Goal: Information Seeking & Learning: Learn about a topic

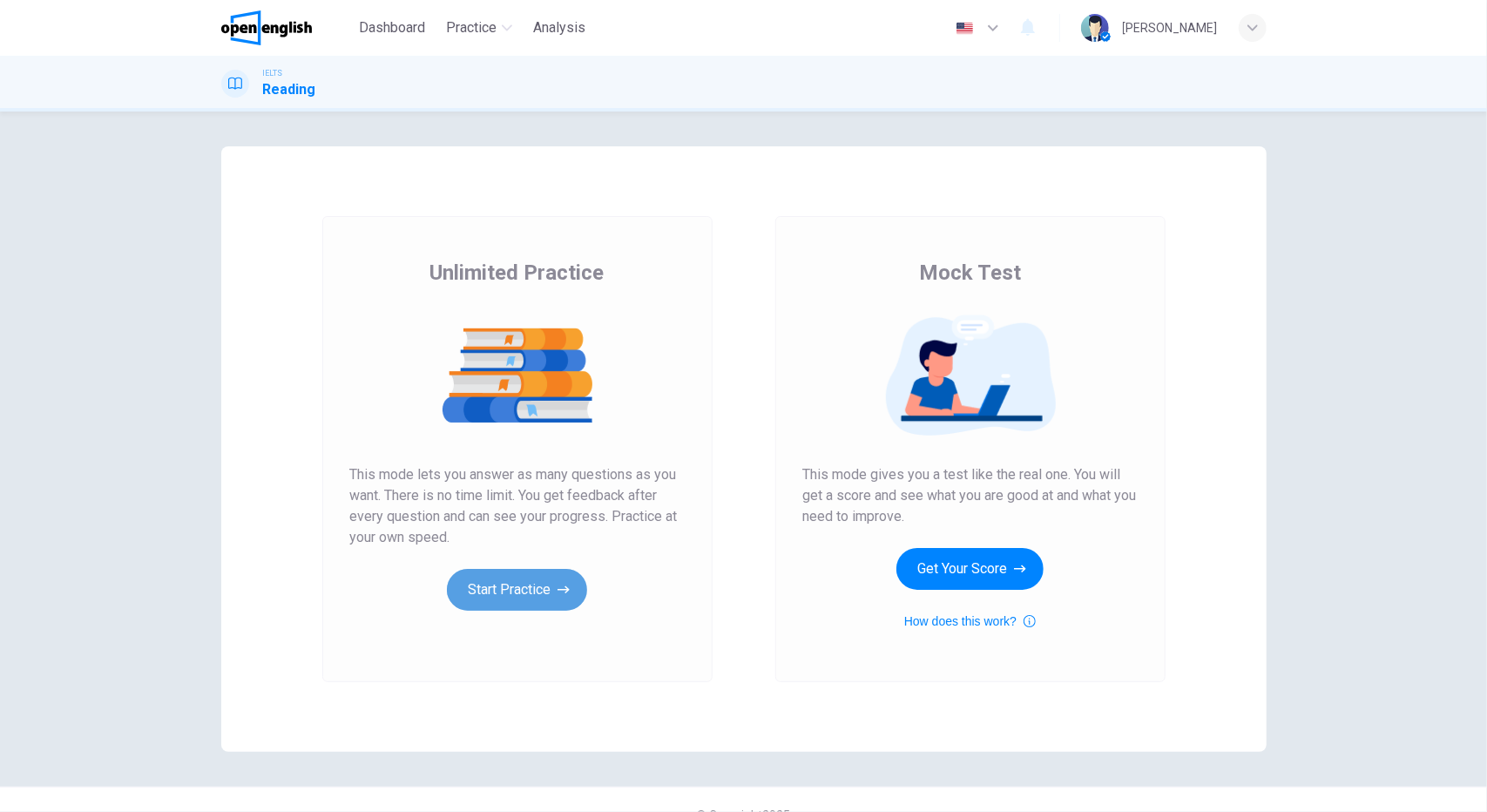
click at [522, 591] on button "Start Practice" at bounding box center [517, 590] width 140 height 42
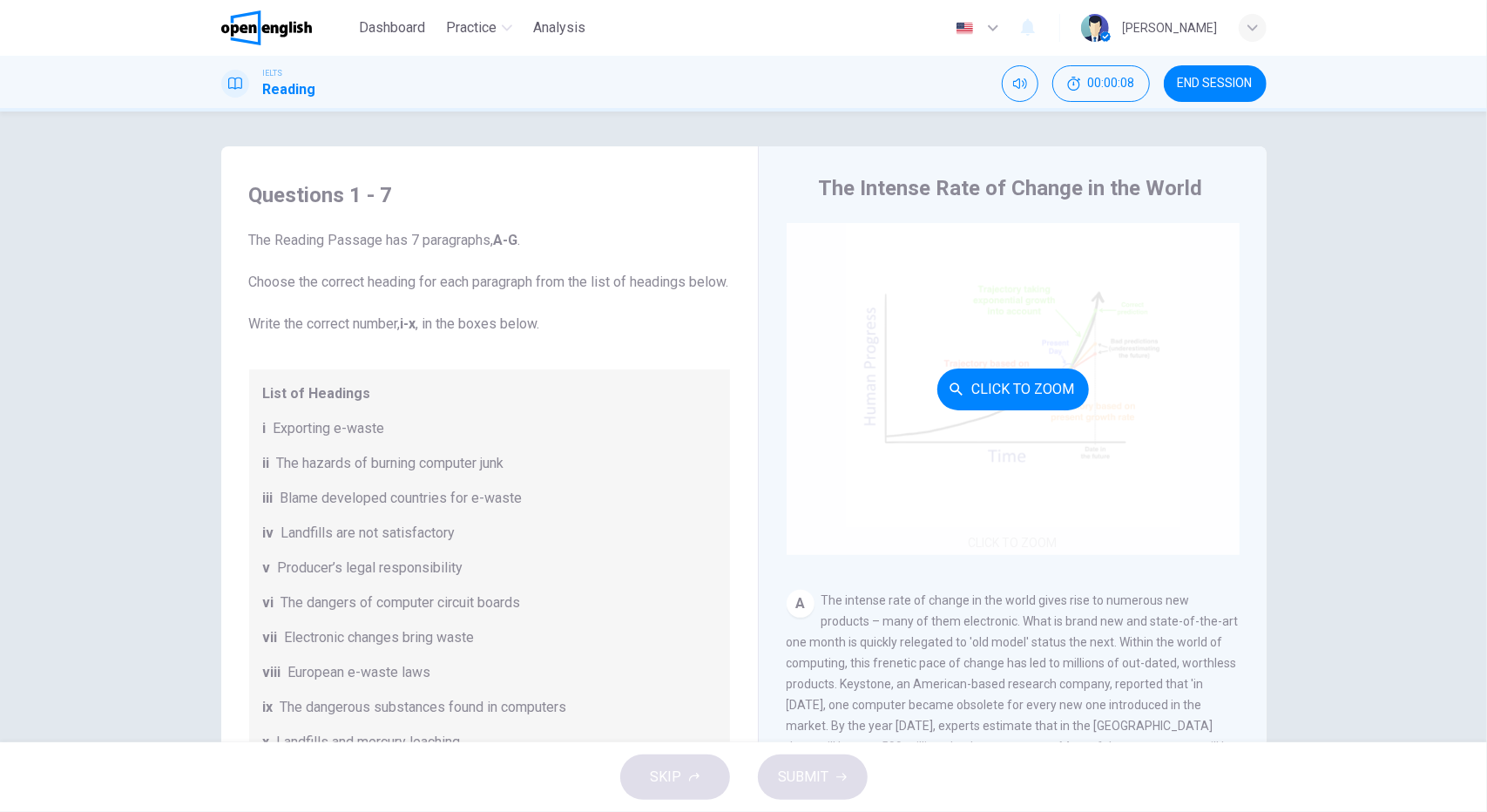
click at [1021, 398] on button "Click to Zoom" at bounding box center [1013, 389] width 151 height 42
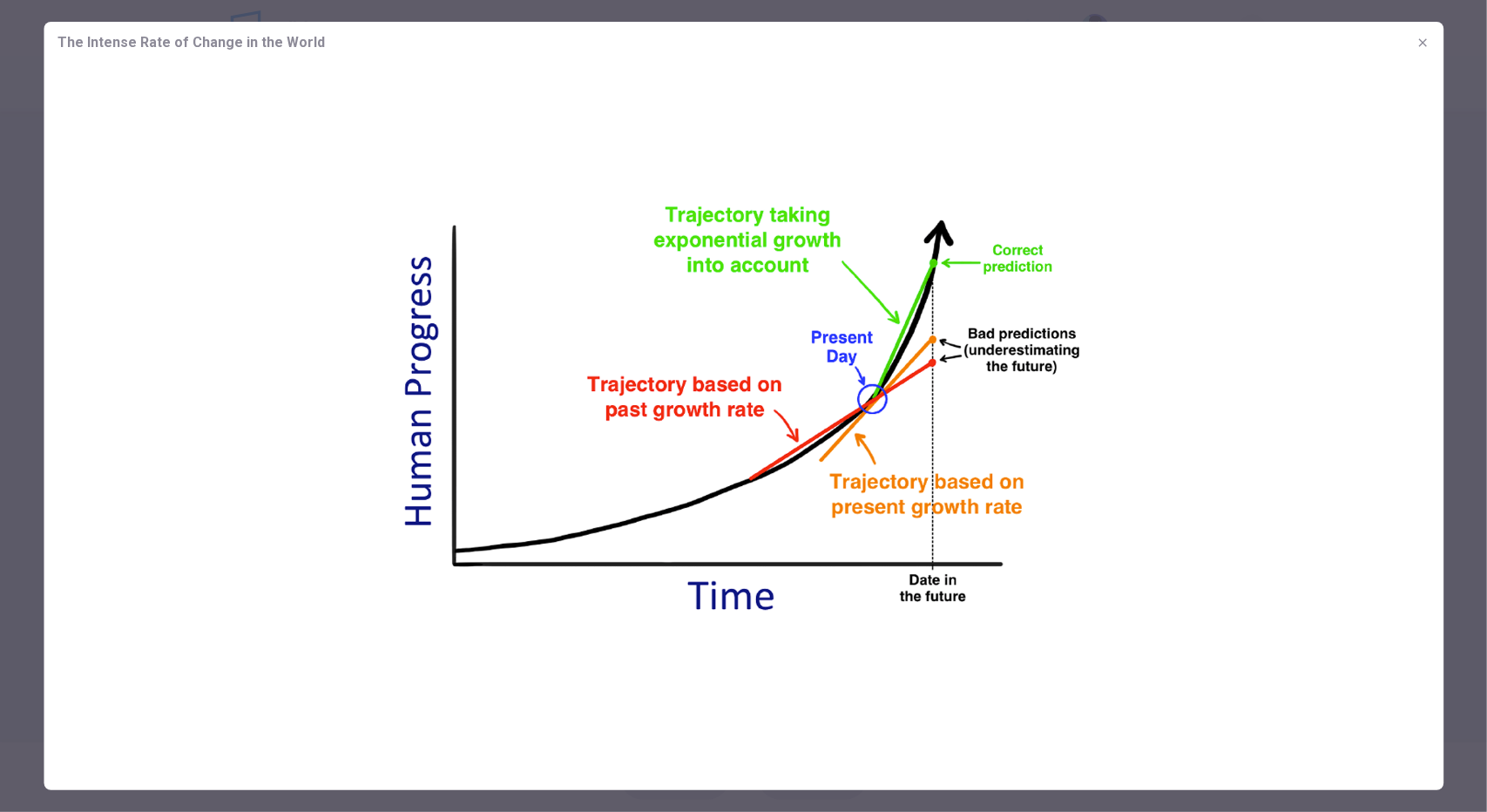
click at [1476, 505] on div at bounding box center [743, 406] width 1487 height 812
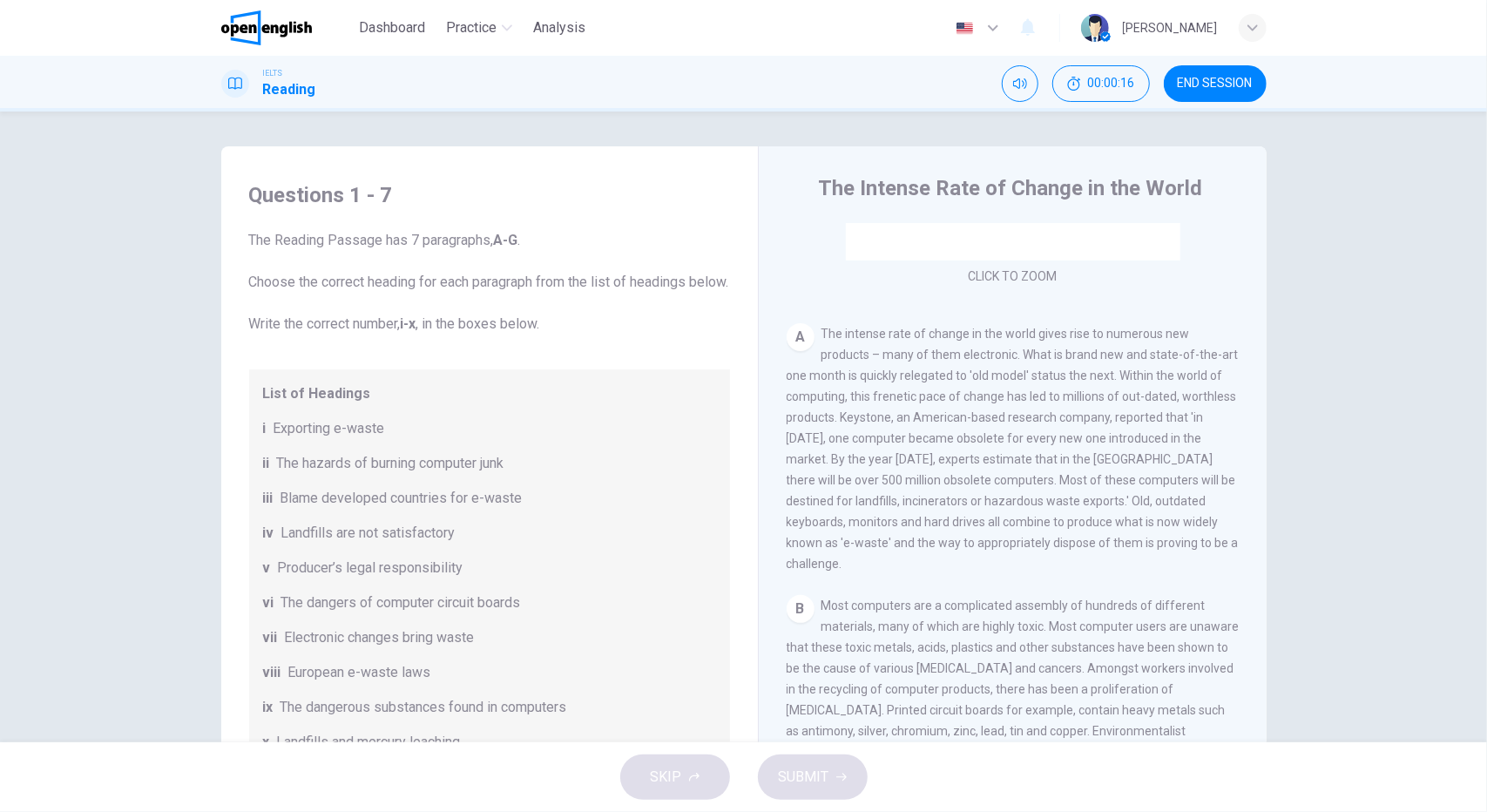
scroll to position [354, 0]
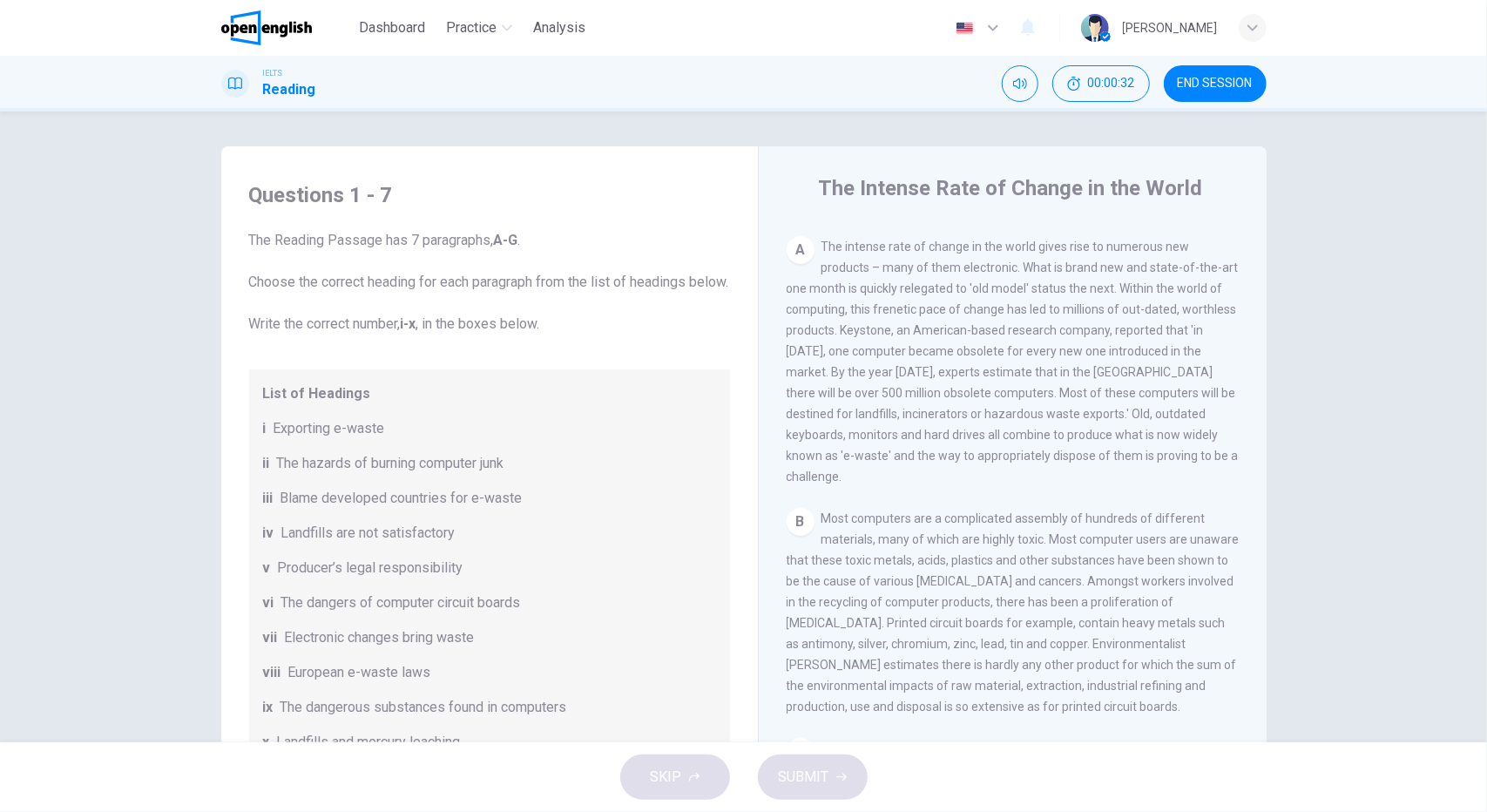
drag, startPoint x: 932, startPoint y: 290, endPoint x: 1022, endPoint y: 301, distance: 90.7
click at [1022, 301] on div "A The intense rate of change in the world gives rise to numerous new products –…" at bounding box center [1013, 361] width 453 height 251
drag, startPoint x: 1045, startPoint y: 331, endPoint x: 999, endPoint y: 322, distance: 46.9
click at [999, 322] on div "A The intense rate of change in the world gives rise to numerous new products –…" at bounding box center [1013, 361] width 453 height 251
drag, startPoint x: 1073, startPoint y: 327, endPoint x: 993, endPoint y: 331, distance: 80.1
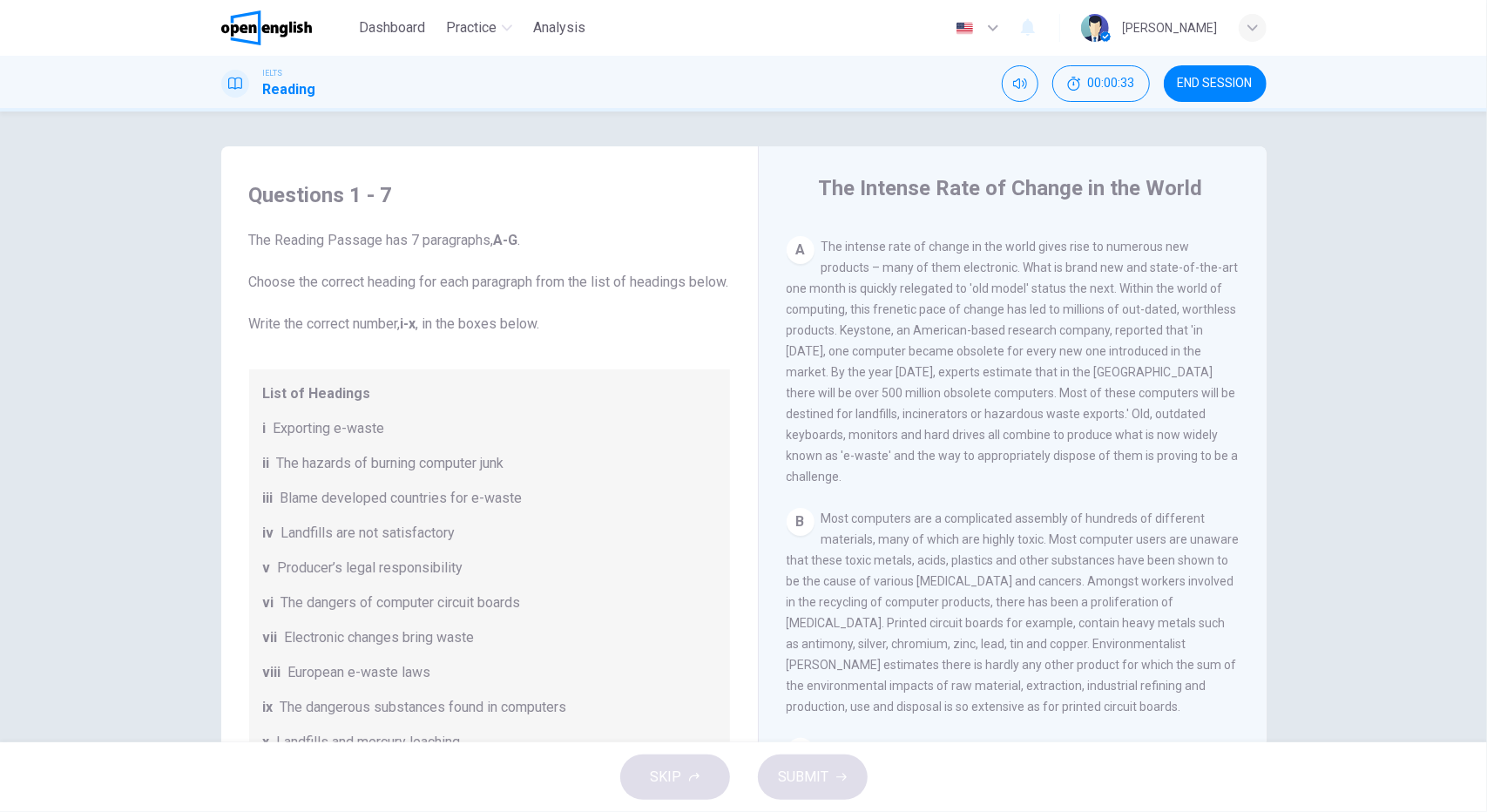
click at [993, 331] on span "The intense rate of change in the world gives rise to numerous new products – m…" at bounding box center [1013, 362] width 452 height 244
drag, startPoint x: 1097, startPoint y: 341, endPoint x: 1032, endPoint y: 333, distance: 65.5
click at [1032, 333] on div "A The intense rate of change in the world gives rise to numerous new products –…" at bounding box center [1013, 361] width 453 height 251
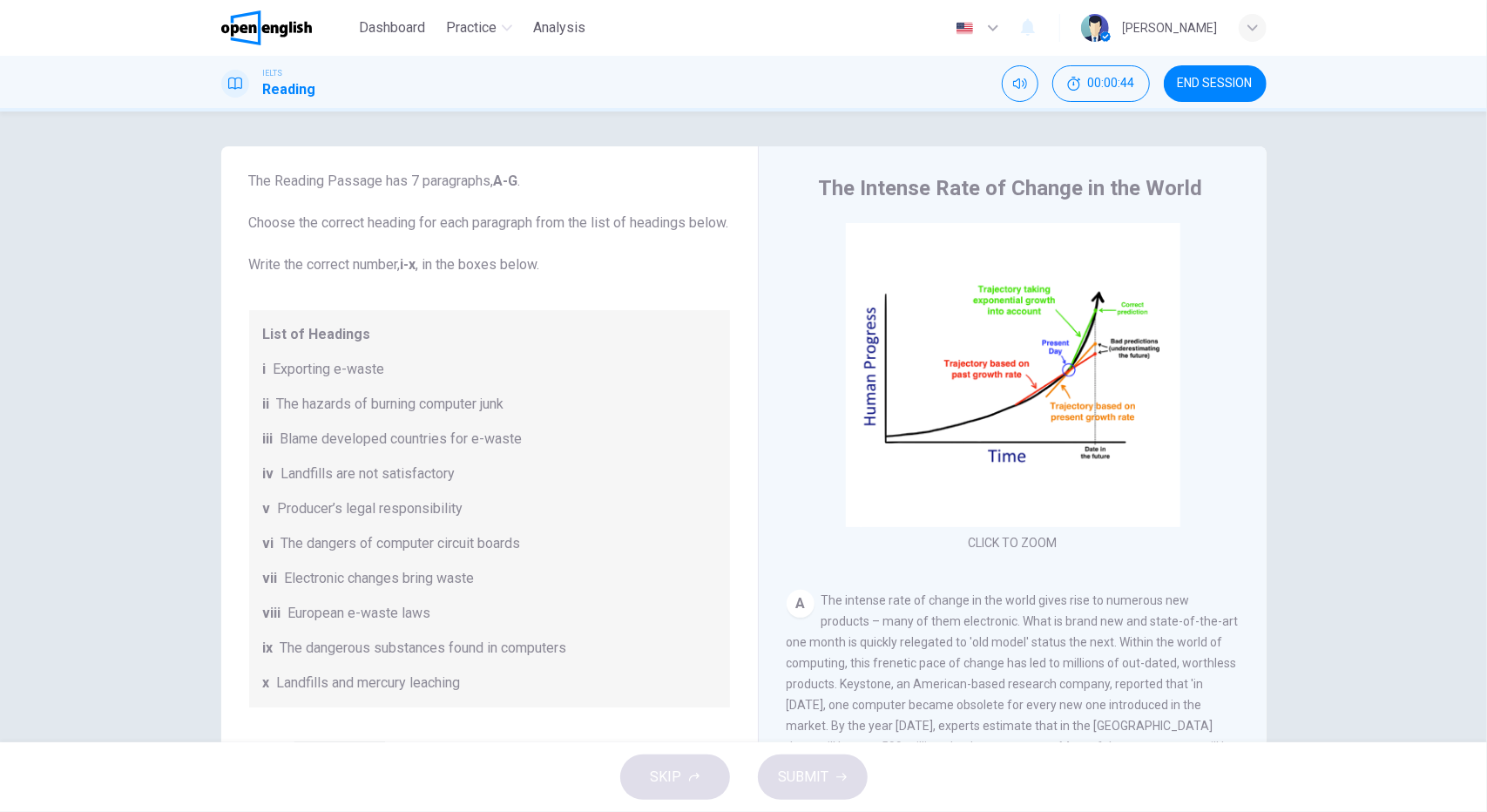
scroll to position [0, 0]
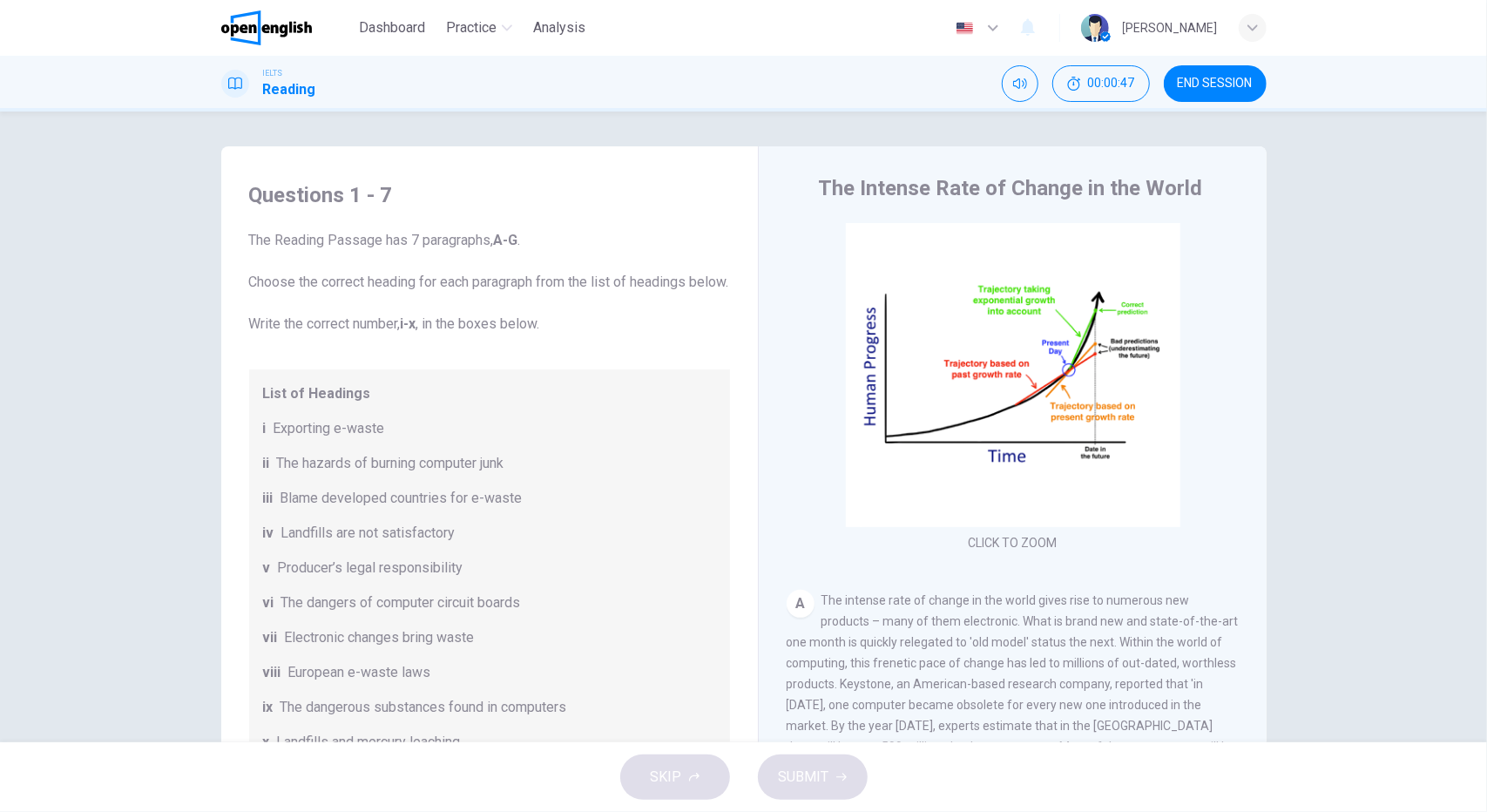
drag, startPoint x: 268, startPoint y: 238, endPoint x: 529, endPoint y: 241, distance: 261.0
click at [556, 242] on span "The Reading Passage has 7 paragraphs, A-G . Choose the correct heading for each…" at bounding box center [489, 282] width 481 height 104
click at [526, 241] on span "The Reading Passage has 7 paragraphs, A-G . Choose the correct heading for each…" at bounding box center [489, 282] width 481 height 104
click at [469, 279] on span "The Reading Passage has 7 paragraphs, A-G . Choose the correct heading for each…" at bounding box center [489, 282] width 481 height 104
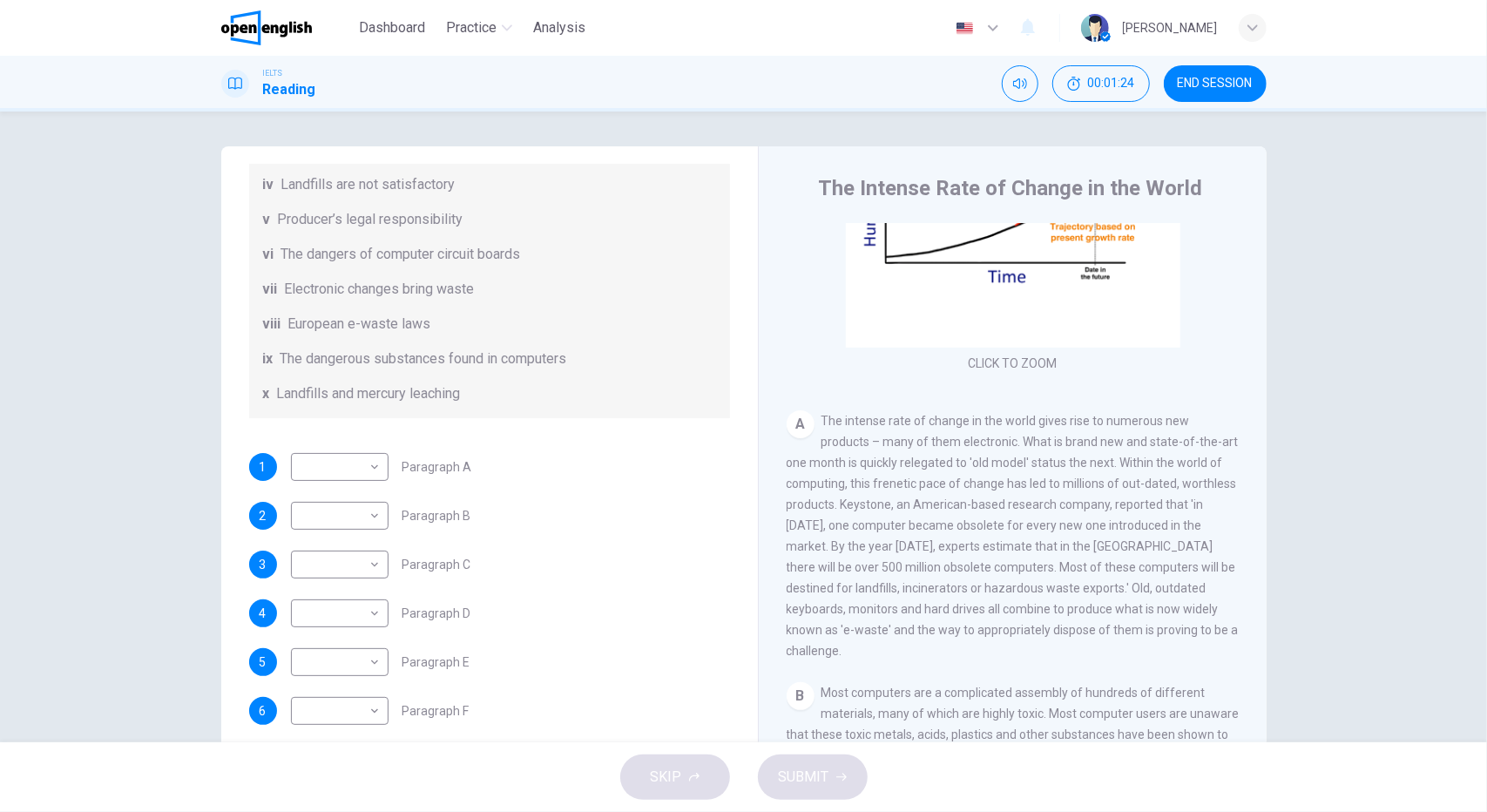
scroll to position [425, 0]
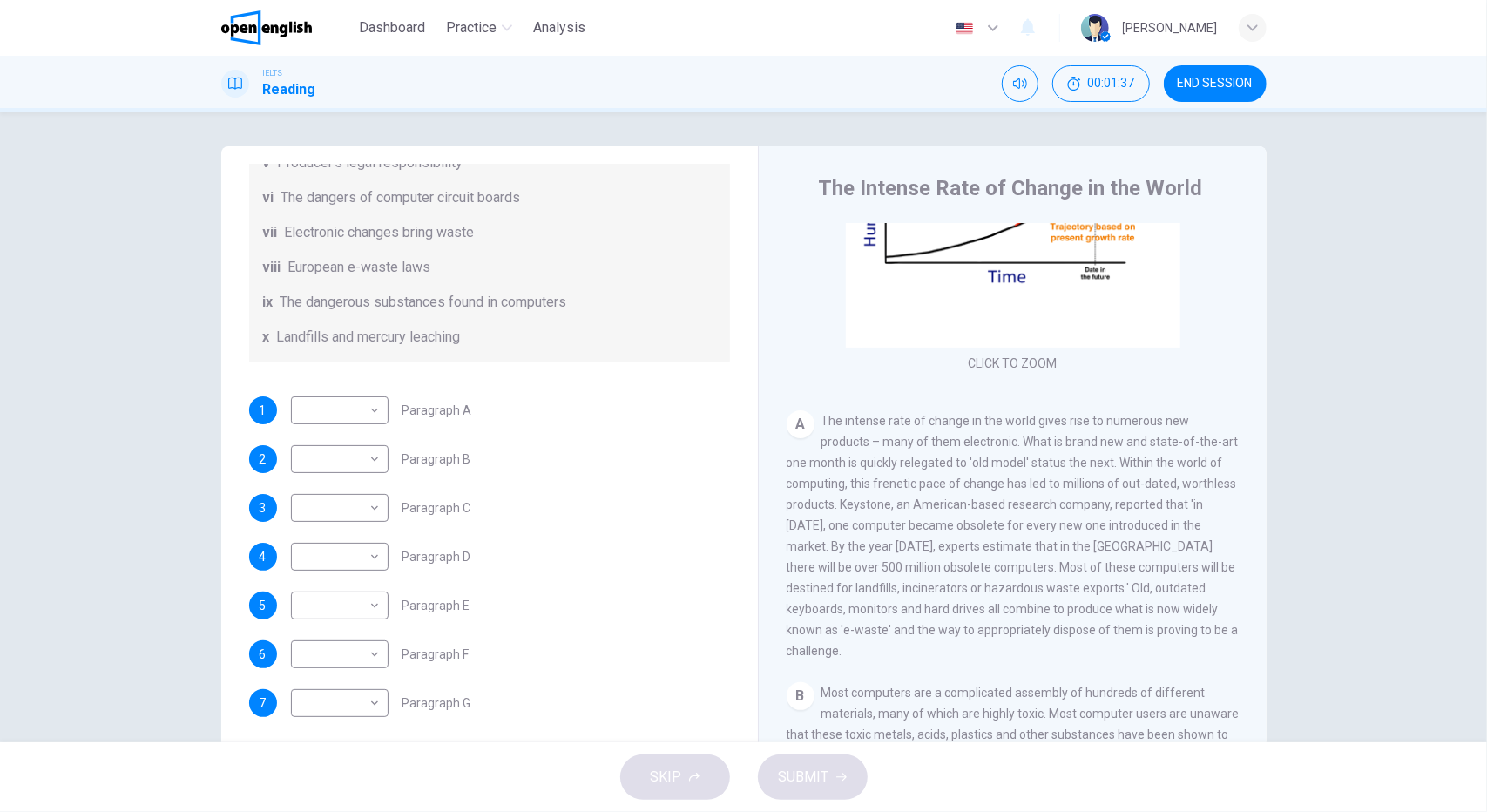
click at [1337, 519] on div "Questions 1 - 7 The Reading Passage has 7 paragraphs, A-G . Choose the correct …" at bounding box center [743, 427] width 1487 height 630
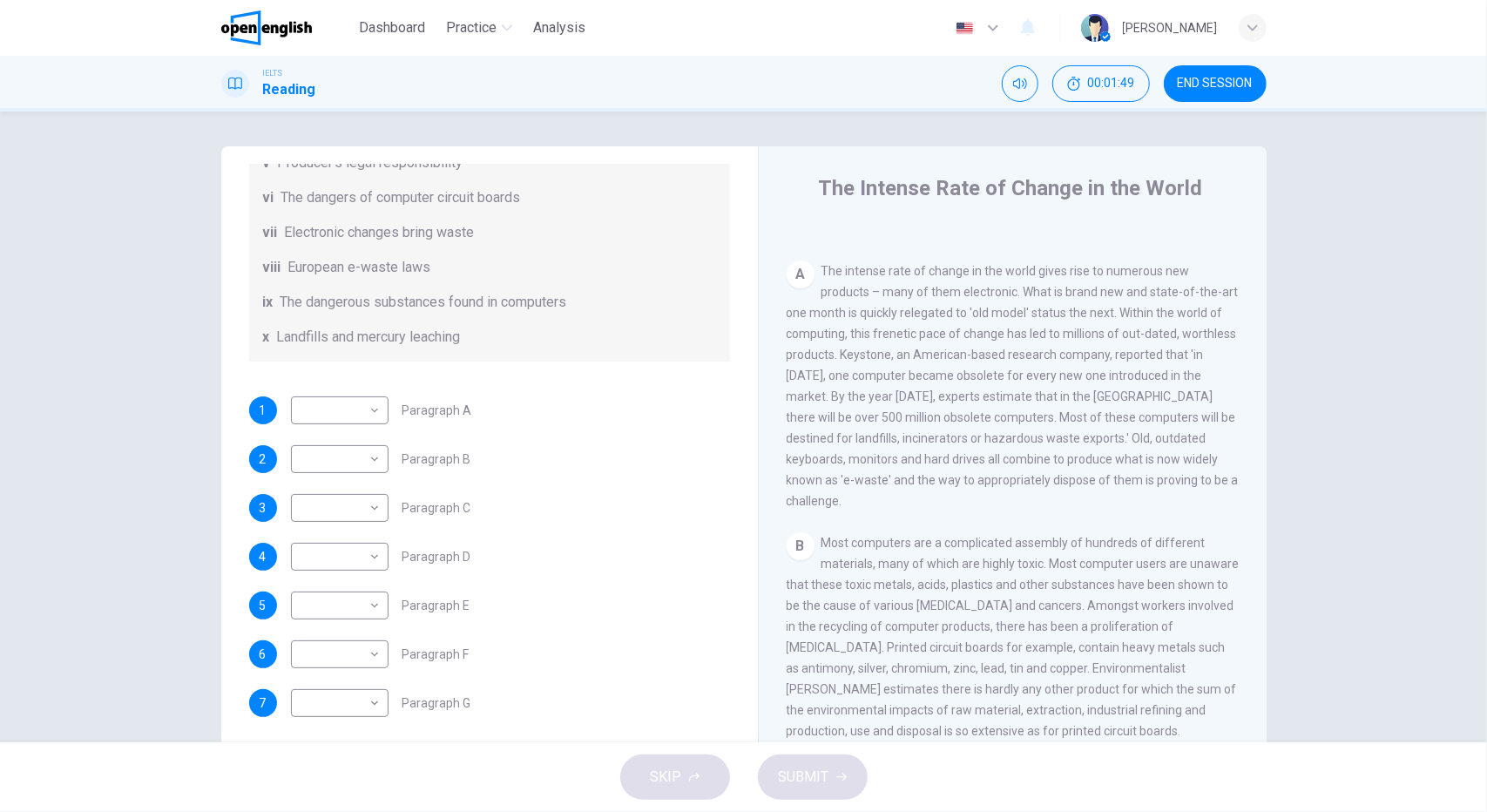
scroll to position [332, 0]
drag, startPoint x: 845, startPoint y: 269, endPoint x: 1127, endPoint y: 475, distance: 349.2
click at [1113, 471] on div "A The intense rate of change in the world gives rise to numerous new products –…" at bounding box center [1013, 382] width 453 height 251
drag, startPoint x: 818, startPoint y: 265, endPoint x: 1135, endPoint y: 479, distance: 382.5
click at [1135, 479] on span "The intense rate of change in the world gives rise to numerous new products – m…" at bounding box center [1013, 383] width 452 height 244
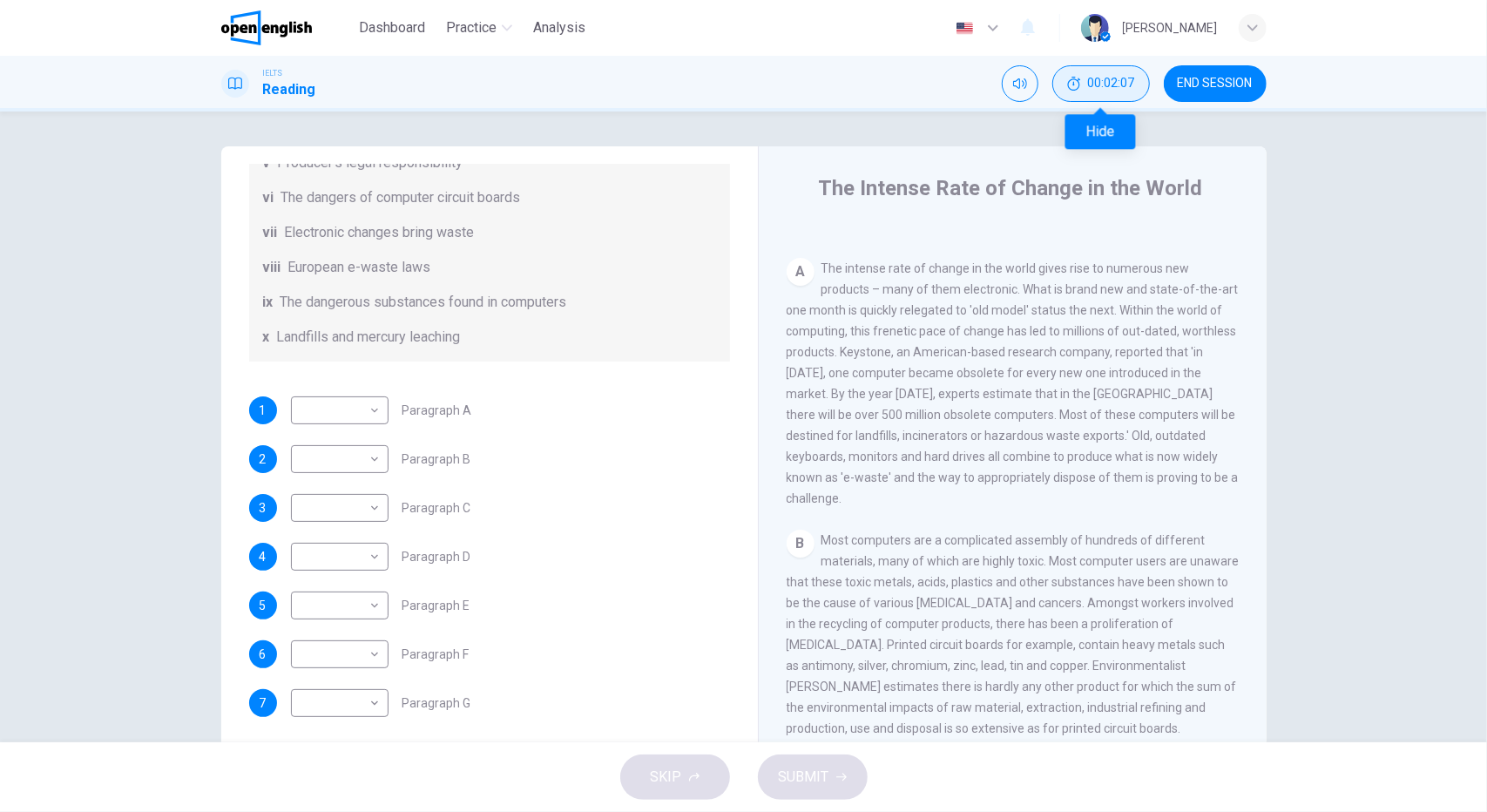
click at [1106, 78] on span "00:02:07" at bounding box center [1111, 83] width 47 height 14
click at [1123, 83] on button "Show" at bounding box center [1131, 83] width 37 height 37
drag, startPoint x: 852, startPoint y: 189, endPoint x: 1054, endPoint y: 160, distance: 204.1
click at [993, 180] on h4 "The Intense Rate of Change in the World" at bounding box center [1010, 187] width 384 height 27
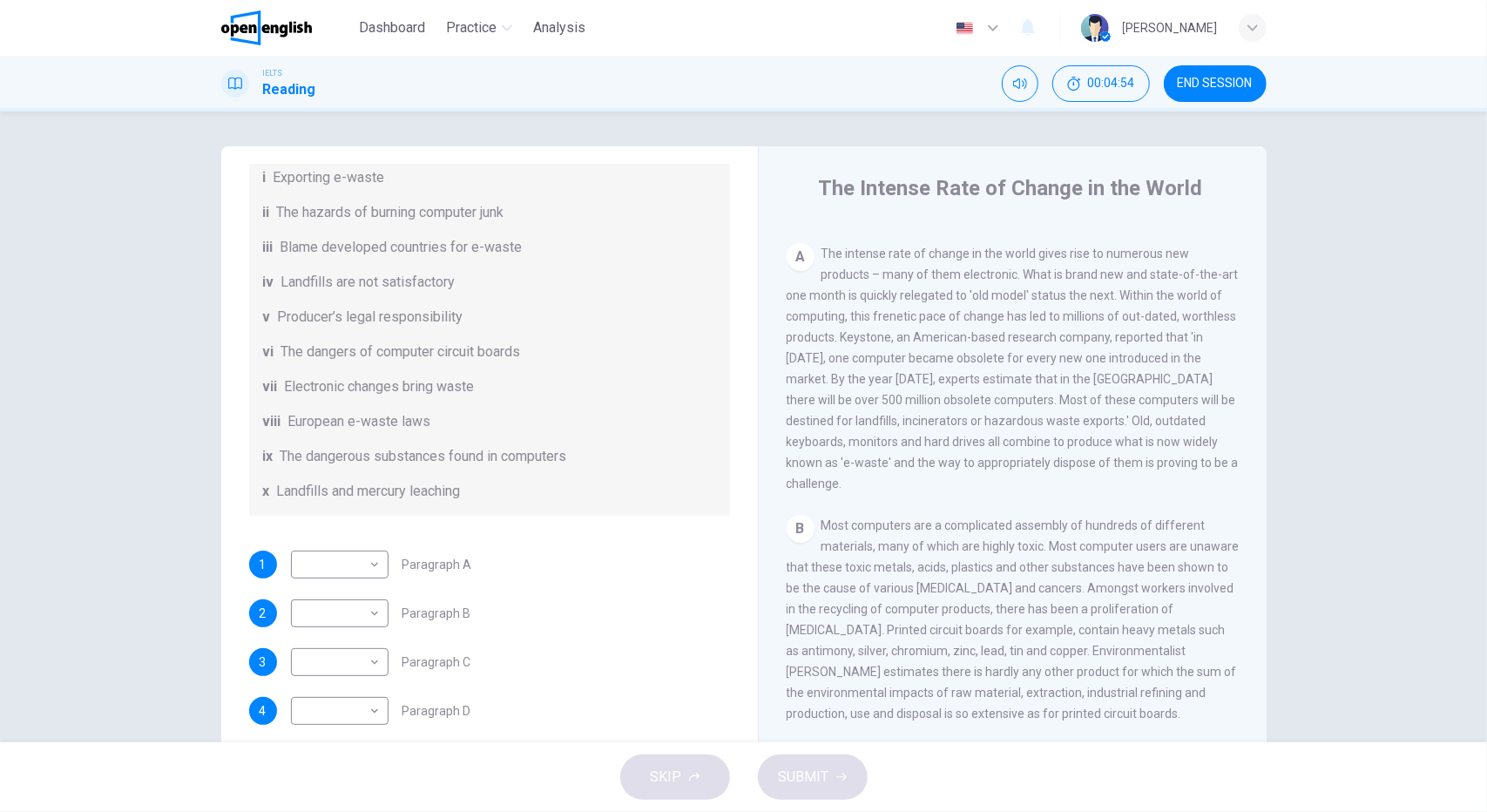
scroll to position [353, 0]
drag, startPoint x: 820, startPoint y: 505, endPoint x: 1157, endPoint y: 694, distance: 386.4
click at [1157, 694] on span "Most computers are a complicated assembly of hundreds of different materials, m…" at bounding box center [1013, 612] width 453 height 202
click at [354, 631] on body "This site uses cookies, as explained in our Privacy Policy . If you agree to th…" at bounding box center [743, 406] width 1487 height 812
click at [342, 756] on li "ix" at bounding box center [335, 755] width 97 height 27
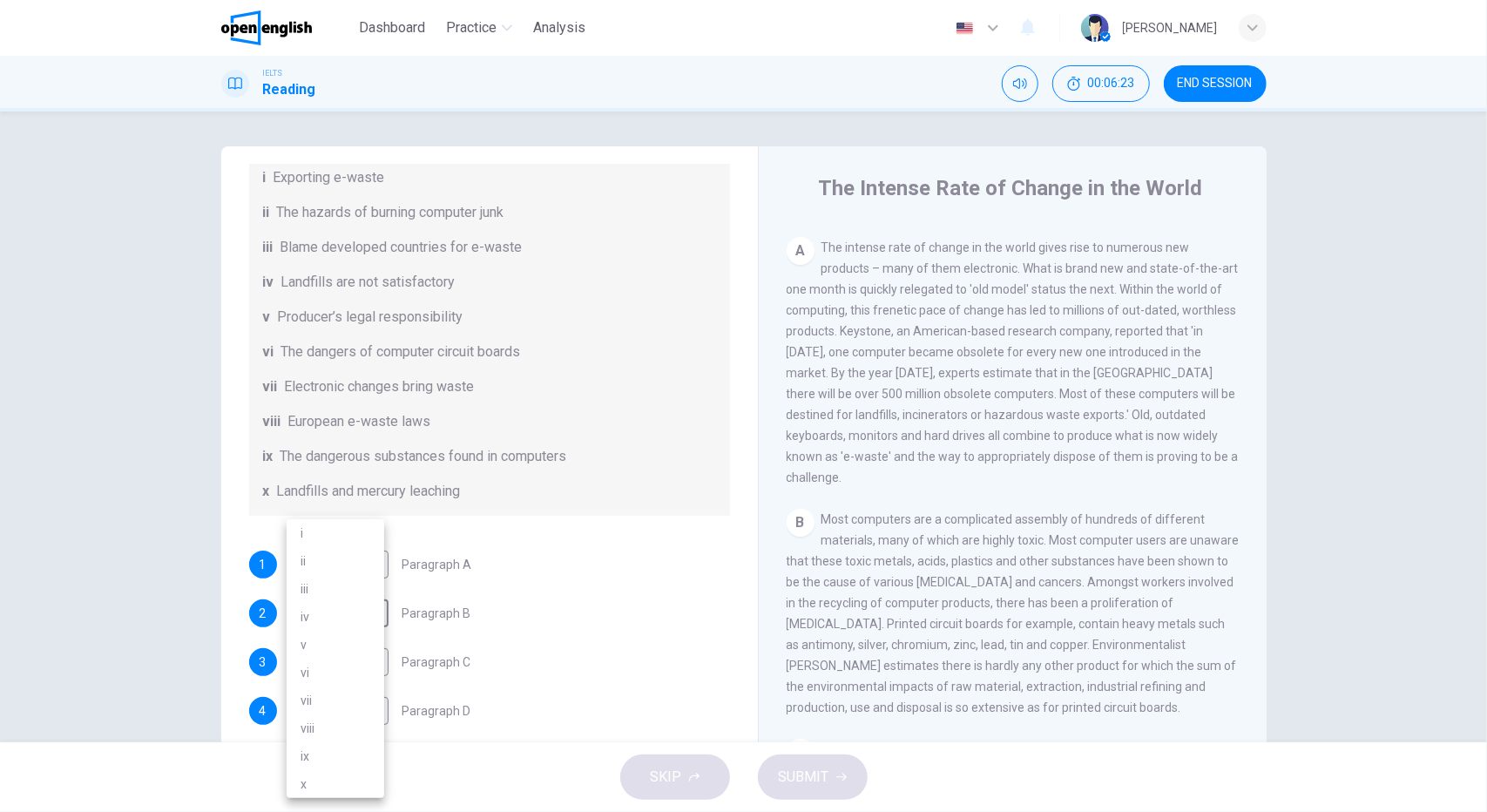
type input "**"
drag, startPoint x: 273, startPoint y: 406, endPoint x: 469, endPoint y: 409, distance: 196.0
click at [469, 397] on div "vii Electronic changes bring waste" at bounding box center [489, 387] width 453 height 21
drag, startPoint x: 469, startPoint y: 409, endPoint x: 333, endPoint y: 440, distance: 139.5
click at [329, 397] on span "Electronic changes bring waste" at bounding box center [380, 387] width 190 height 21
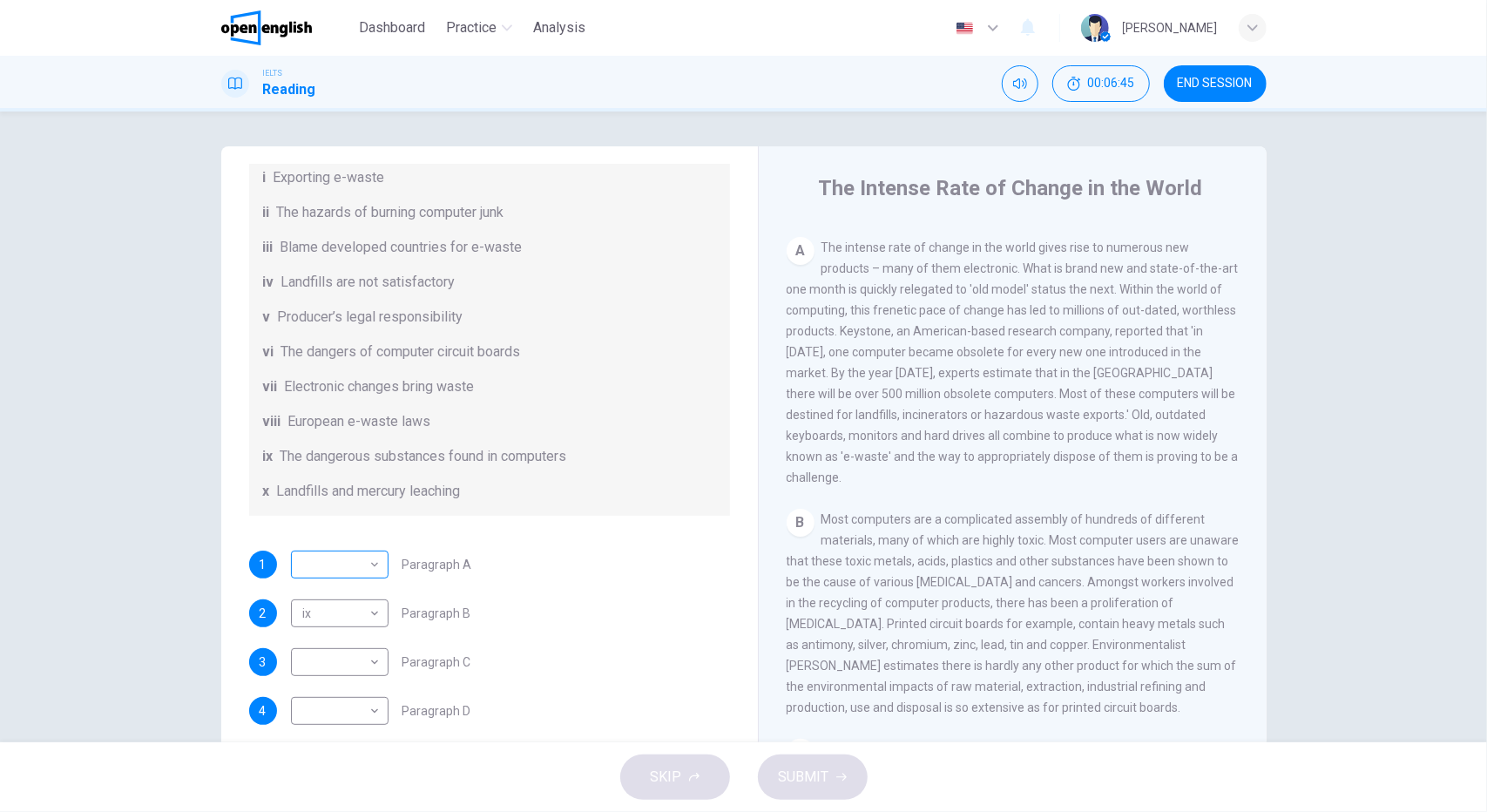
click at [344, 580] on body "This site uses cookies, as explained in our Privacy Policy . If you agree to th…" at bounding box center [743, 406] width 1487 height 812
click at [347, 699] on li "vii" at bounding box center [335, 699] width 97 height 27
type input "***"
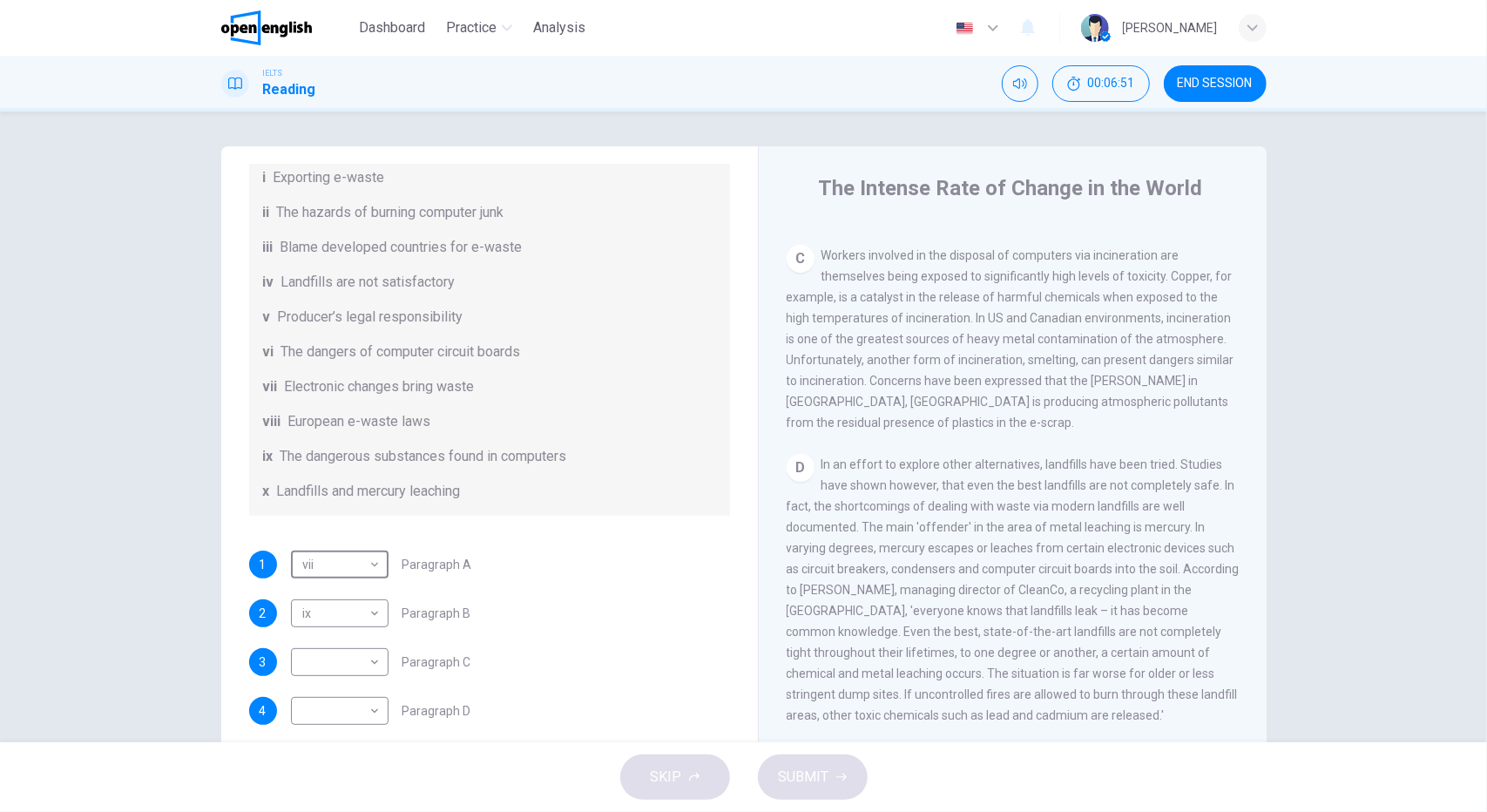
scroll to position [852, 0]
click at [332, 689] on body "This site uses cookies, as explained in our Privacy Policy . If you agree to th…" at bounding box center [743, 406] width 1487 height 812
drag, startPoint x: 623, startPoint y: 565, endPoint x: 576, endPoint y: 551, distance: 49.0
click at [622, 565] on div at bounding box center [743, 406] width 1487 height 812
drag, startPoint x: 373, startPoint y: 370, endPoint x: 265, endPoint y: 372, distance: 108.0
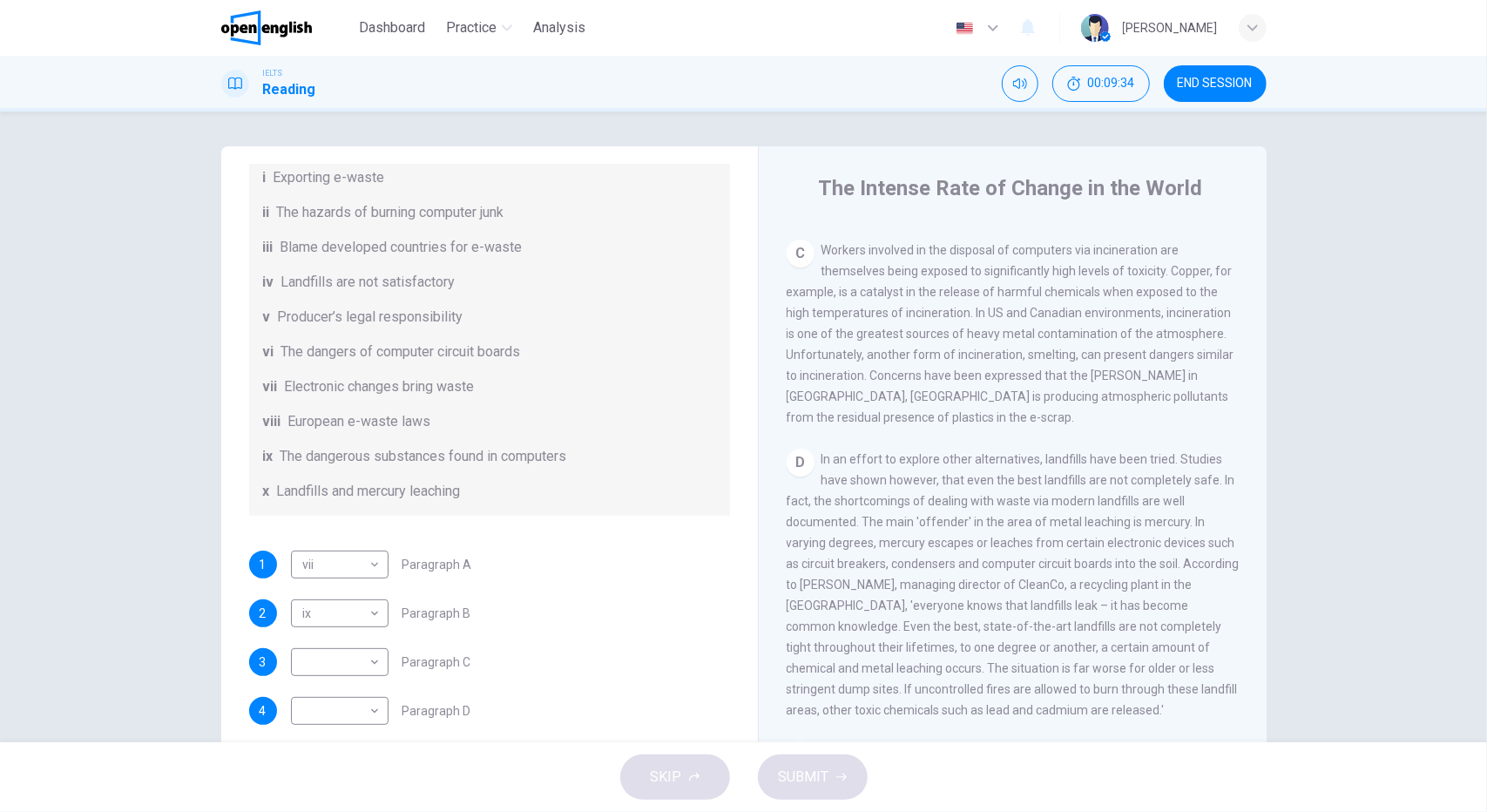
click at [265, 362] on div "vi The dangers of computer circuit boards" at bounding box center [489, 352] width 453 height 21
drag, startPoint x: 502, startPoint y: 233, endPoint x: 358, endPoint y: 228, distance: 144.1
click at [358, 223] on span "The hazards of burning computer junk" at bounding box center [391, 212] width 227 height 21
drag, startPoint x: 899, startPoint y: 302, endPoint x: 935, endPoint y: 300, distance: 36.1
click at [935, 300] on span "Workers involved in the disposal of computers via incineration are themselves b…" at bounding box center [1010, 333] width 448 height 181
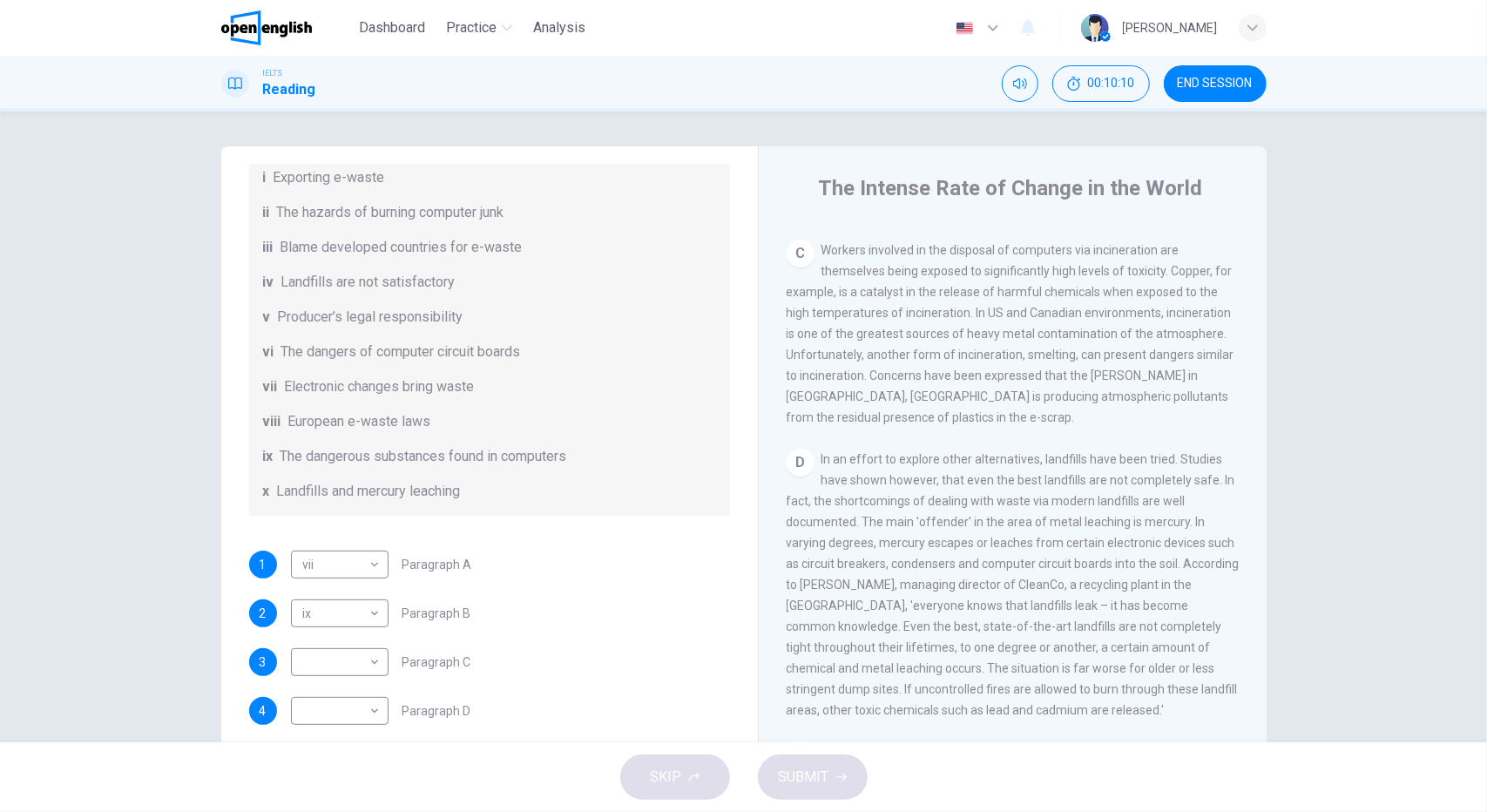
click at [935, 300] on span "Workers involved in the disposal of computers via incineration are themselves b…" at bounding box center [1010, 333] width 448 height 181
click at [936, 306] on span "Workers involved in the disposal of computers via incineration are themselves b…" at bounding box center [1010, 333] width 448 height 181
drag, startPoint x: 958, startPoint y: 302, endPoint x: 893, endPoint y: 327, distance: 69.6
click at [894, 305] on span "Workers involved in the disposal of computers via incineration are themselves b…" at bounding box center [1010, 333] width 448 height 181
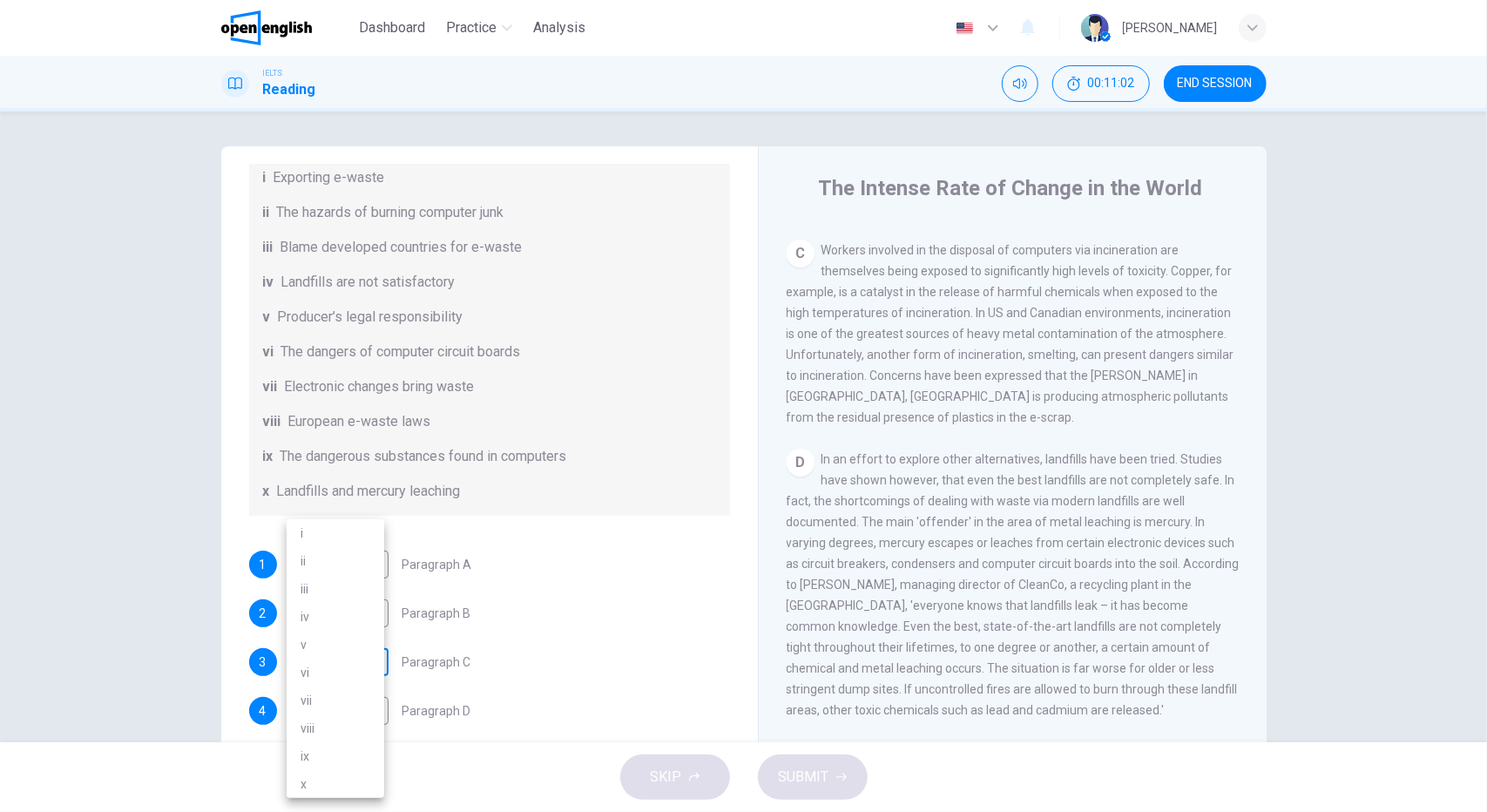
click at [357, 677] on body "This site uses cookies, as explained in our Privacy Policy . If you agree to th…" at bounding box center [743, 406] width 1487 height 812
click at [343, 558] on li "ii" at bounding box center [335, 560] width 97 height 27
type input "**"
drag, startPoint x: 843, startPoint y: 281, endPoint x: 944, endPoint y: 283, distance: 101.0
click at [944, 283] on span "Workers involved in the disposal of computers via incineration are themselves b…" at bounding box center [1010, 333] width 448 height 181
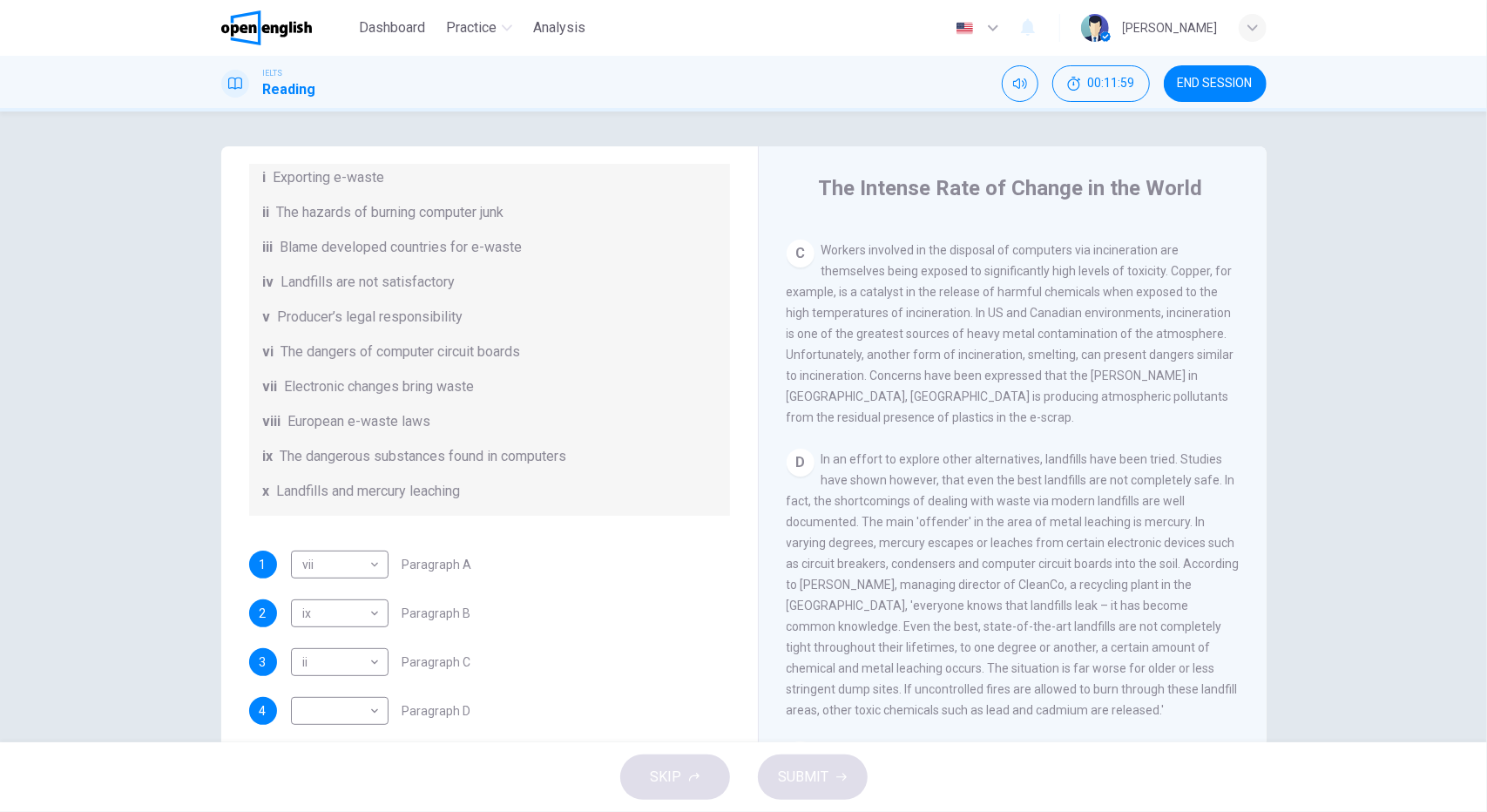
click at [257, 510] on div "List of Headings i Exporting e-waste ii The hazards of burning computer junk ii…" at bounding box center [489, 317] width 481 height 397
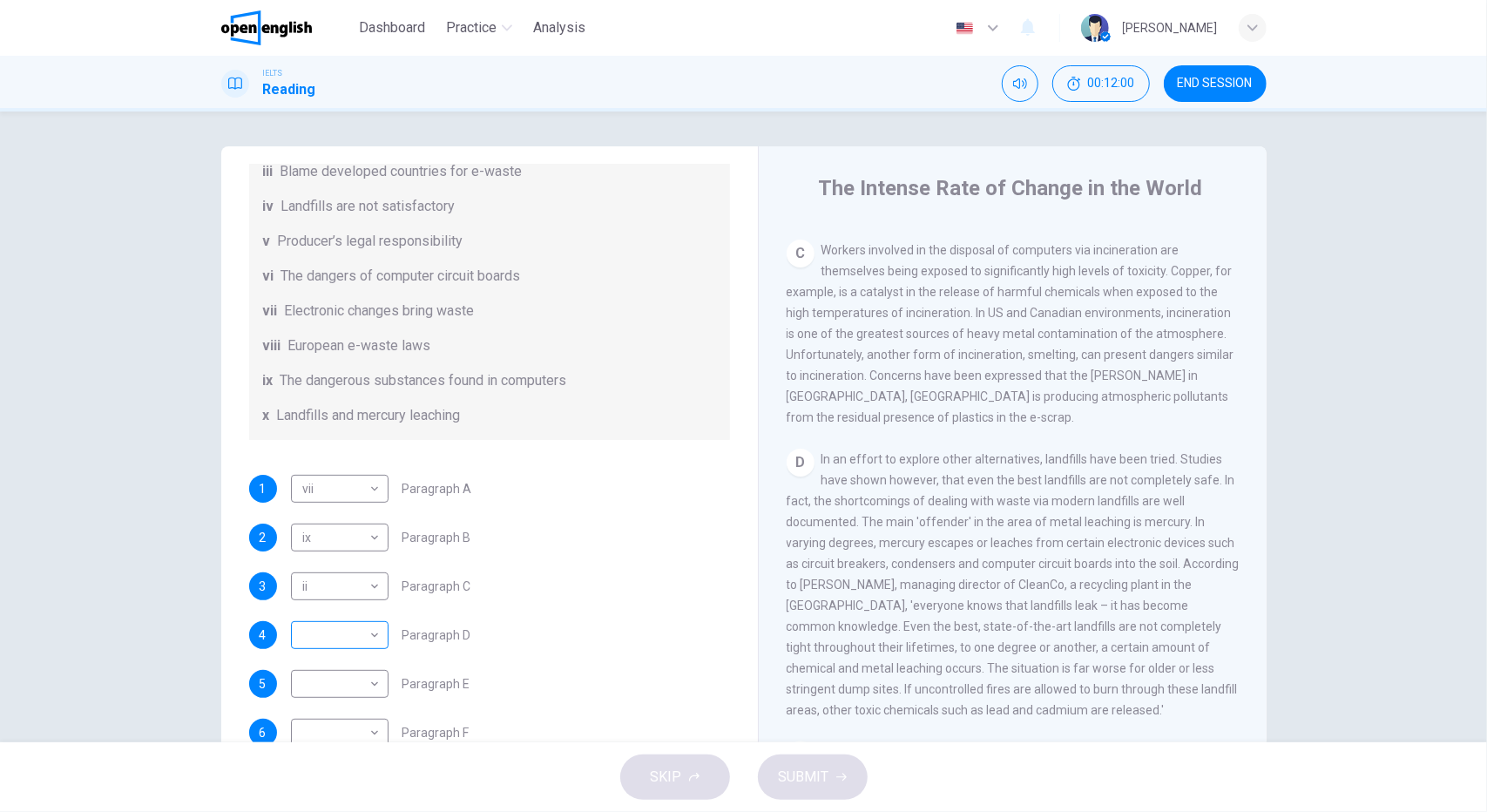
scroll to position [338, 0]
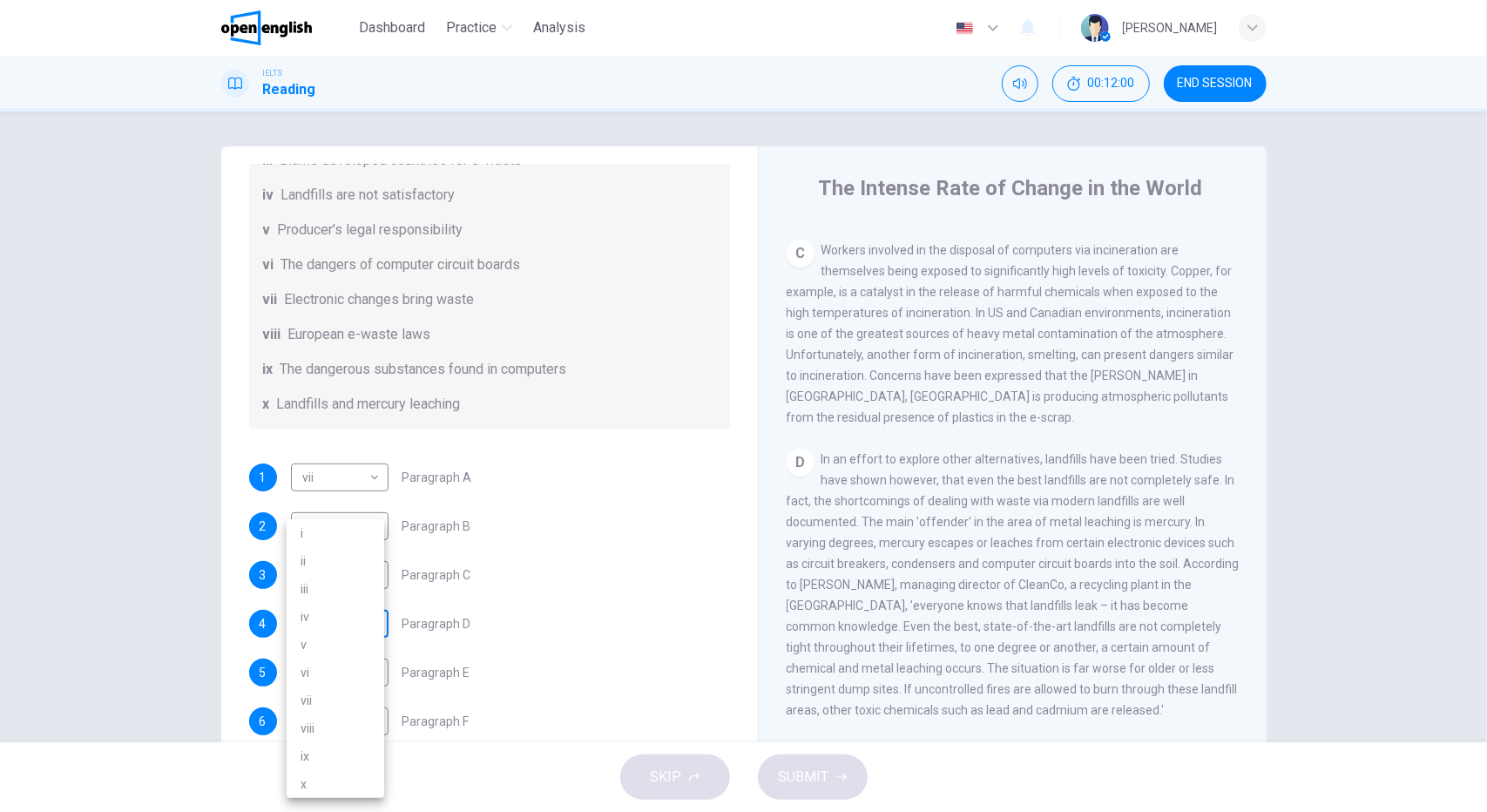
click at [344, 635] on body "This site uses cookies, as explained in our Privacy Policy . If you agree to th…" at bounding box center [743, 406] width 1487 height 812
click at [329, 786] on li "x" at bounding box center [335, 783] width 97 height 27
type input "*"
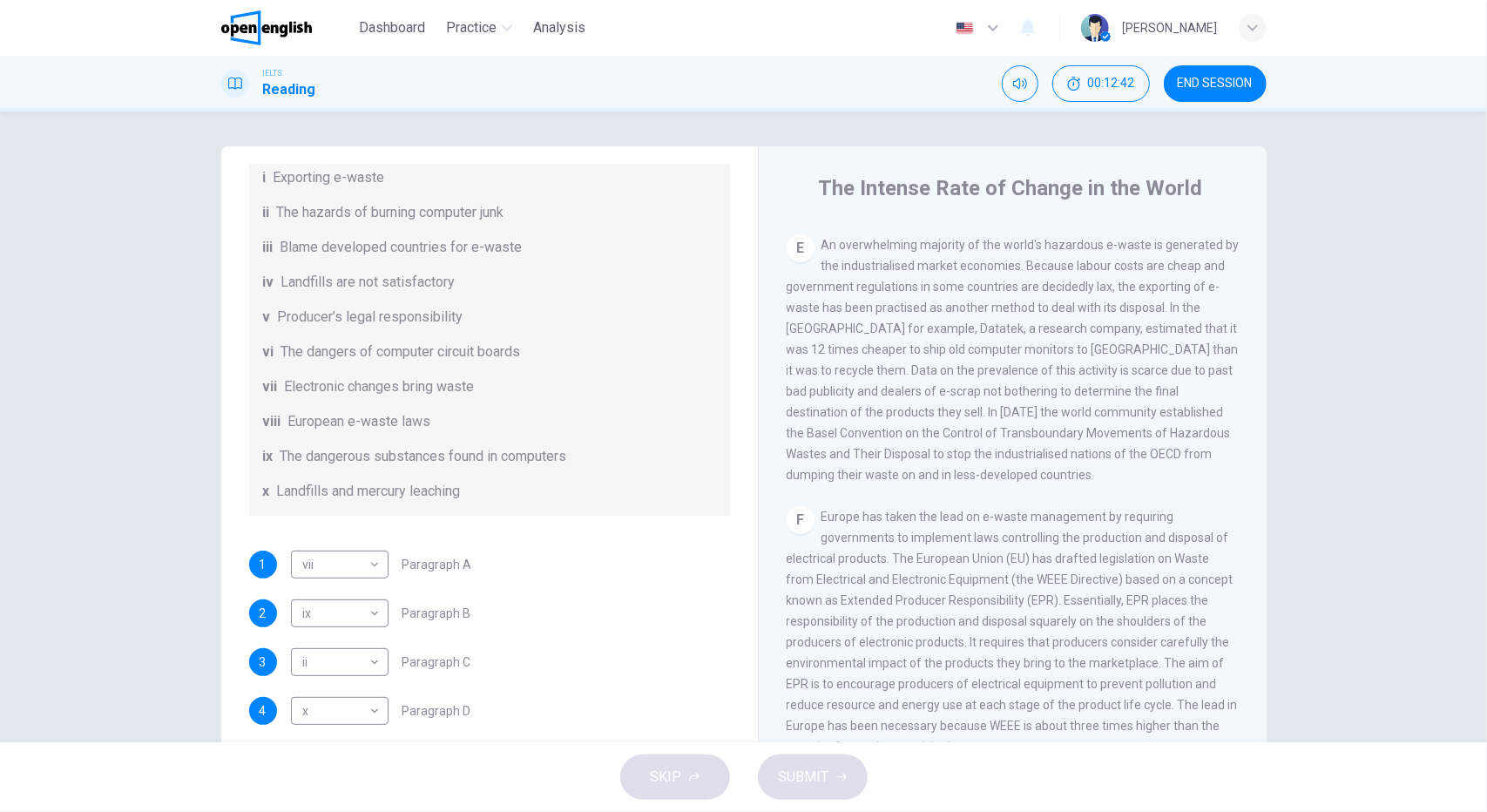
scroll to position [164, 0]
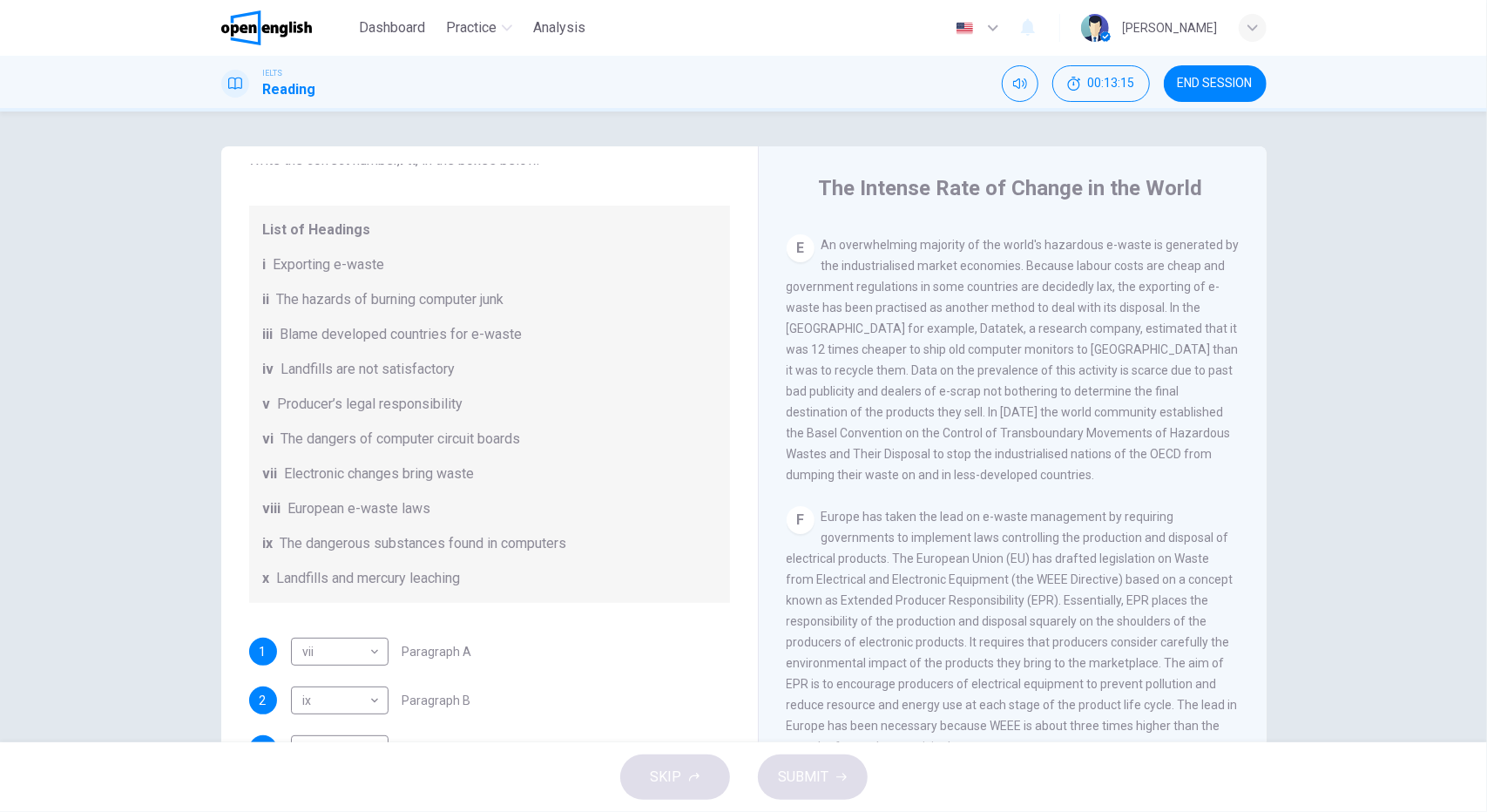
drag, startPoint x: 278, startPoint y: 359, endPoint x: 262, endPoint y: 355, distance: 16.5
click at [263, 344] on div "iii Blame developed countries for e-waste" at bounding box center [489, 334] width 453 height 21
click at [263, 344] on span "iii" at bounding box center [268, 334] width 10 height 21
drag, startPoint x: 304, startPoint y: 289, endPoint x: 368, endPoint y: 282, distance: 64.4
click at [368, 275] on span "Exporting e-waste" at bounding box center [329, 265] width 112 height 21
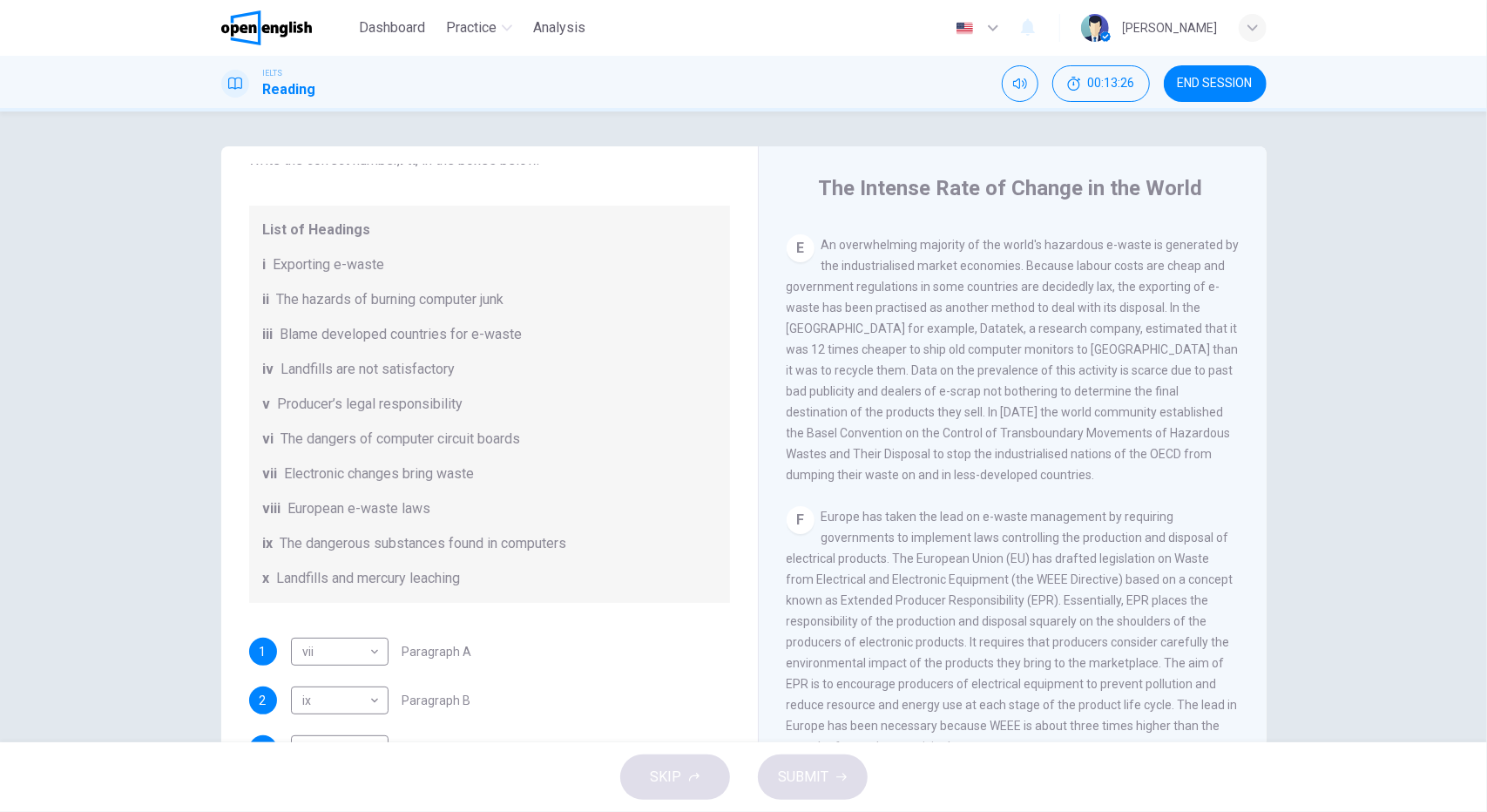
drag, startPoint x: 1109, startPoint y: 271, endPoint x: 1229, endPoint y: 269, distance: 120.0
click at [1229, 269] on div "CLICK TO ZOOM Click to Zoom A The intense rate of change in the world gives ris…" at bounding box center [1024, 487] width 475 height 529
click at [1033, 271] on span "An overwhelming majority of the world's hazardous e-waste is generated by the i…" at bounding box center [1013, 360] width 453 height 244
click at [1082, 274] on span "An overwhelming majority of the world's hazardous e-waste is generated by the i…" at bounding box center [1013, 360] width 453 height 244
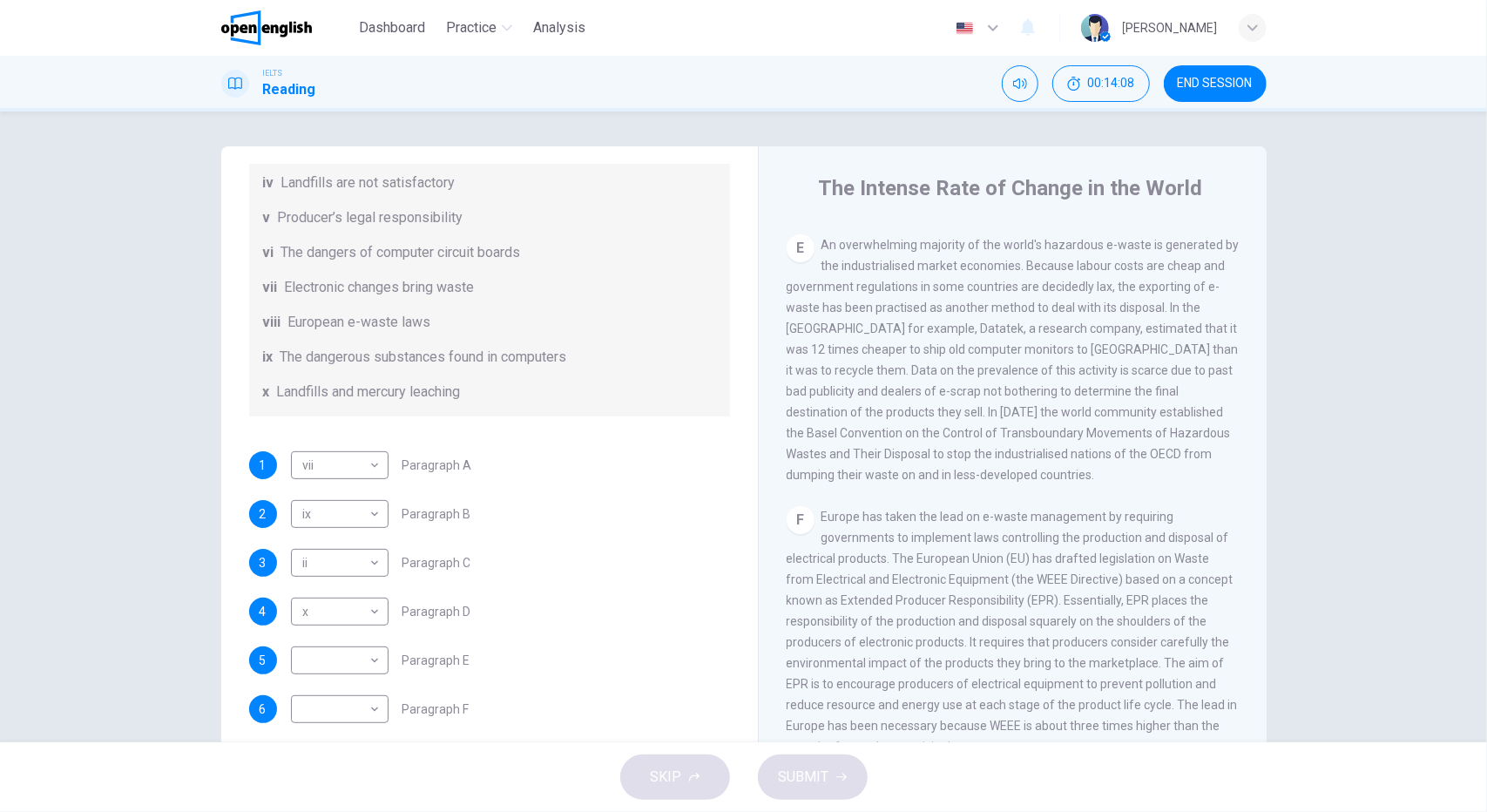
scroll to position [425, 0]
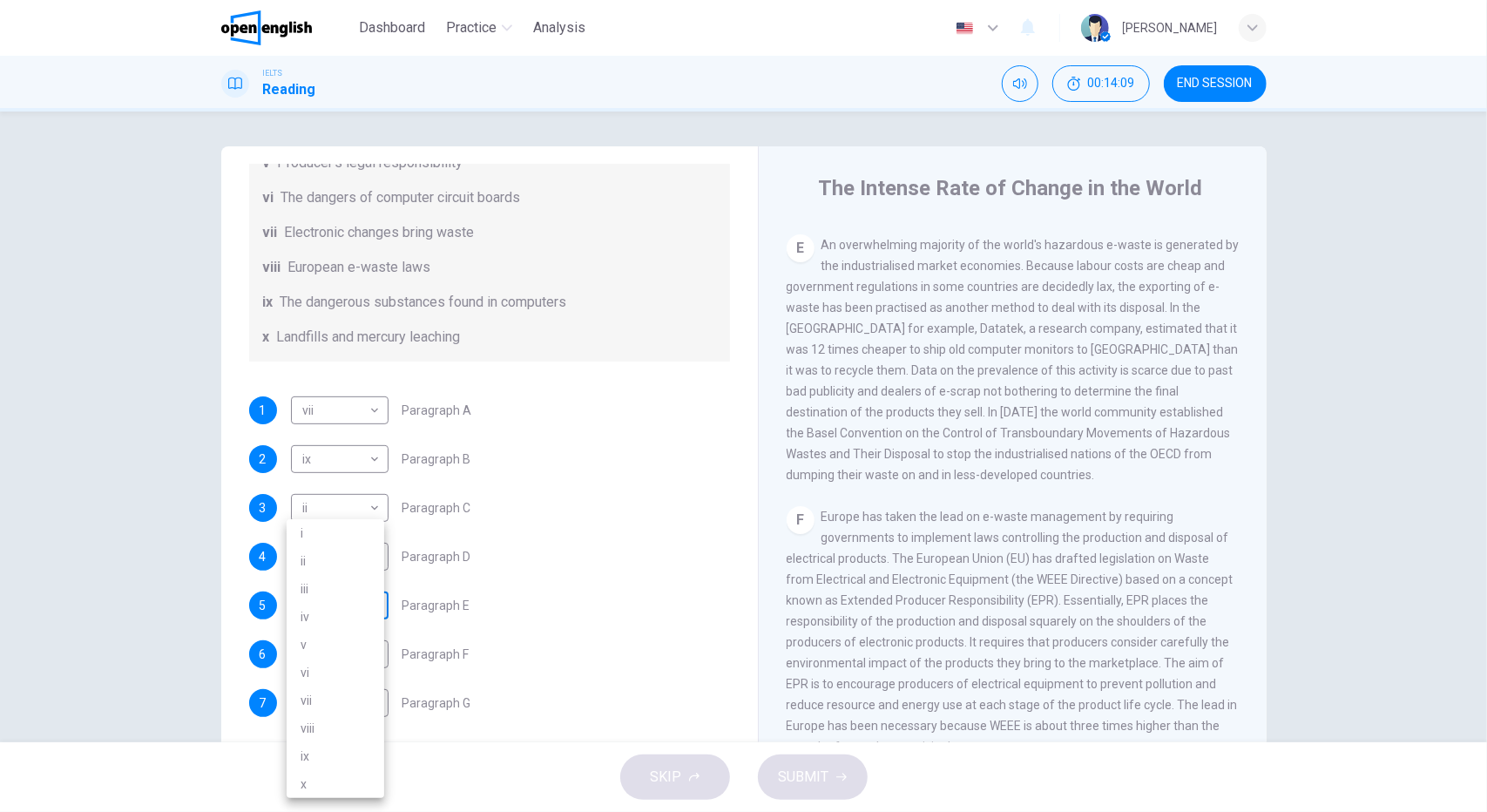
click at [334, 600] on body "This site uses cookies, as explained in our Privacy Policy . If you agree to th…" at bounding box center [743, 406] width 1487 height 812
click at [357, 538] on li "i" at bounding box center [335, 532] width 97 height 27
type input "*"
drag, startPoint x: 1053, startPoint y: 471, endPoint x: 976, endPoint y: 469, distance: 77.0
click at [976, 469] on span "An overwhelming majority of the world's hazardous e-waste is generated by the i…" at bounding box center [1013, 360] width 453 height 244
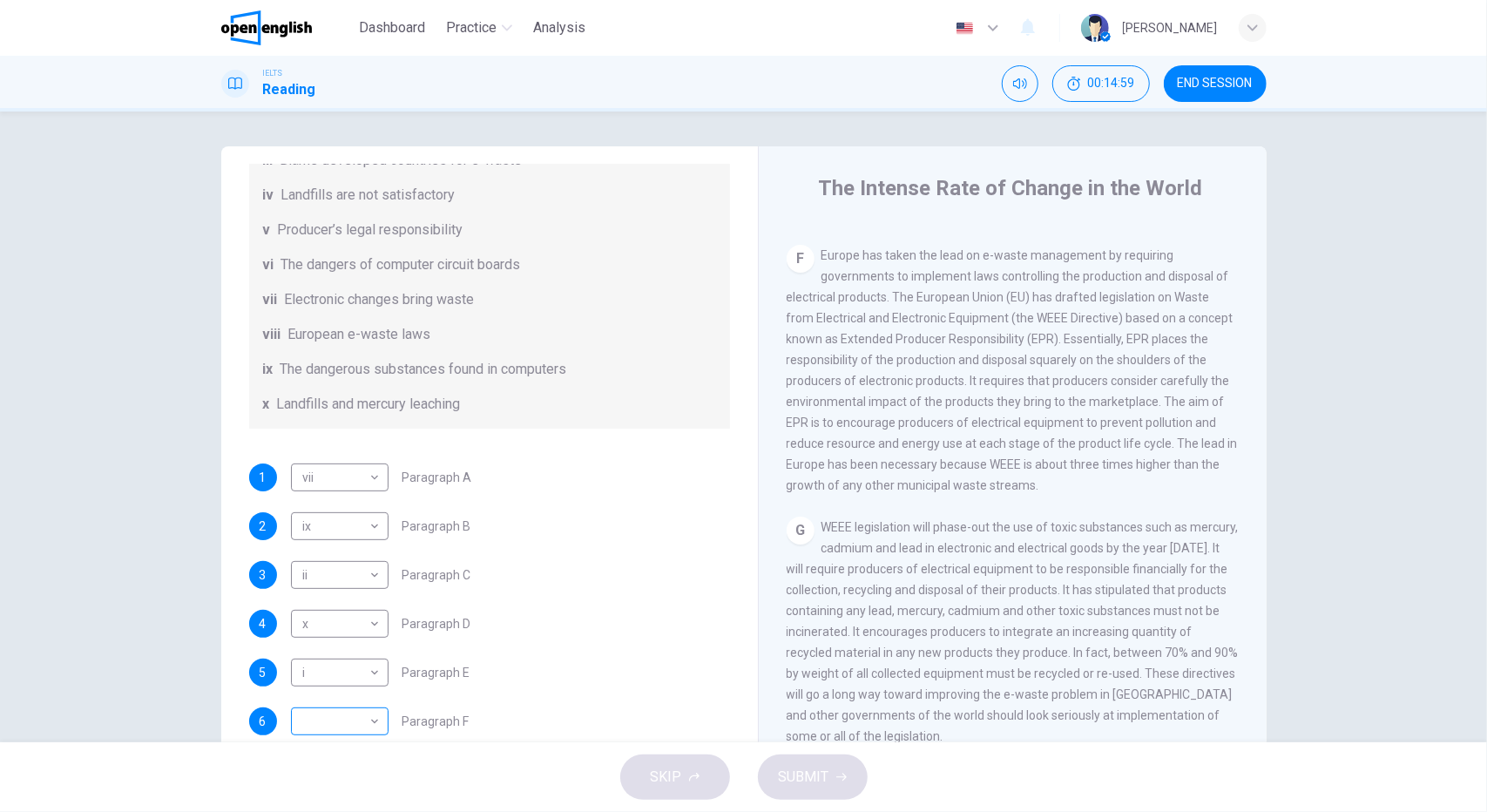
scroll to position [9, 0]
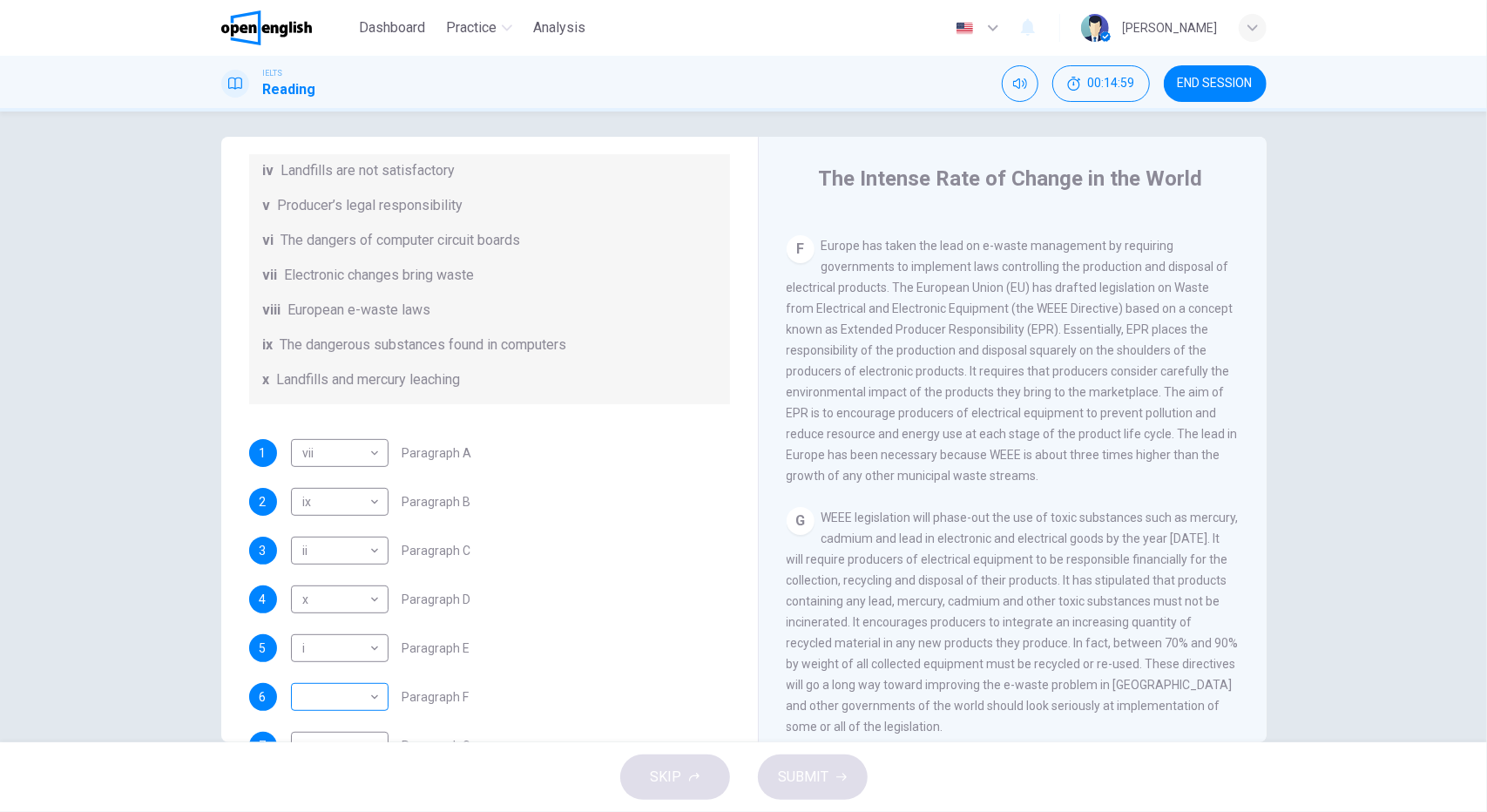
click at [337, 722] on body "This site uses cookies, as explained in our Privacy Policy . If you agree to th…" at bounding box center [743, 406] width 1487 height 812
click at [376, 646] on li "v" at bounding box center [335, 644] width 97 height 27
type input "*"
drag, startPoint x: 429, startPoint y: 327, endPoint x: 359, endPoint y: 332, distance: 70.2
click at [359, 321] on div "viii European e-waste laws" at bounding box center [489, 310] width 453 height 21
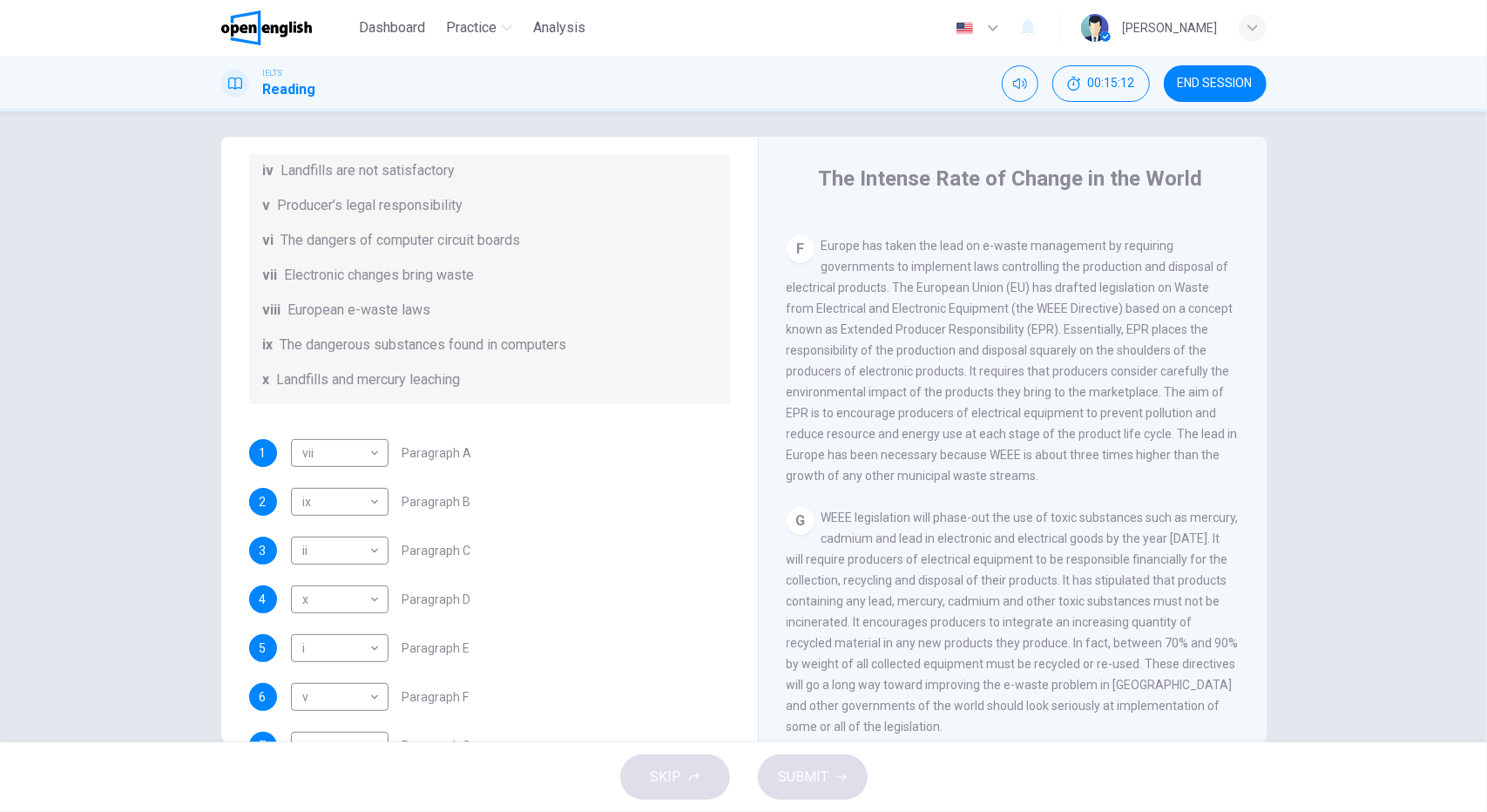
drag, startPoint x: 359, startPoint y: 332, endPoint x: 419, endPoint y: 334, distance: 60.0
click at [419, 321] on span "European e-waste laws" at bounding box center [360, 310] width 143 height 21
drag, startPoint x: 429, startPoint y: 234, endPoint x: 458, endPoint y: 238, distance: 29.3
click at [458, 238] on div "List of Headings i Exporting e-waste ii The hazards of burning computer junk ii…" at bounding box center [489, 205] width 481 height 397
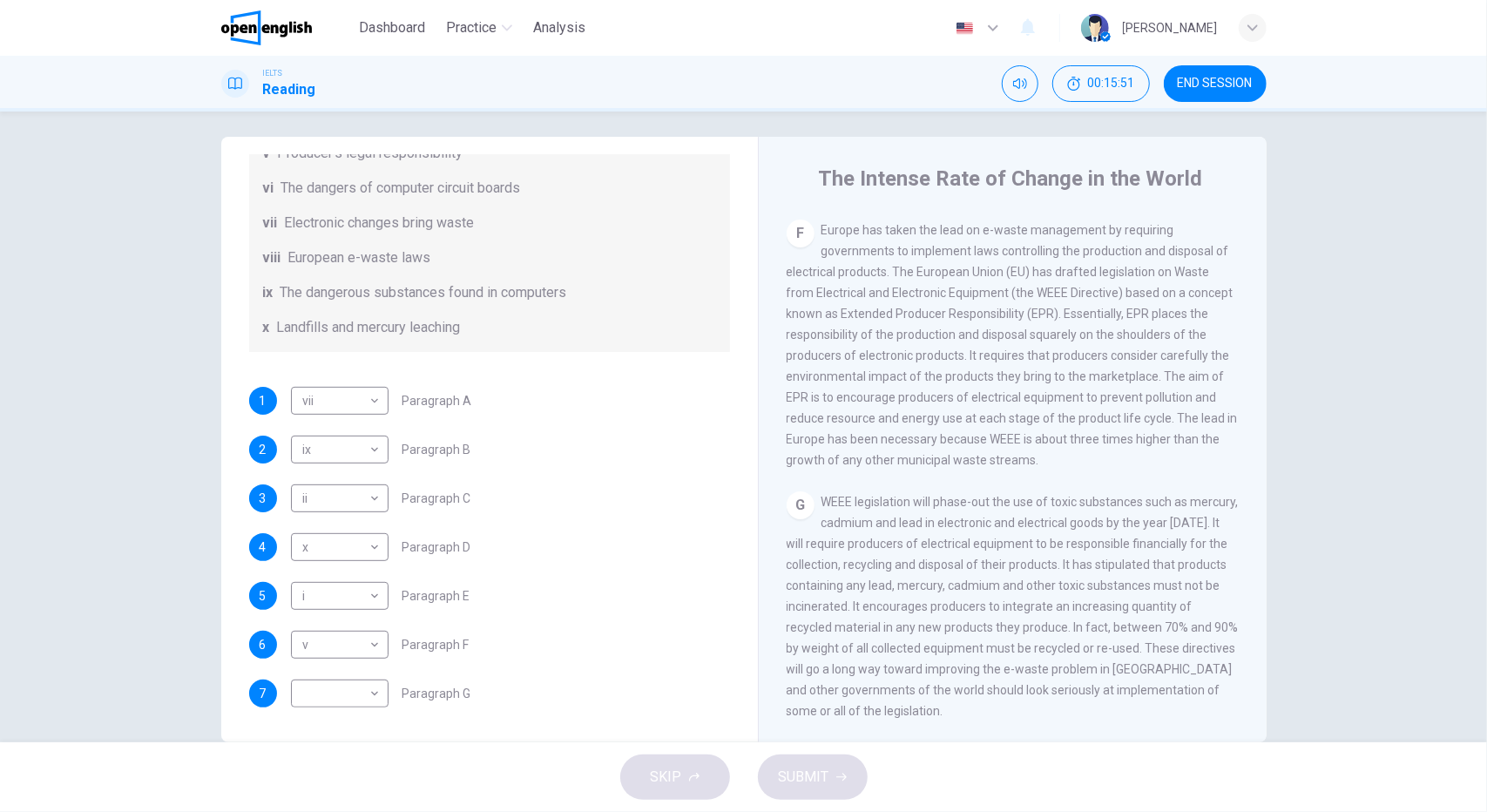
scroll to position [425, 0]
click at [361, 694] on body "This site uses cookies, as explained in our Privacy Policy . If you agree to th…" at bounding box center [743, 406] width 1487 height 812
click at [355, 719] on li "viii" at bounding box center [335, 728] width 97 height 27
type input "****"
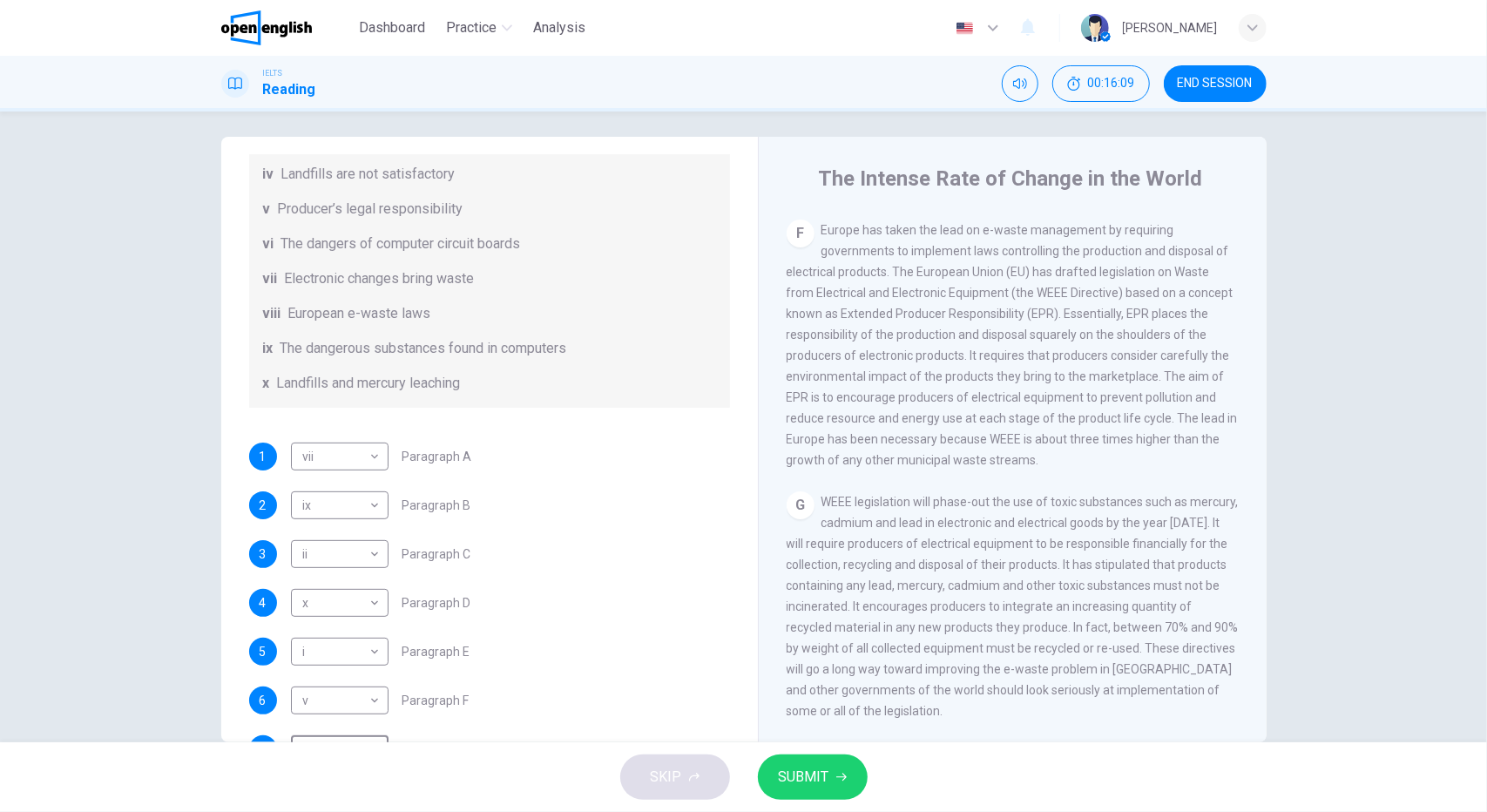
scroll to position [338, 0]
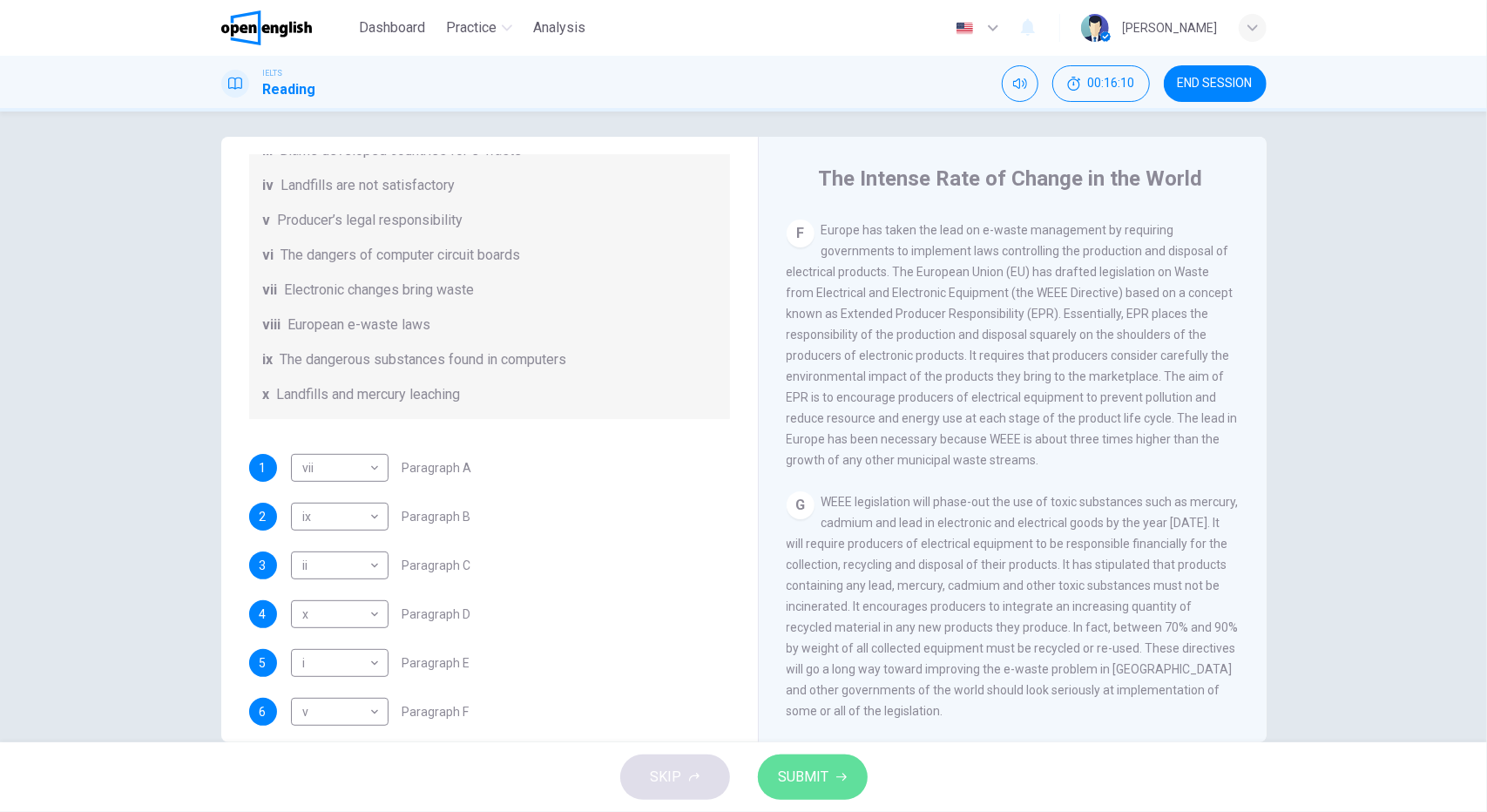
click at [826, 794] on button "SUBMIT" at bounding box center [813, 777] width 110 height 45
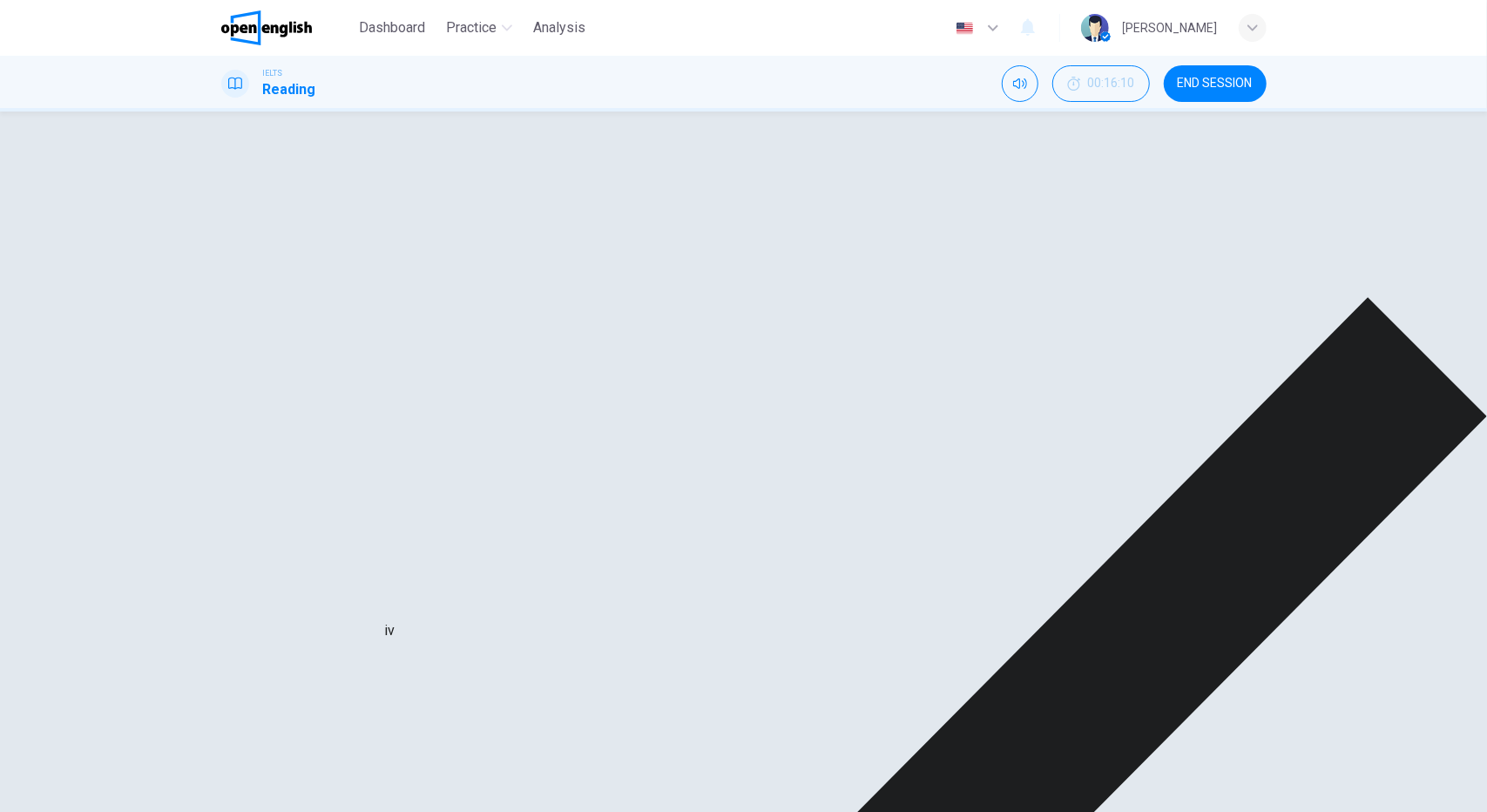
click at [343, 665] on div "x" at bounding box center [359, 690] width 137 height 49
click at [369, 665] on div "x" at bounding box center [359, 690] width 137 height 49
drag, startPoint x: 1080, startPoint y: 239, endPoint x: 965, endPoint y: 239, distance: 115.0
click at [962, 240] on div "D In an effort to explore other alternatives, landfills have been tried. Studie…" at bounding box center [1013, 376] width 453 height 272
drag, startPoint x: 1165, startPoint y: 247, endPoint x: 1094, endPoint y: 245, distance: 71.0
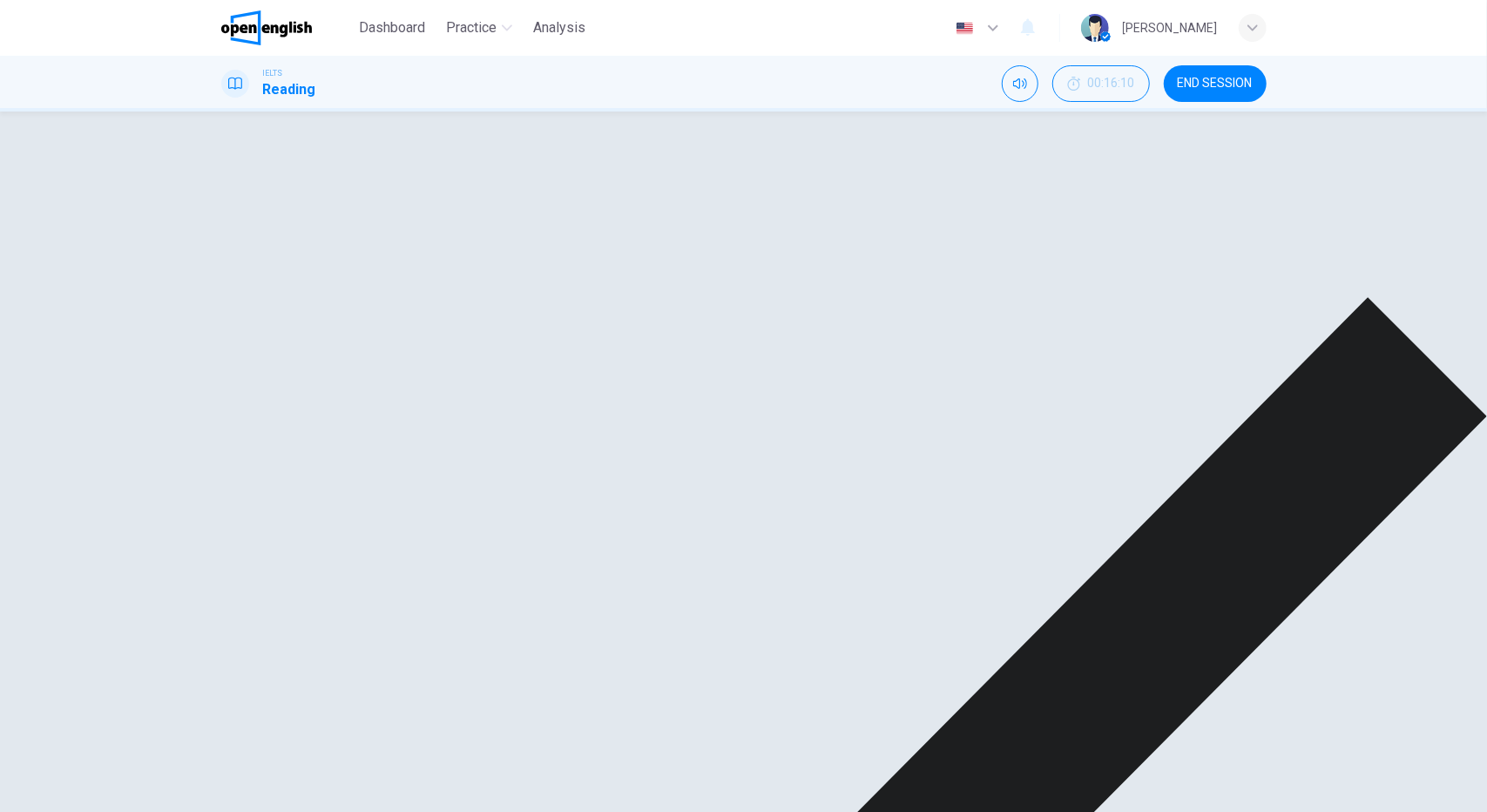
click at [1094, 245] on span "In an effort to explore other alternatives, landfills have been tried. Studies …" at bounding box center [1013, 377] width 453 height 265
drag, startPoint x: 1183, startPoint y: 270, endPoint x: 1077, endPoint y: 276, distance: 106.2
click at [1077, 276] on div "D In an effort to explore other alternatives, landfills have been tried. Studie…" at bounding box center [1013, 376] width 453 height 272
drag, startPoint x: 1030, startPoint y: 247, endPoint x: 930, endPoint y: 247, distance: 100.0
click at [930, 247] on span "In an effort to explore other alternatives, landfills have been tried. Studies …" at bounding box center [1013, 377] width 453 height 265
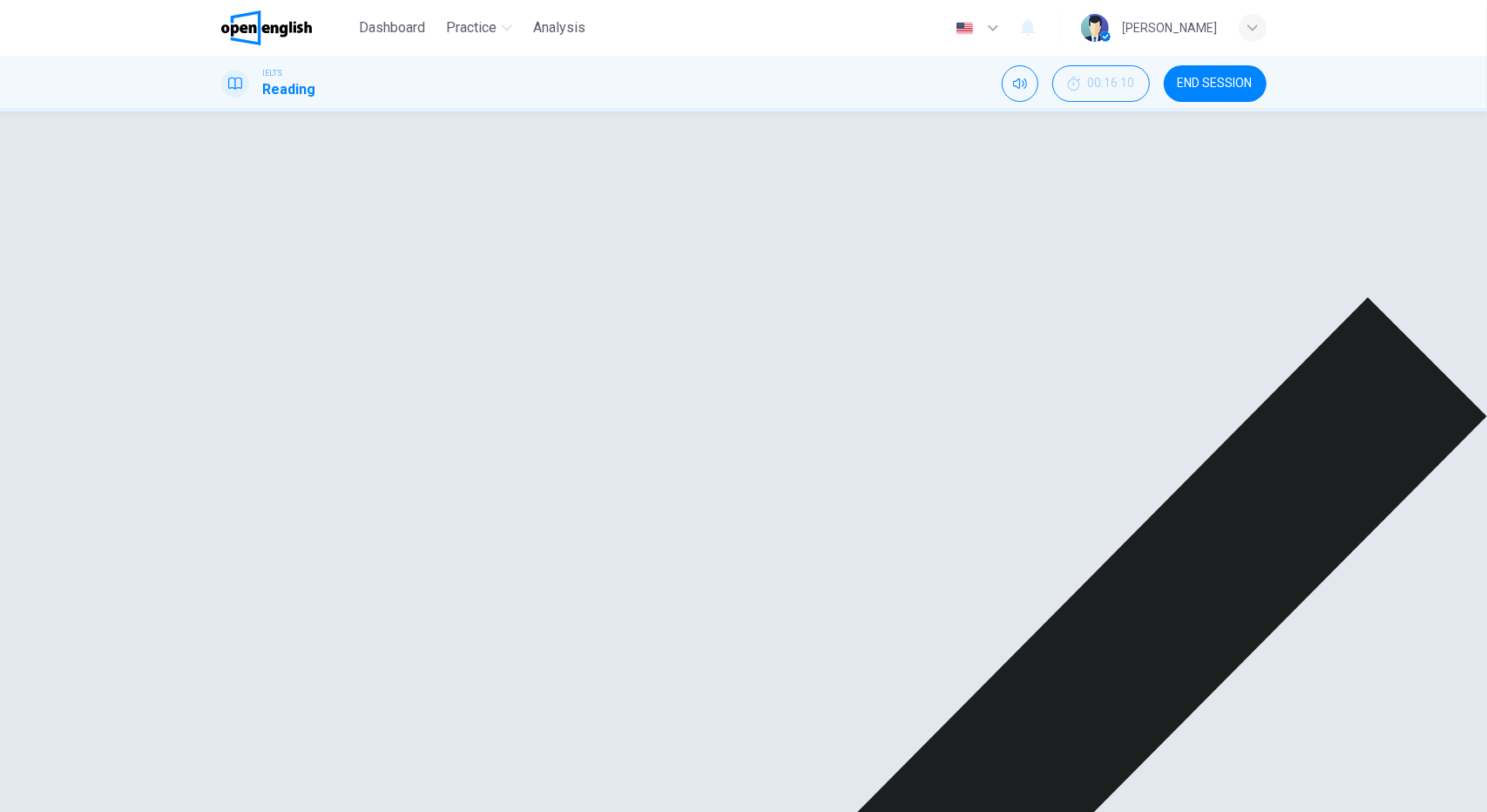
drag, startPoint x: 929, startPoint y: 429, endPoint x: 1063, endPoint y: 428, distance: 134.0
click at [1063, 428] on div "D In an effort to explore other alternatives, landfills have been tried. Studie…" at bounding box center [1013, 376] width 453 height 272
click at [371, 578] on div "x" at bounding box center [359, 603] width 137 height 49
click at [360, 578] on div "x" at bounding box center [359, 603] width 137 height 49
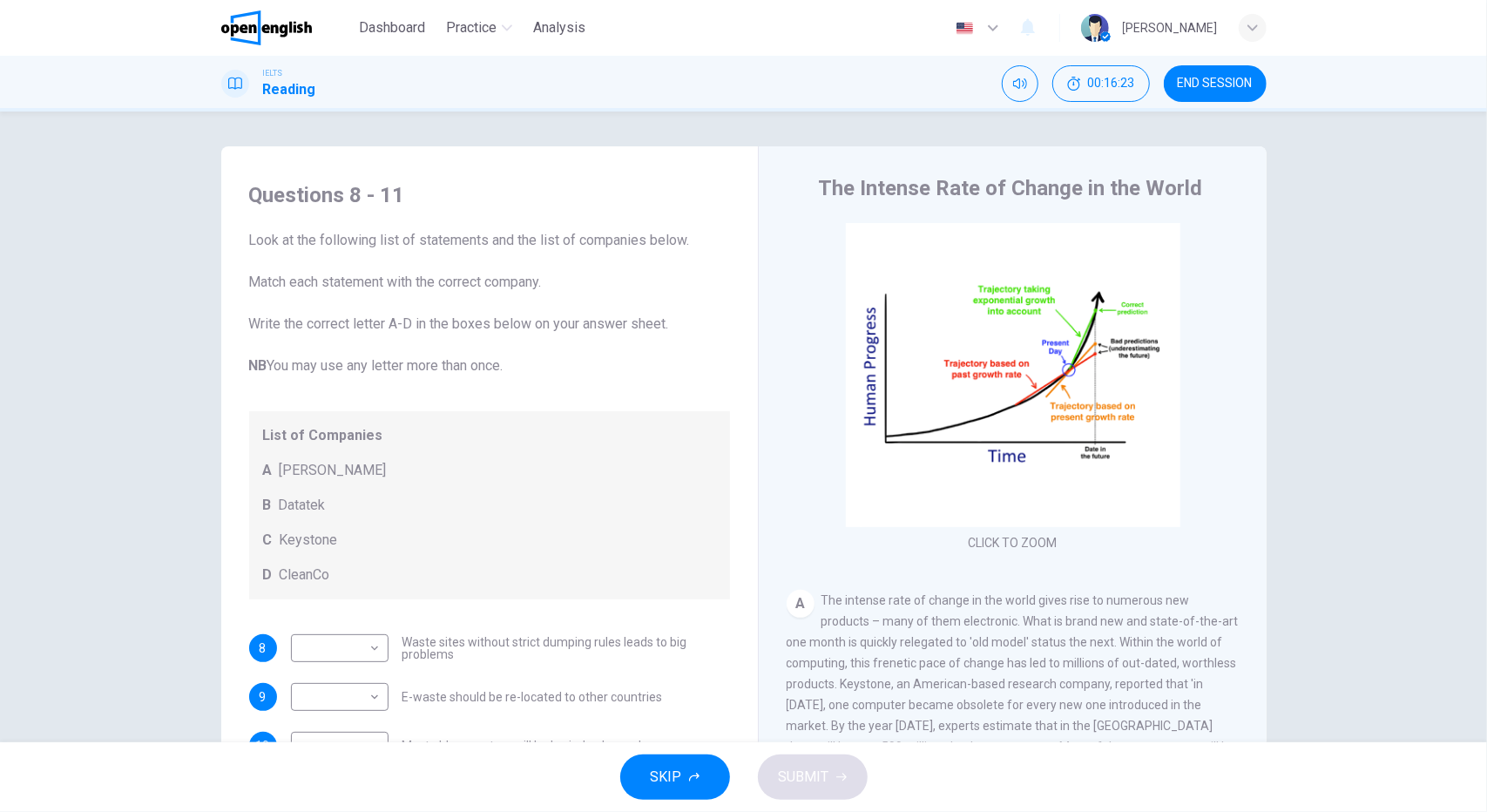
scroll to position [0, 0]
drag, startPoint x: 284, startPoint y: 287, endPoint x: 338, endPoint y: 283, distance: 54.1
click at [336, 283] on span "Look at the following list of statements and the list of companies below. Match…" at bounding box center [489, 303] width 481 height 147
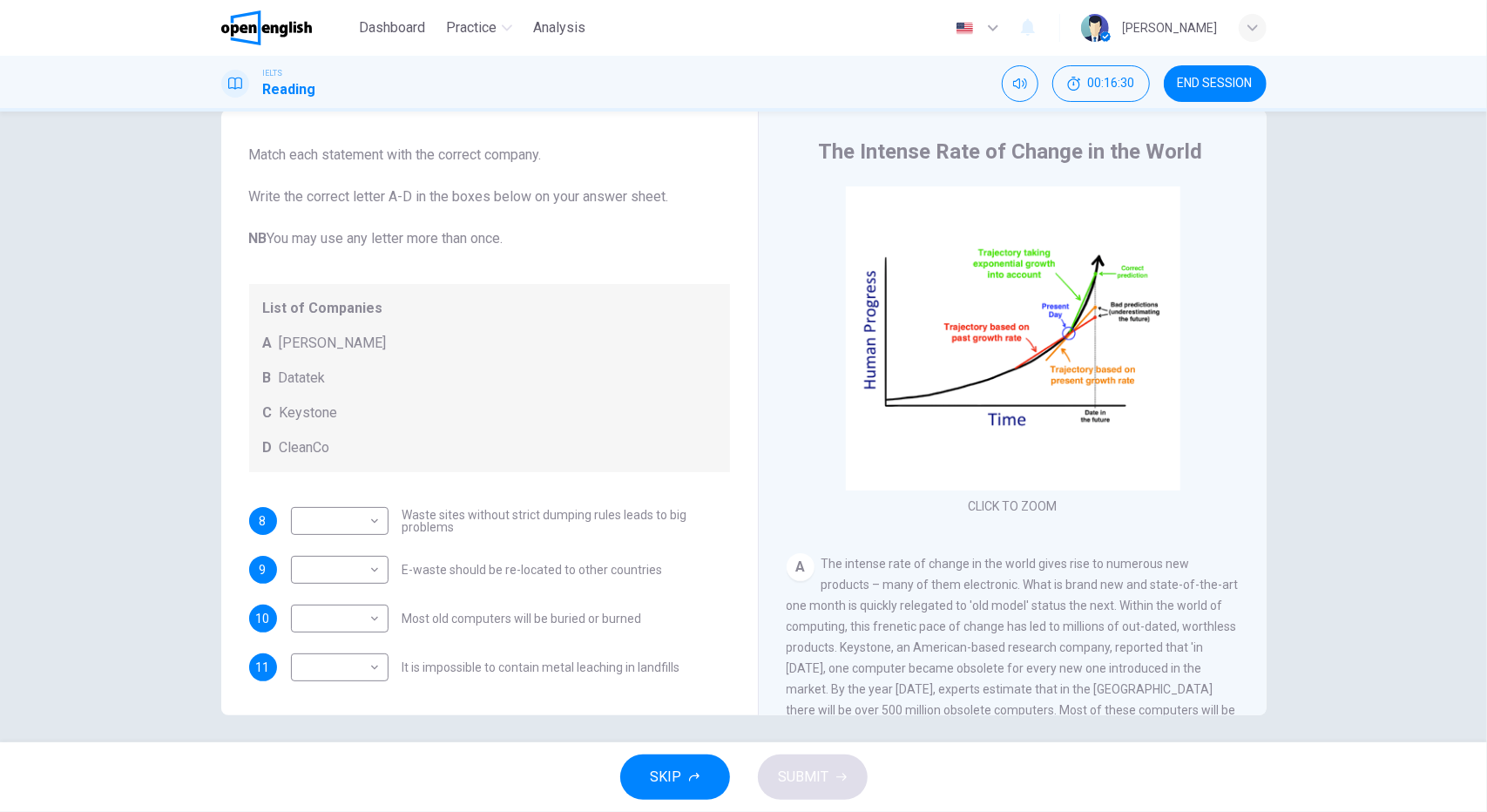
scroll to position [44, 0]
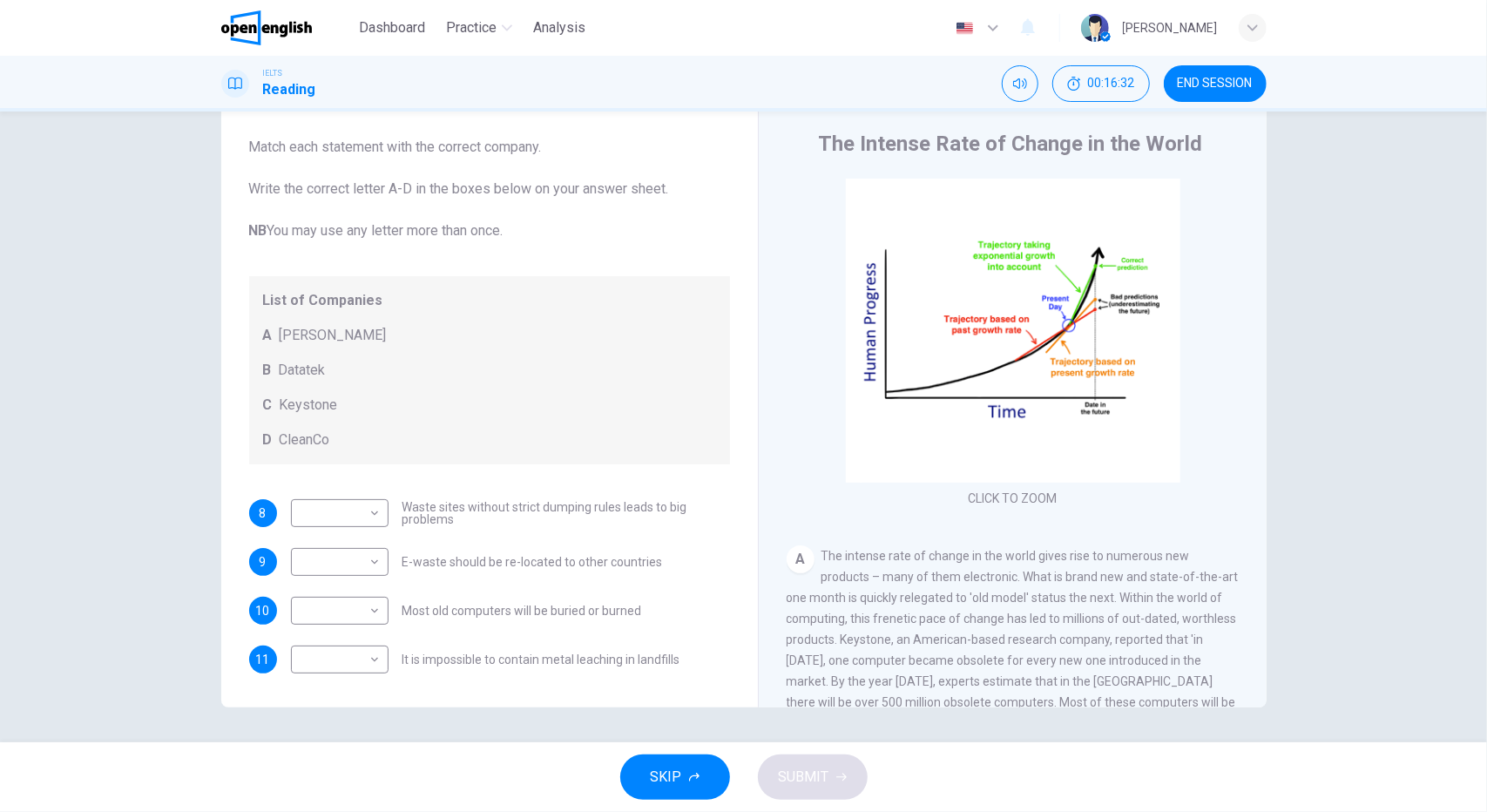
drag, startPoint x: 275, startPoint y: 333, endPoint x: 368, endPoint y: 336, distance: 93.0
click at [368, 336] on span "[PERSON_NAME]" at bounding box center [332, 335] width 107 height 21
click at [294, 367] on span "Datatek" at bounding box center [302, 370] width 47 height 21
click at [307, 403] on span "Keystone" at bounding box center [309, 405] width 59 height 21
click at [291, 461] on div "List of Companies A [PERSON_NAME] B Datatek C Keystone D CleanCo" at bounding box center [489, 370] width 481 height 188
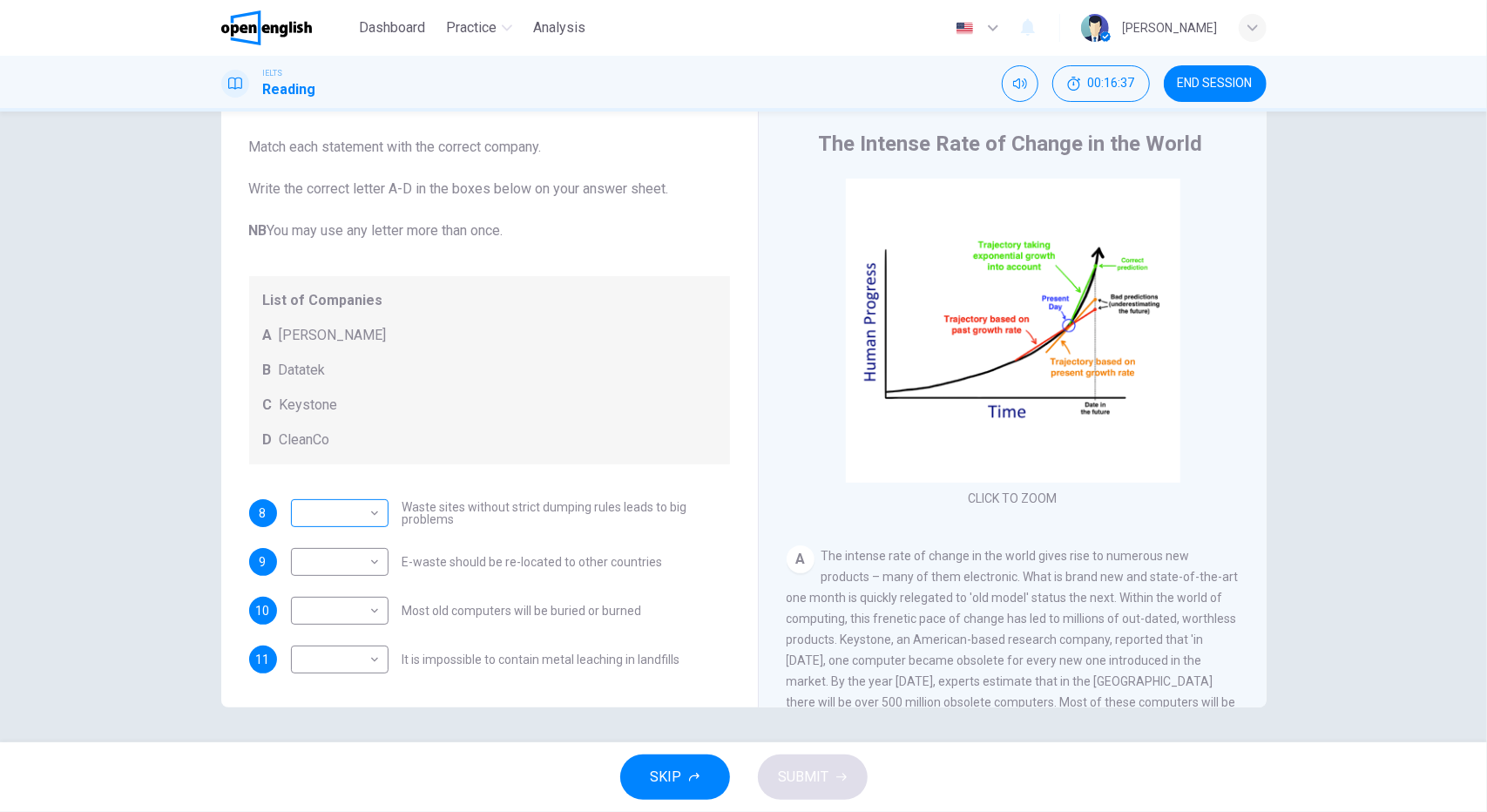
click at [364, 507] on body "This site uses cookies, as explained in our Privacy Policy . If you agree to th…" at bounding box center [743, 406] width 1487 height 812
click at [364, 507] on div at bounding box center [743, 406] width 1487 height 812
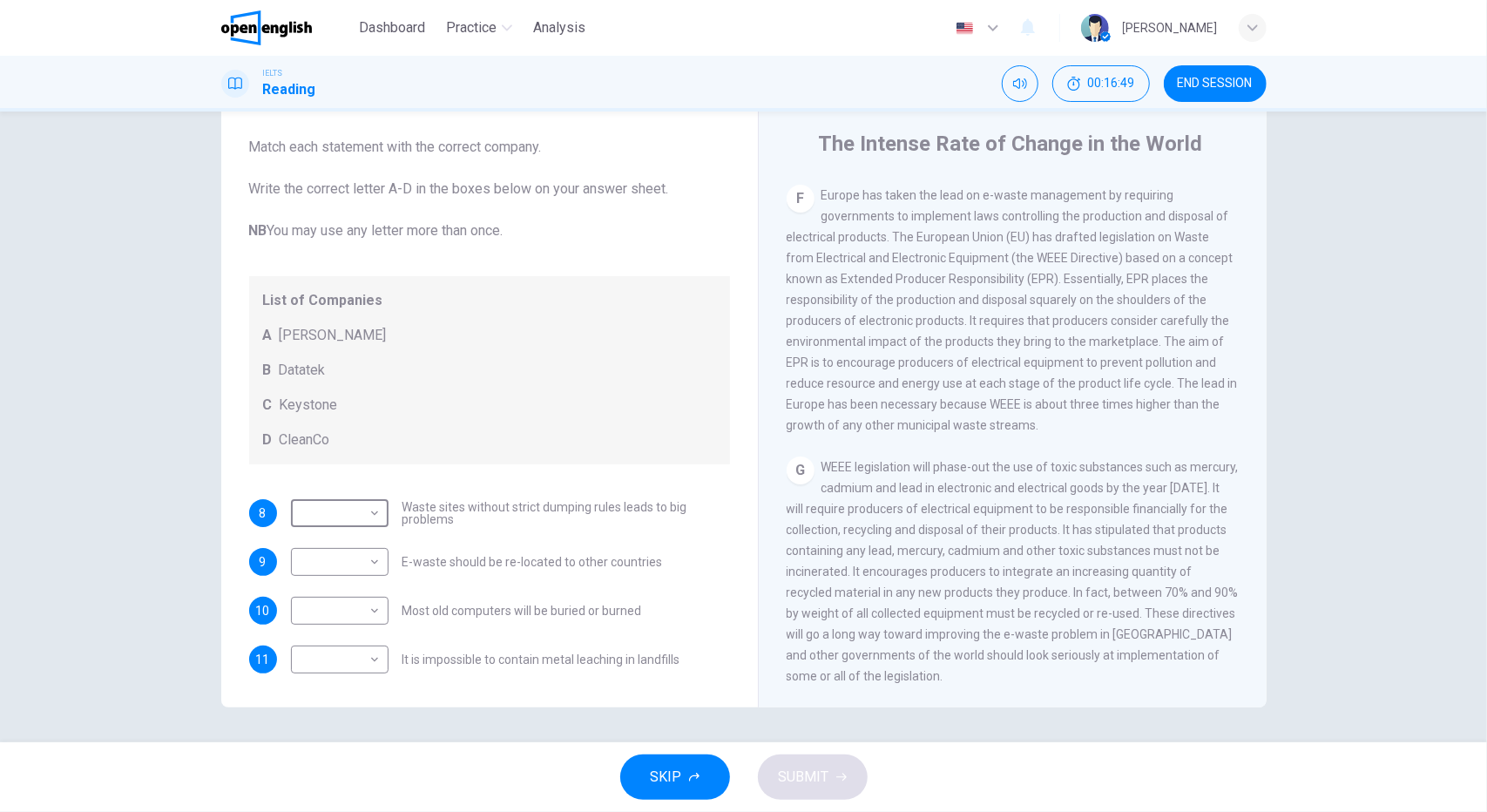
scroll to position [1660, 0]
drag, startPoint x: 472, startPoint y: 660, endPoint x: 644, endPoint y: 658, distance: 172.0
click at [644, 658] on span "It is impossible to contain metal leaching in landfills" at bounding box center [541, 659] width 278 height 12
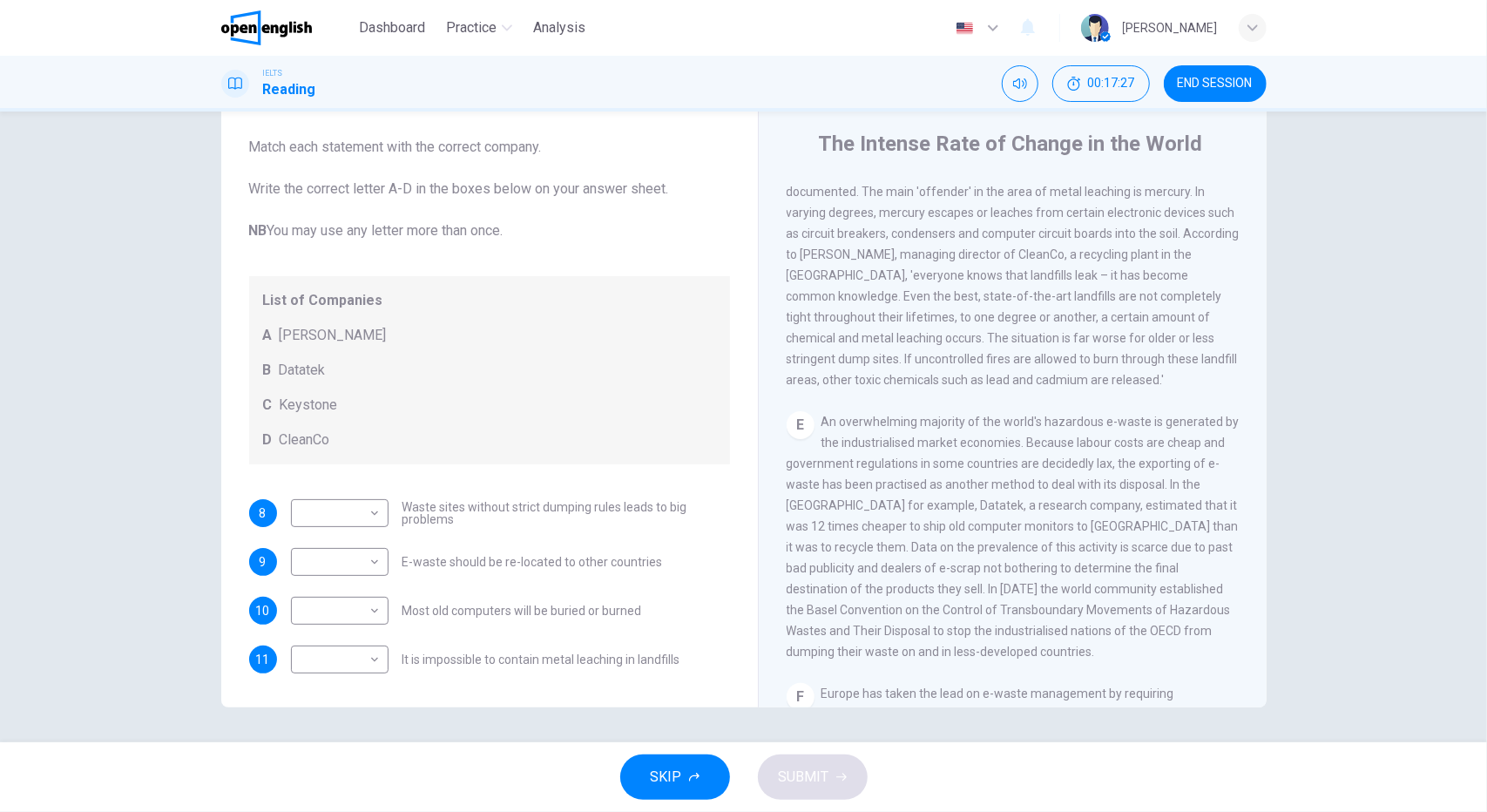
scroll to position [1050, 0]
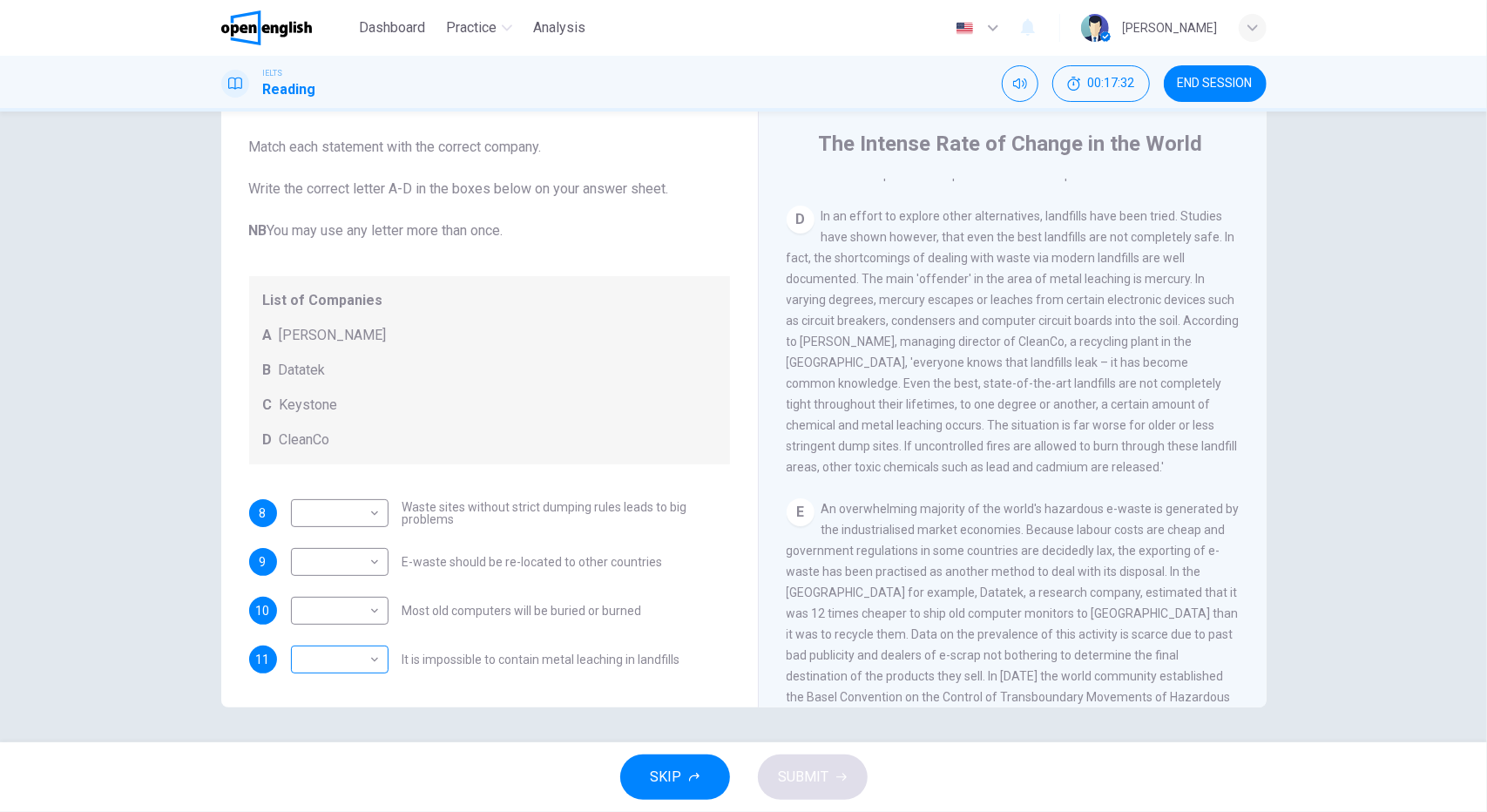
click at [340, 664] on body "This site uses cookies, as explained in our Privacy Policy . If you agree to th…" at bounding box center [743, 406] width 1487 height 812
click at [324, 772] on li "D" at bounding box center [335, 769] width 97 height 27
type input "*"
click at [377, 523] on body "This site uses cookies, as explained in our Privacy Policy . If you agree to th…" at bounding box center [743, 406] width 1487 height 812
click at [335, 620] on li "D" at bounding box center [335, 623] width 97 height 27
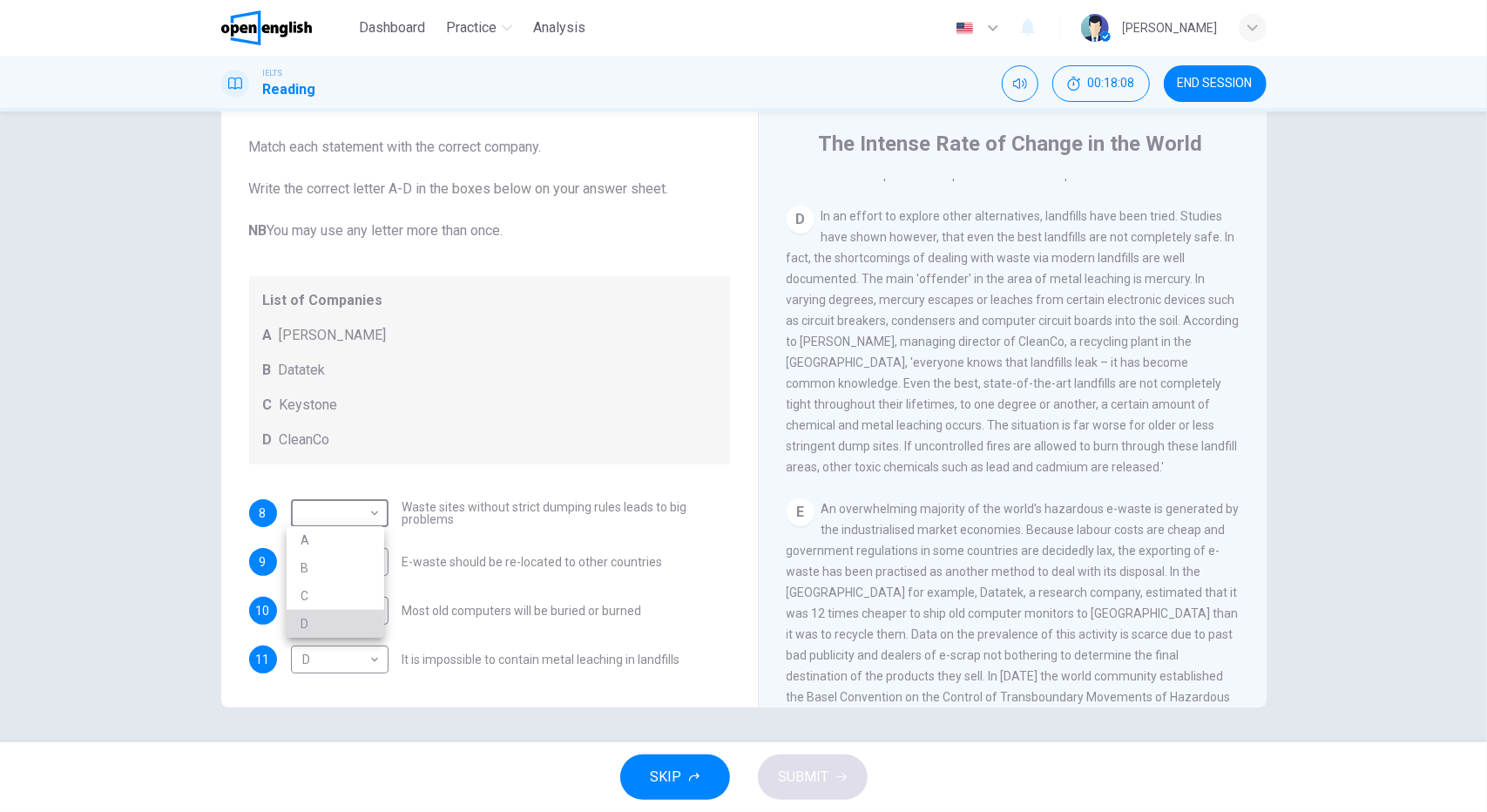
type input "*"
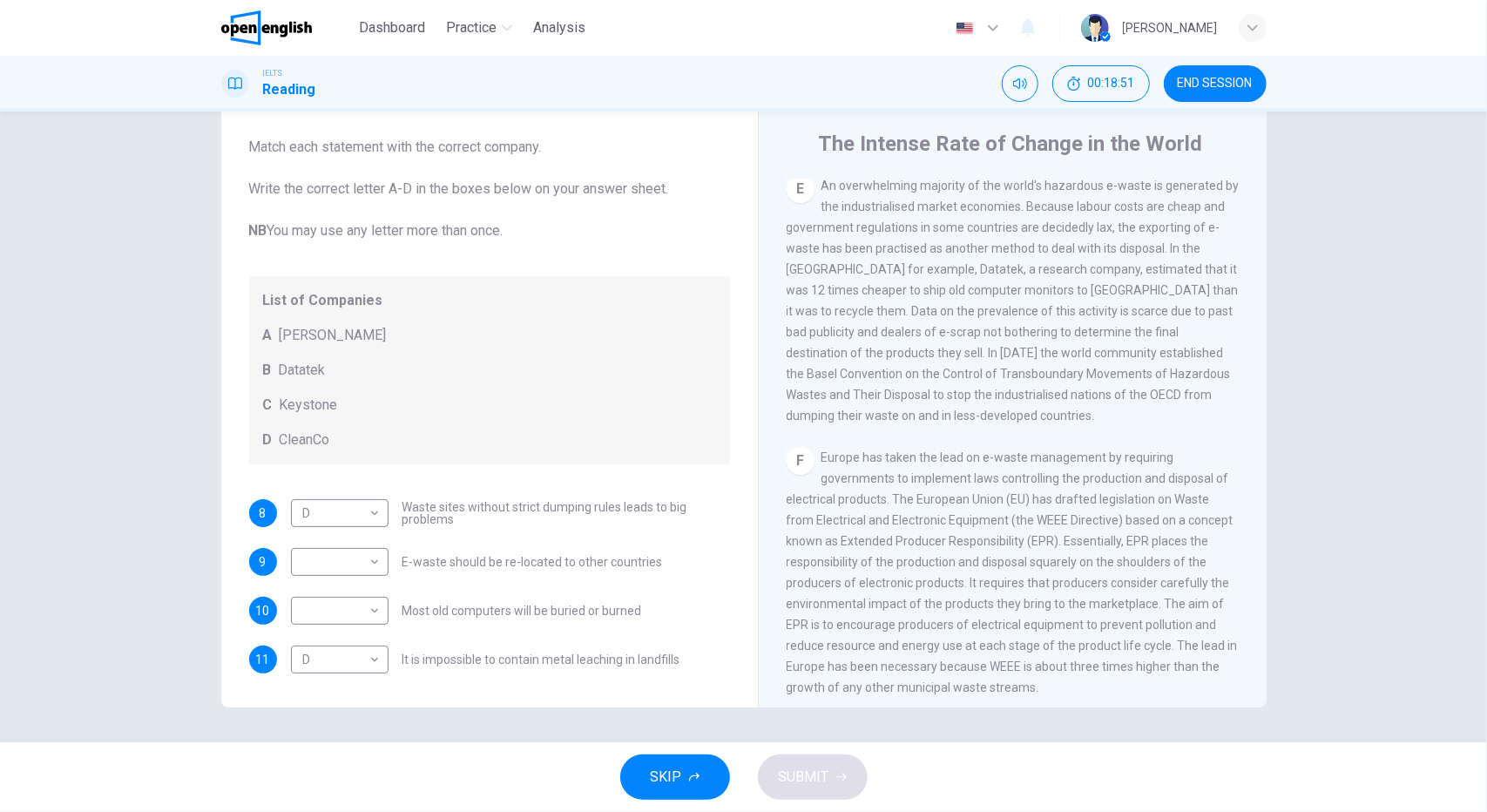
scroll to position [1312, 0]
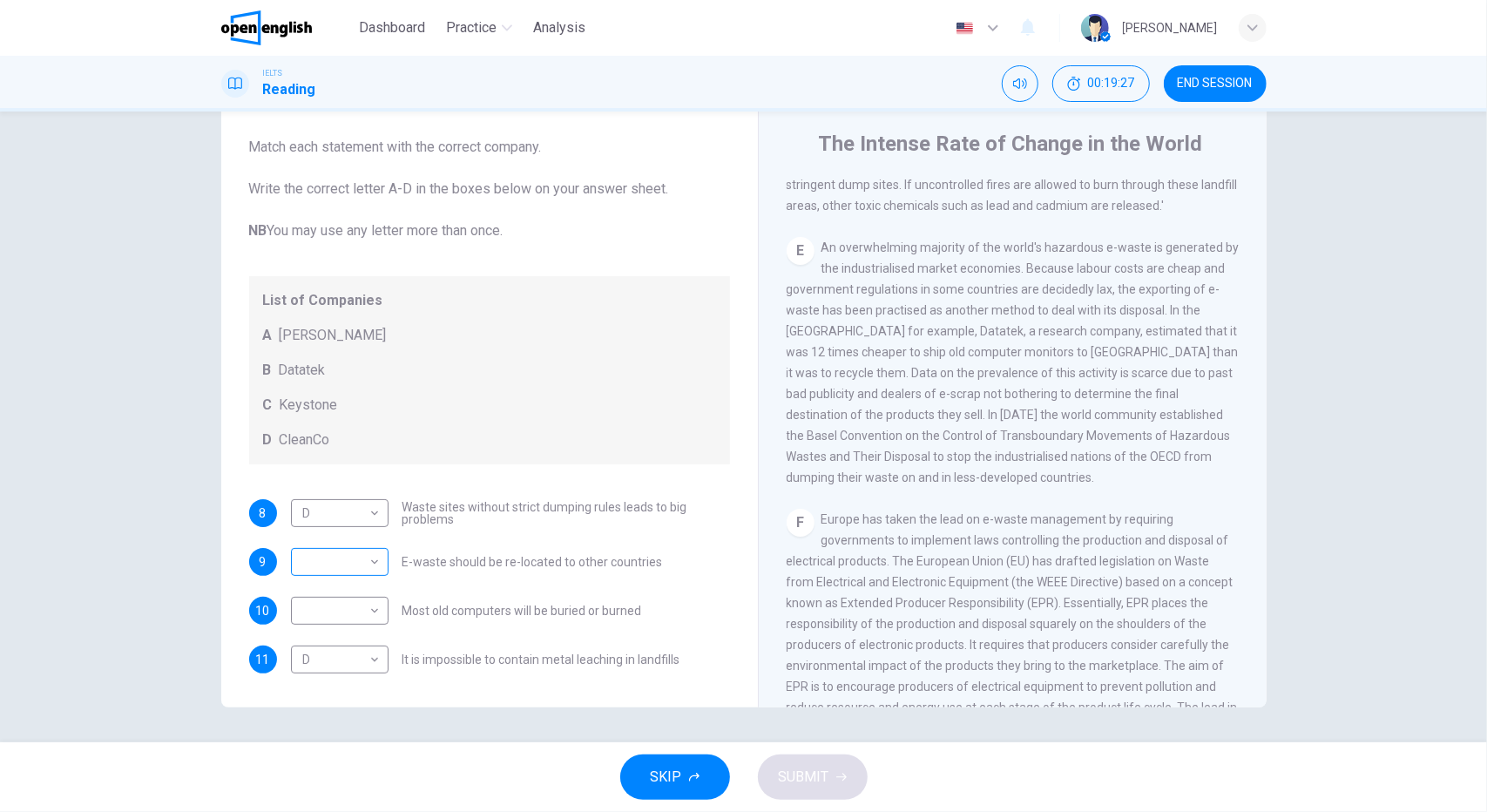
click at [375, 565] on body "This site uses cookies, as explained in our Privacy Policy . If you agree to th…" at bounding box center [743, 406] width 1487 height 812
click at [345, 617] on li "B" at bounding box center [335, 616] width 97 height 27
type input "*"
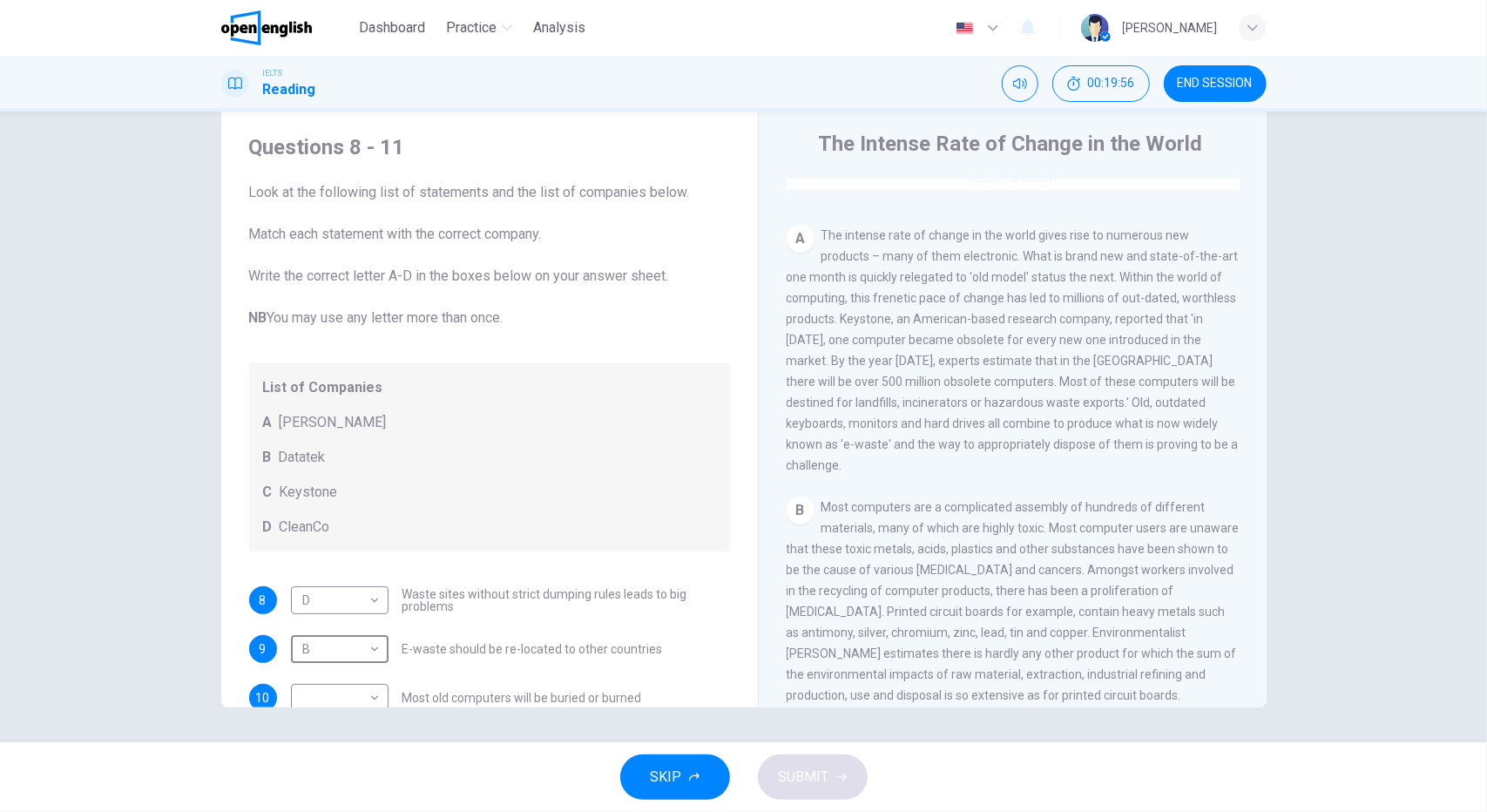
scroll to position [348, 0]
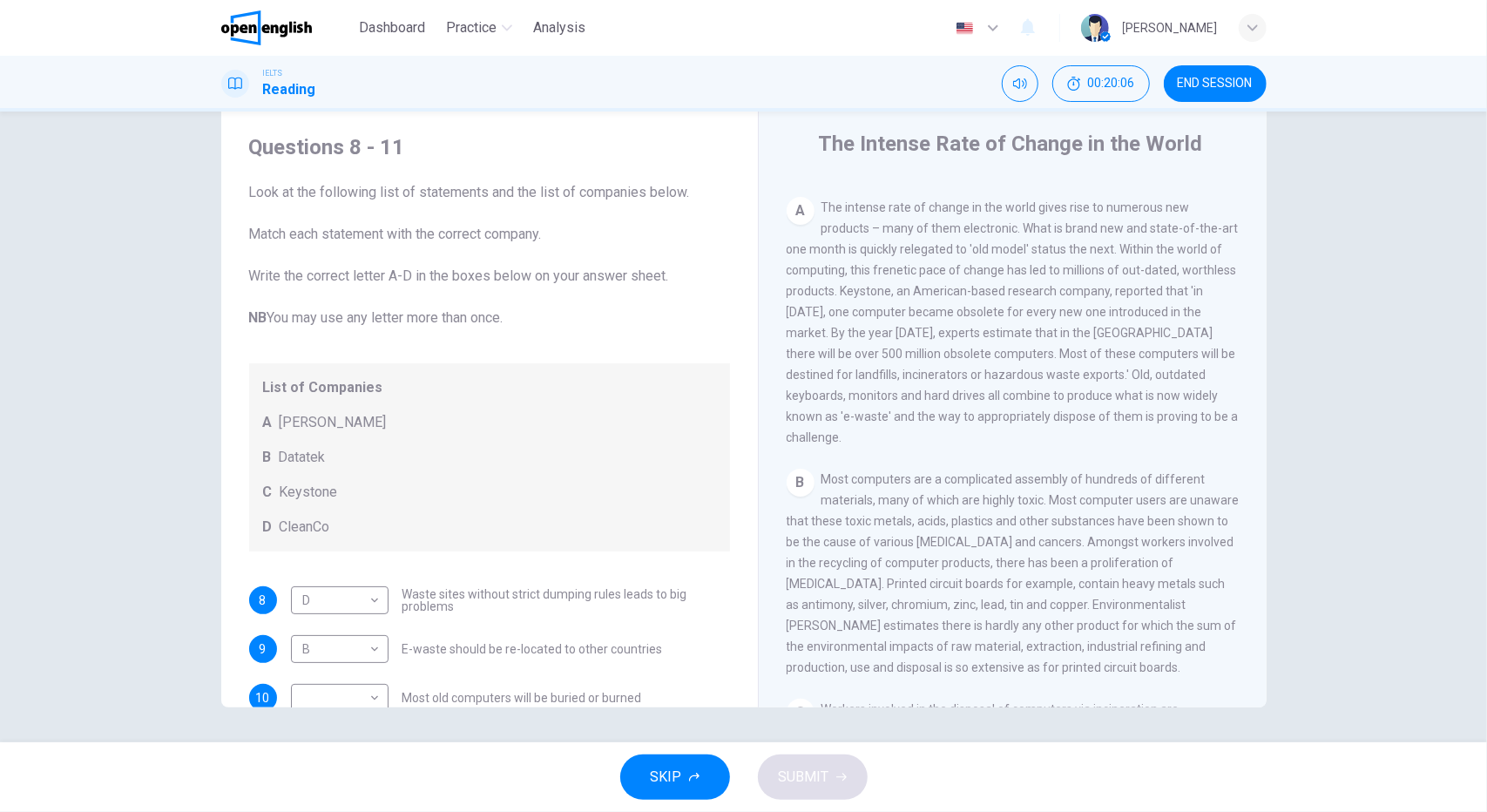
drag, startPoint x: 275, startPoint y: 421, endPoint x: 351, endPoint y: 419, distance: 76.0
click at [351, 419] on span "[PERSON_NAME]" at bounding box center [332, 422] width 107 height 21
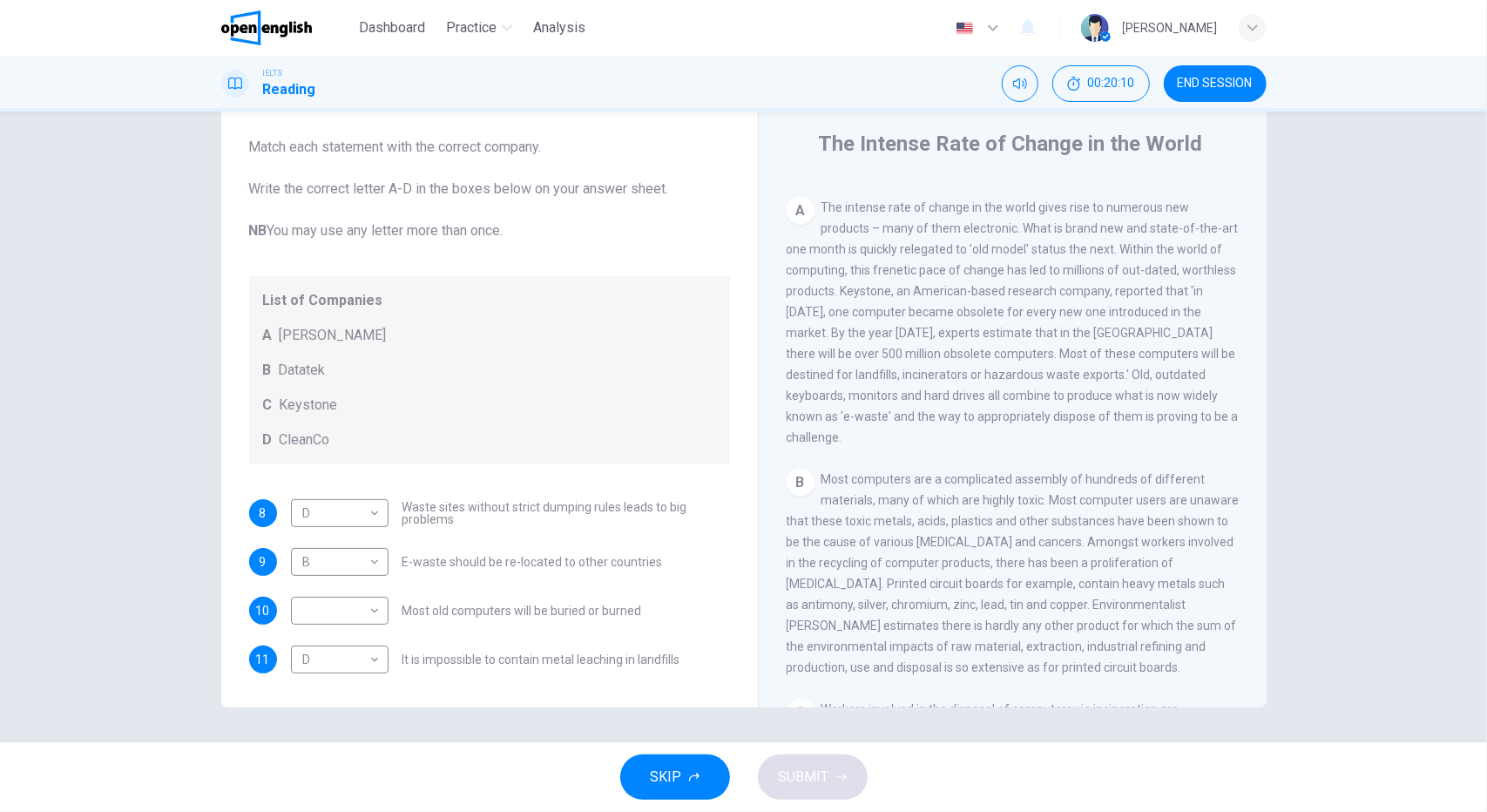
drag, startPoint x: 398, startPoint y: 506, endPoint x: 451, endPoint y: 507, distance: 53.0
click at [451, 507] on span "Waste sites without strict dumping rules leads to big problems" at bounding box center [566, 513] width 327 height 25
drag, startPoint x: 268, startPoint y: 335, endPoint x: 247, endPoint y: 430, distance: 97.3
click at [249, 426] on div "List of Companies A [PERSON_NAME] B Datatek C Keystone D CleanCo" at bounding box center [489, 370] width 481 height 188
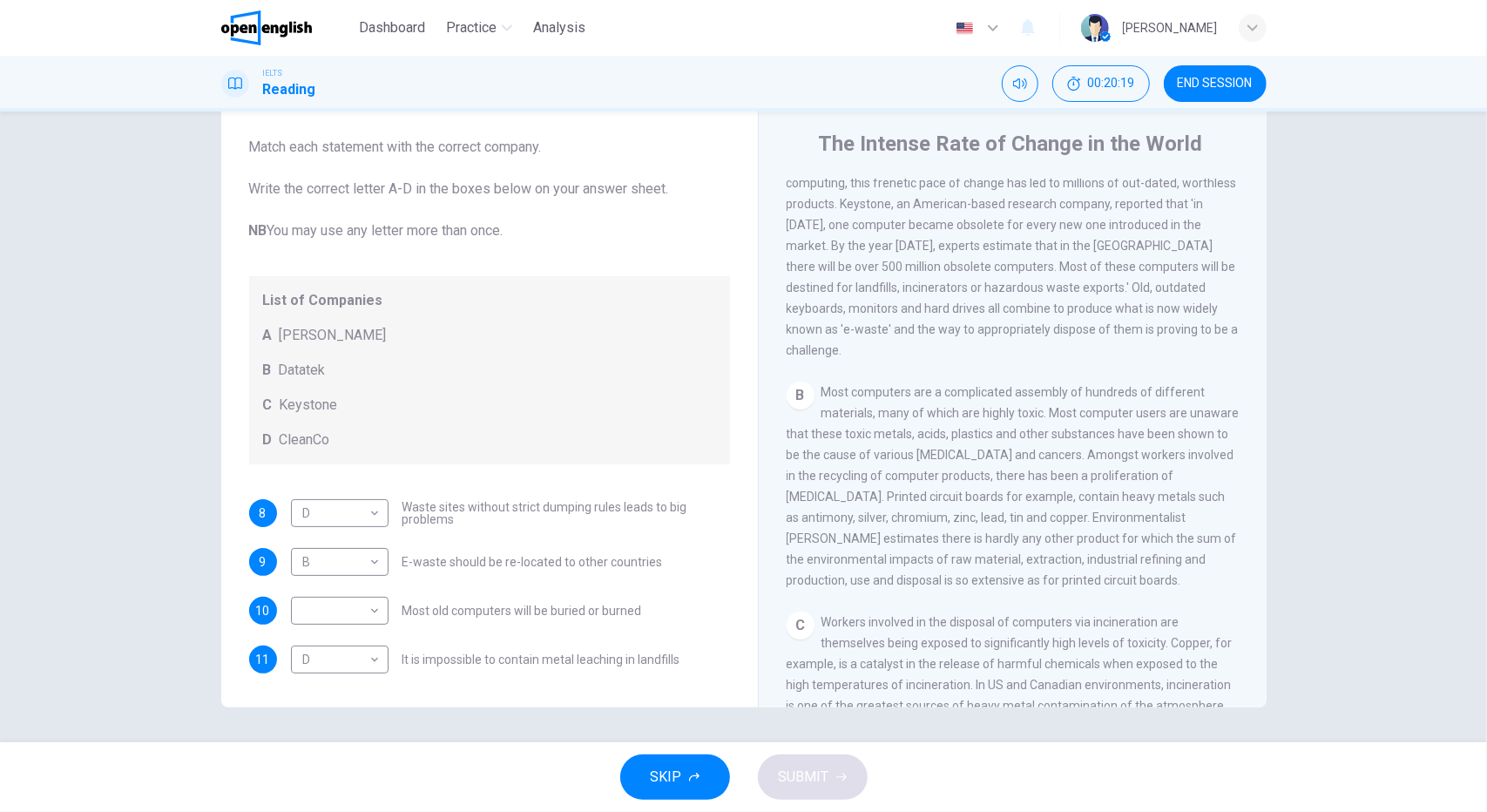
drag, startPoint x: 278, startPoint y: 436, endPoint x: 316, endPoint y: 436, distance: 38.0
click at [316, 436] on span "CleanCo" at bounding box center [304, 440] width 50 height 21
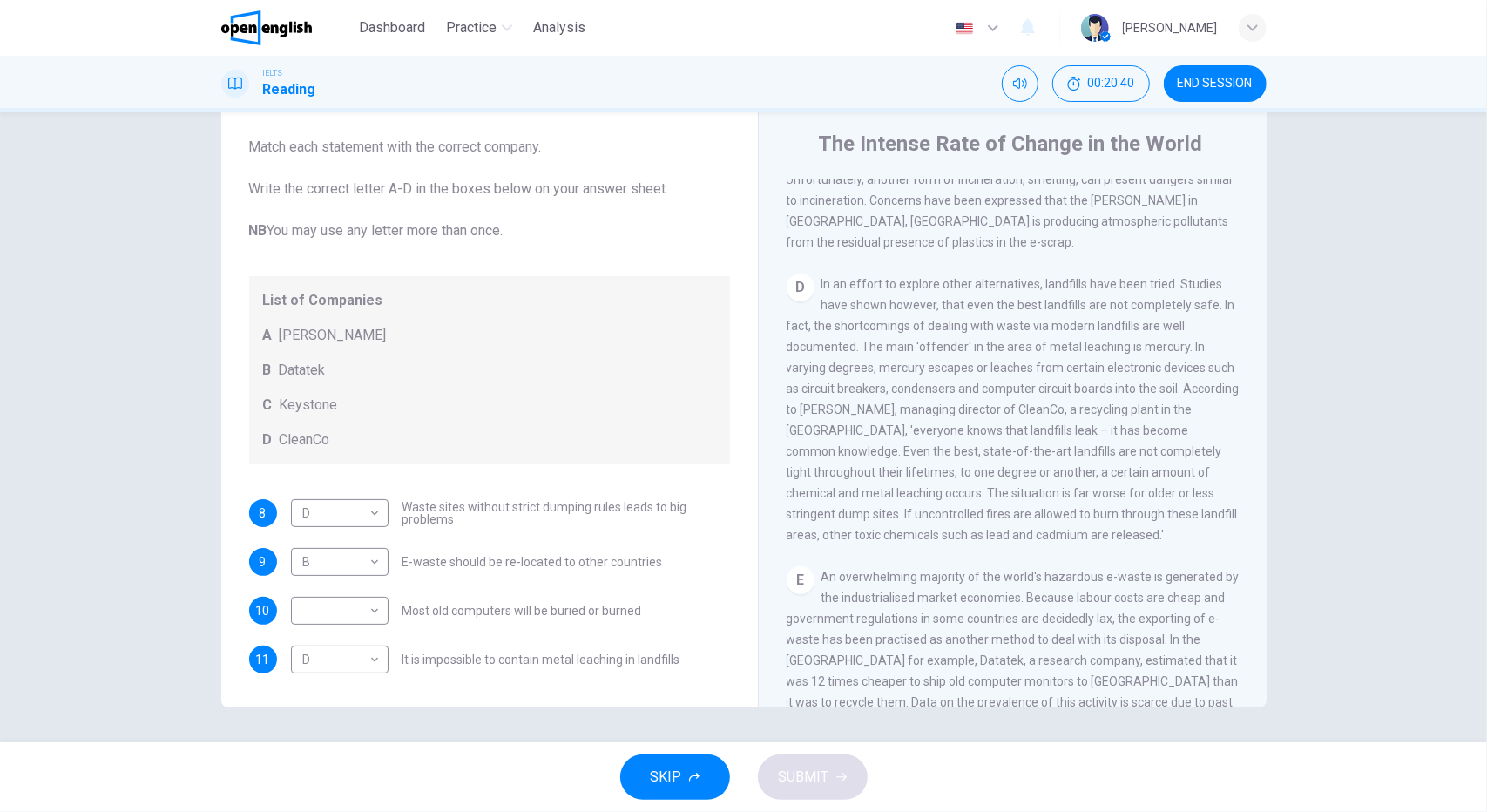
scroll to position [963, 0]
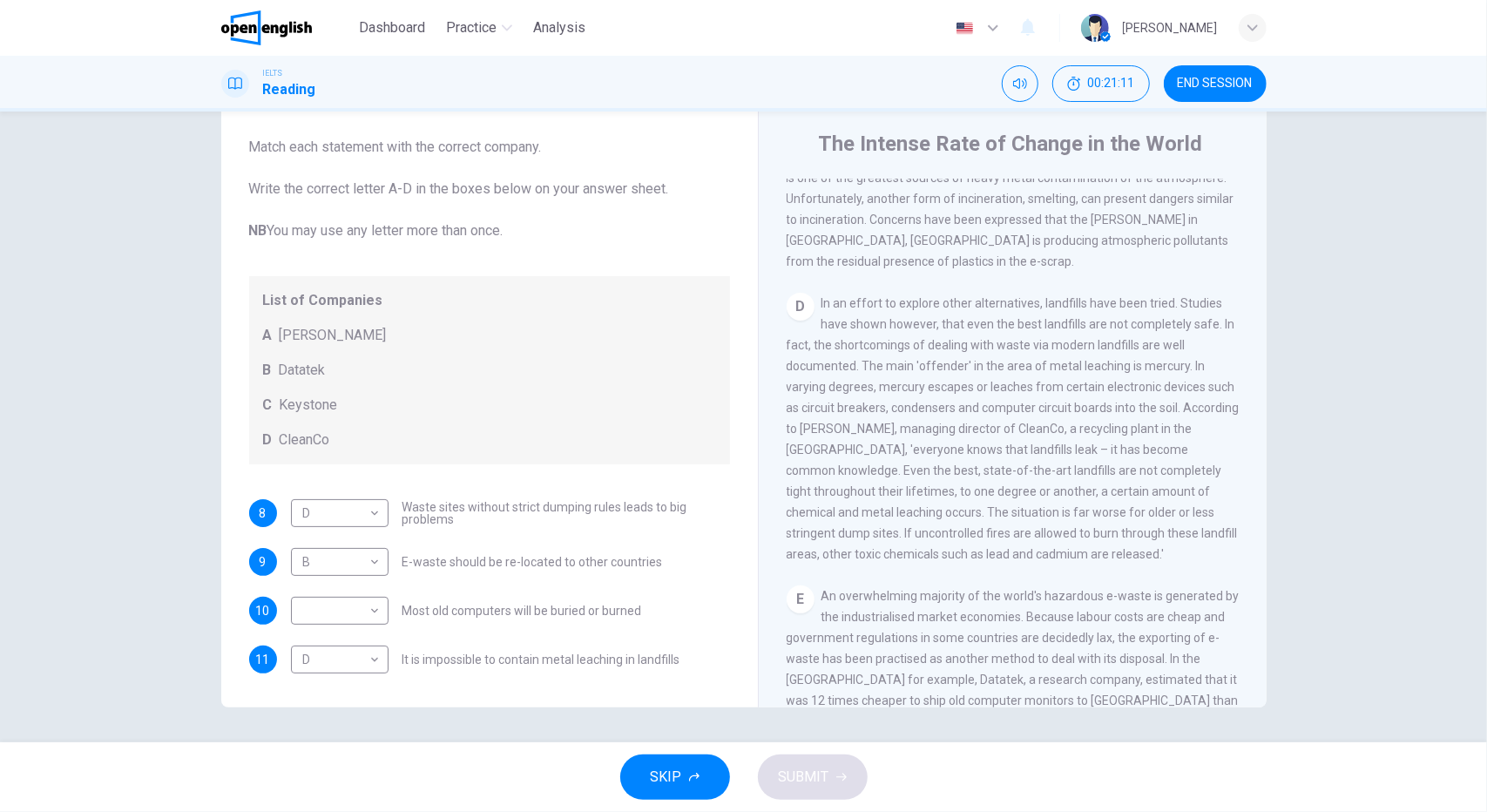
drag, startPoint x: 400, startPoint y: 507, endPoint x: 455, endPoint y: 524, distance: 57.6
click at [455, 524] on div "D * ​ Waste sites without strict dumping rules leads to big problems" at bounding box center [510, 512] width 439 height 27
drag, startPoint x: 390, startPoint y: 556, endPoint x: 604, endPoint y: 545, distance: 214.3
click at [604, 545] on div "8 D * ​ Waste sites without strict dumping rules leads to big problems 9 B * ​ …" at bounding box center [489, 586] width 481 height 174
drag, startPoint x: 1007, startPoint y: 450, endPoint x: 984, endPoint y: 450, distance: 23.0
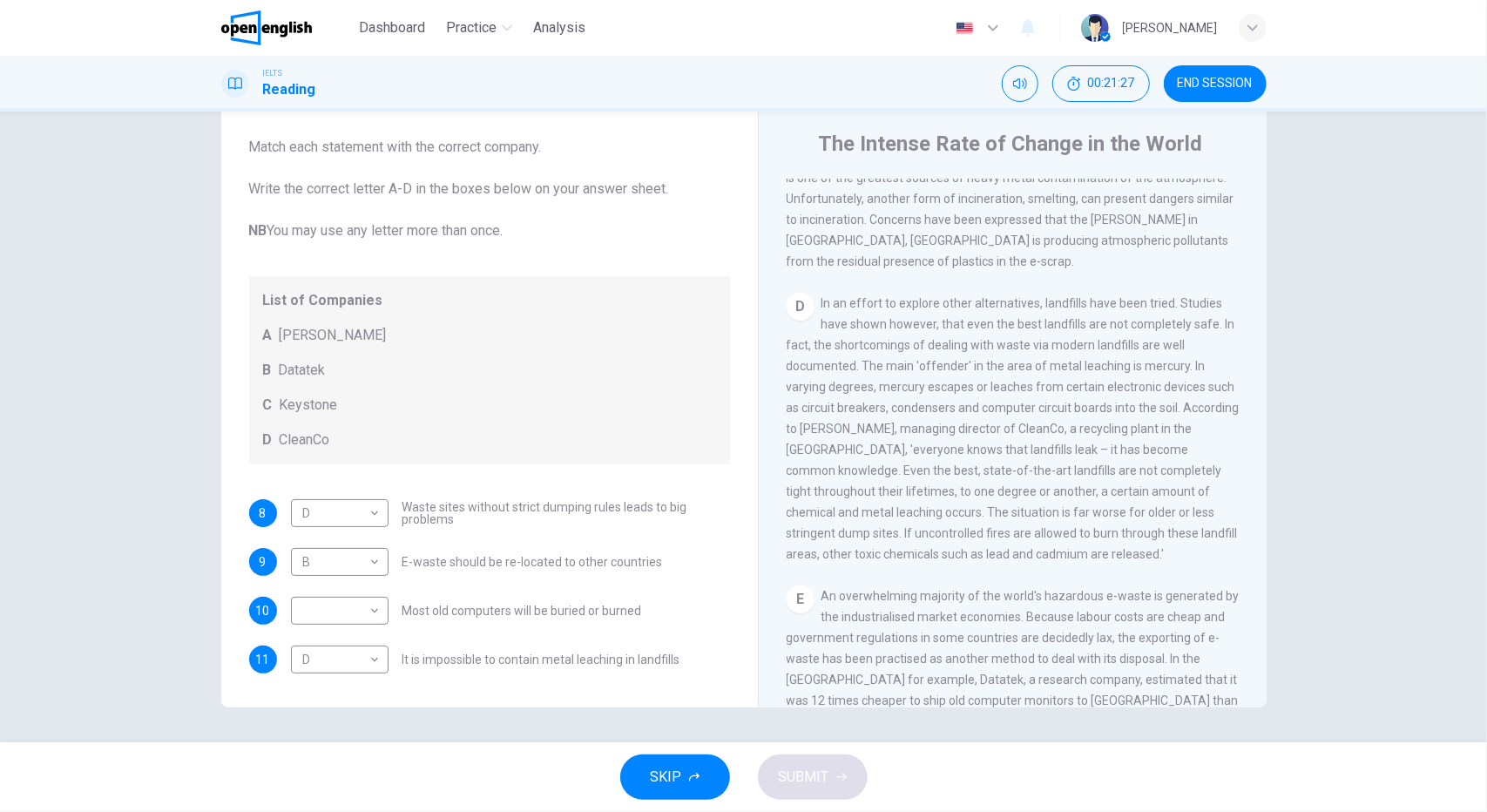
click at [984, 450] on span "In an effort to explore other alternatives, landfills have been tried. Studies …" at bounding box center [1013, 429] width 453 height 265
drag, startPoint x: 823, startPoint y: 447, endPoint x: 974, endPoint y: 452, distance: 151.1
click at [944, 450] on span "In an effort to explore other alternatives, landfills have been tried. Studies …" at bounding box center [1013, 429] width 453 height 265
drag, startPoint x: 1005, startPoint y: 450, endPoint x: 821, endPoint y: 452, distance: 184.0
click at [821, 452] on span "In an effort to explore other alternatives, landfills have been tried. Studies …" at bounding box center [1013, 429] width 453 height 265
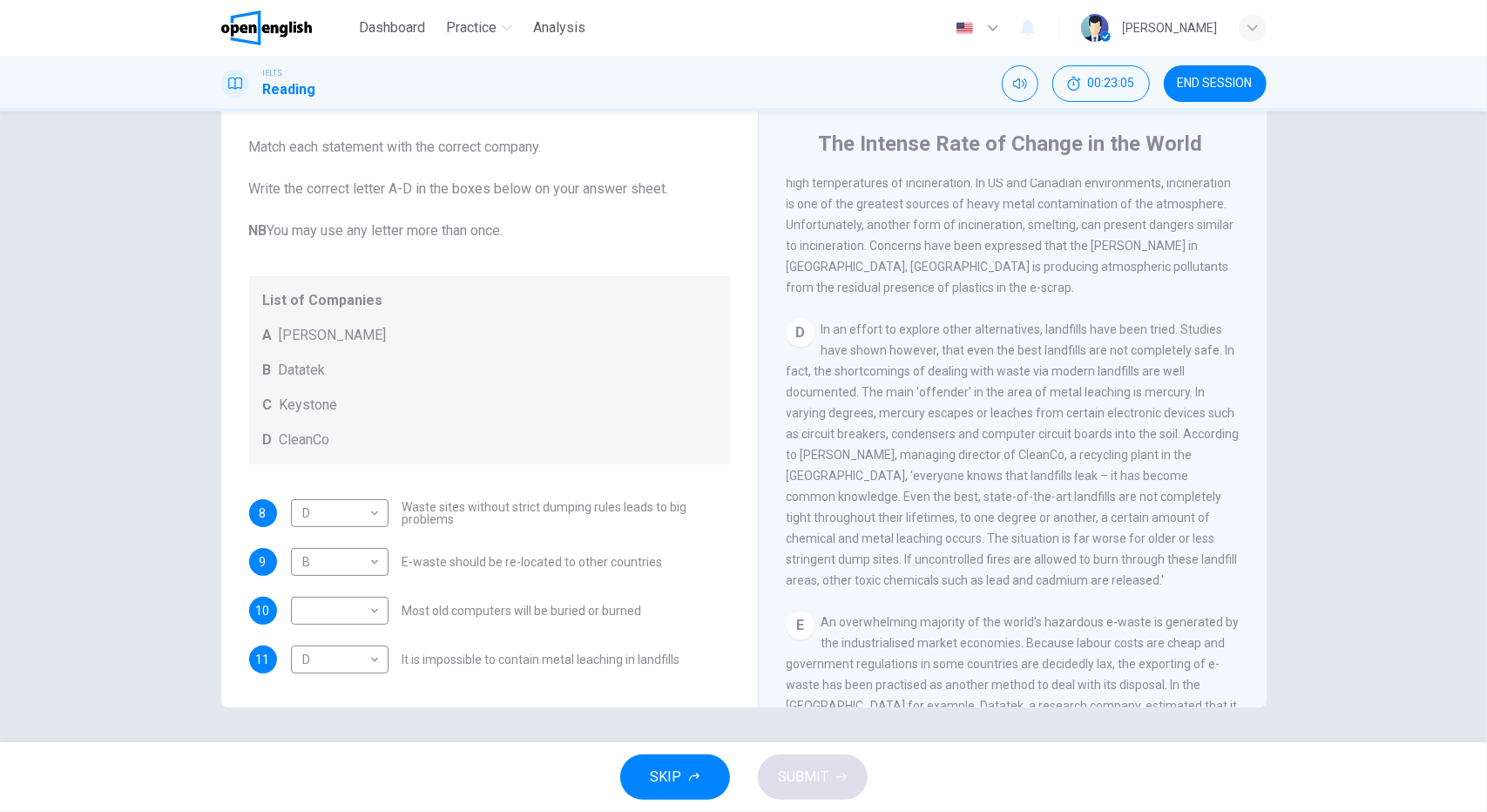
scroll to position [1225, 0]
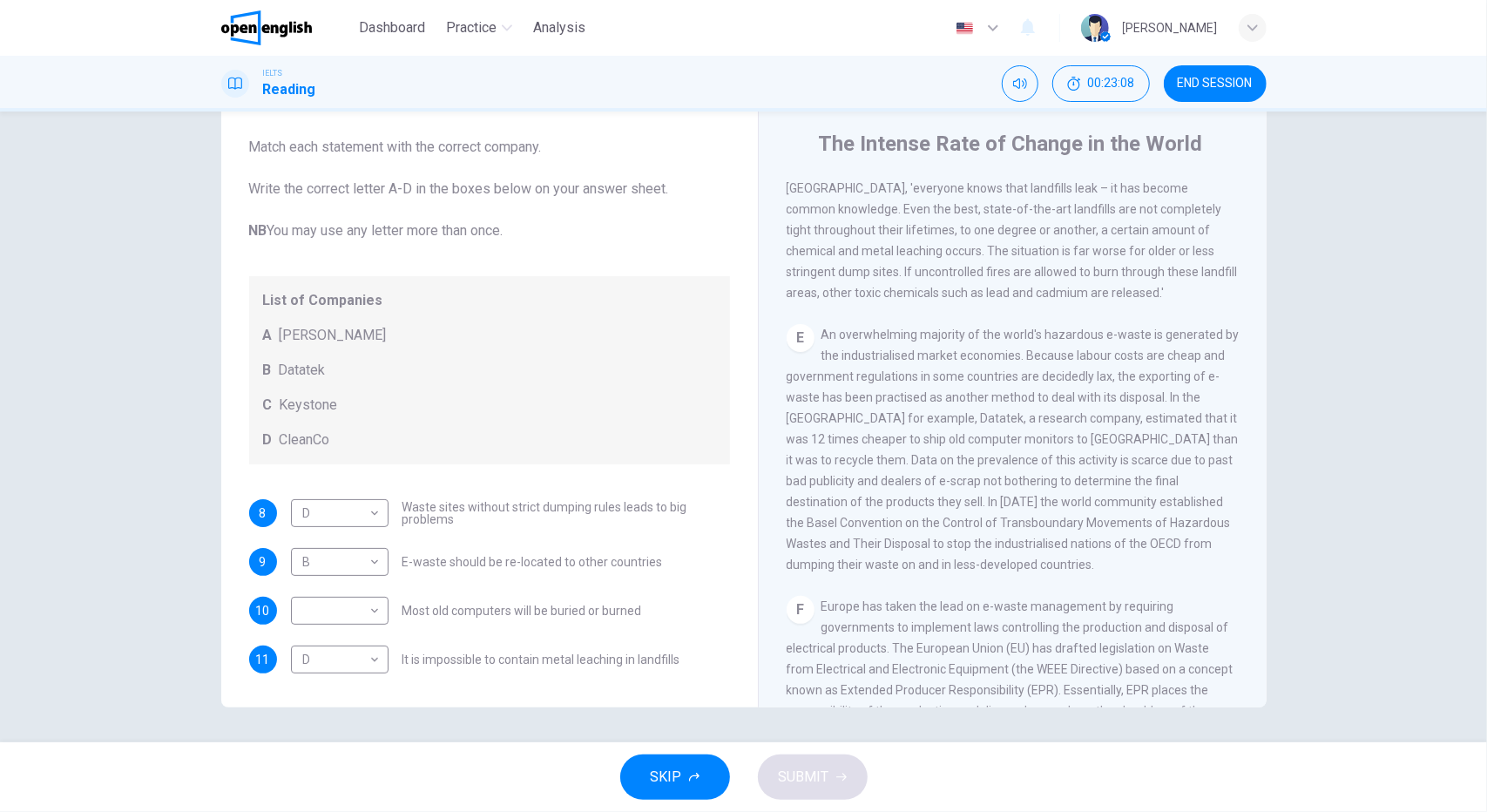
drag, startPoint x: 836, startPoint y: 418, endPoint x: 886, endPoint y: 422, distance: 50.2
click at [886, 422] on span "An overwhelming majority of the world's hazardous e-waste is generated by the i…" at bounding box center [1013, 450] width 453 height 244
drag, startPoint x: 398, startPoint y: 563, endPoint x: 434, endPoint y: 556, distance: 36.7
click at [434, 556] on div "B * ​ E-waste should be re-located to other countries" at bounding box center [476, 561] width 372 height 27
drag, startPoint x: 959, startPoint y: 357, endPoint x: 947, endPoint y: 399, distance: 43.7
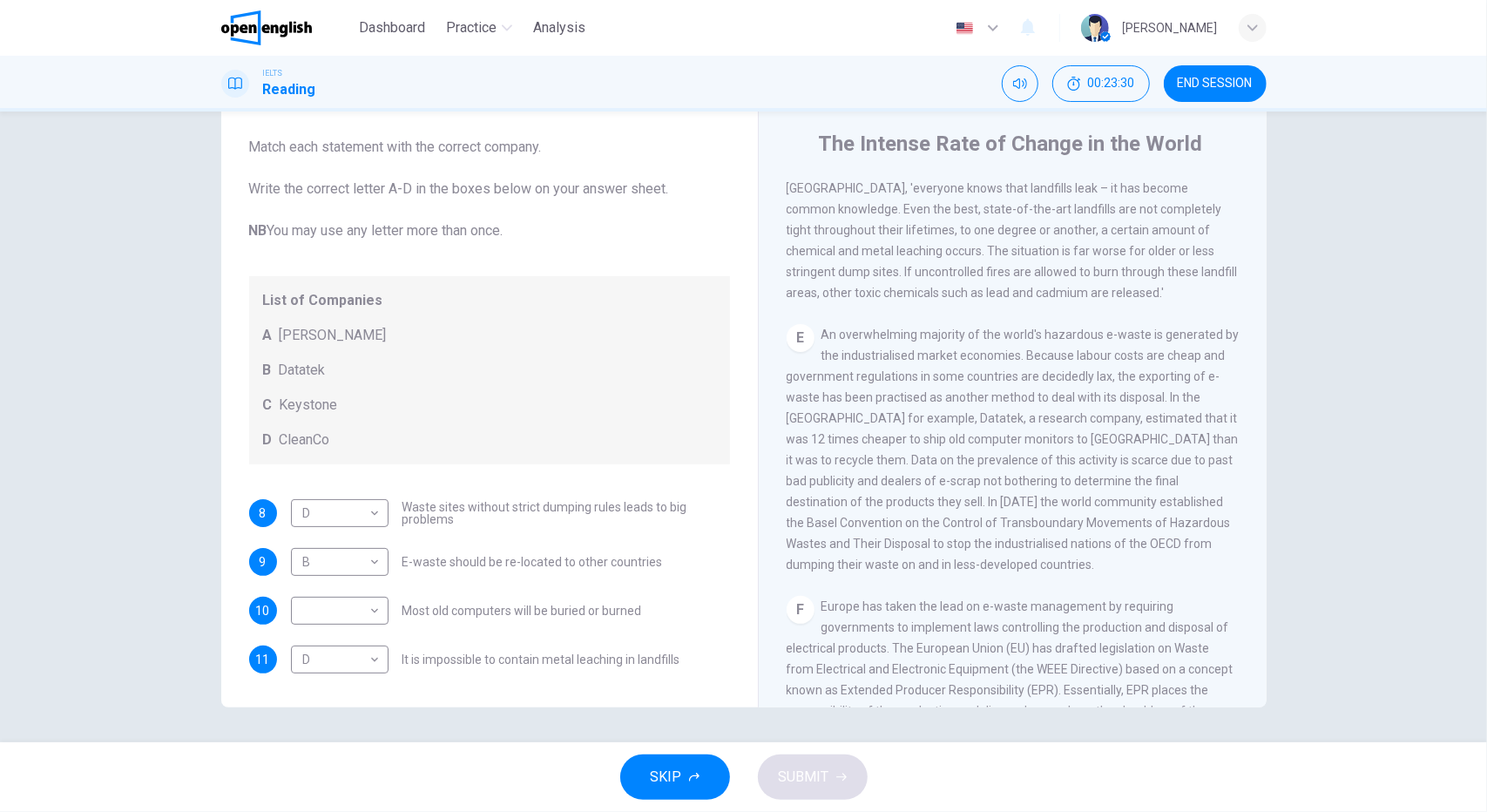
click at [955, 396] on span "An overwhelming majority of the world's hazardous e-waste is generated by the i…" at bounding box center [1013, 450] width 453 height 244
drag, startPoint x: 274, startPoint y: 374, endPoint x: 332, endPoint y: 370, distance: 58.1
click at [332, 370] on div "B Datatek" at bounding box center [489, 370] width 453 height 21
click at [364, 560] on body "This site uses cookies, as explained in our Privacy Policy . If you agree to th…" at bounding box center [743, 406] width 1487 height 812
click at [334, 613] on li "B" at bounding box center [335, 616] width 97 height 27
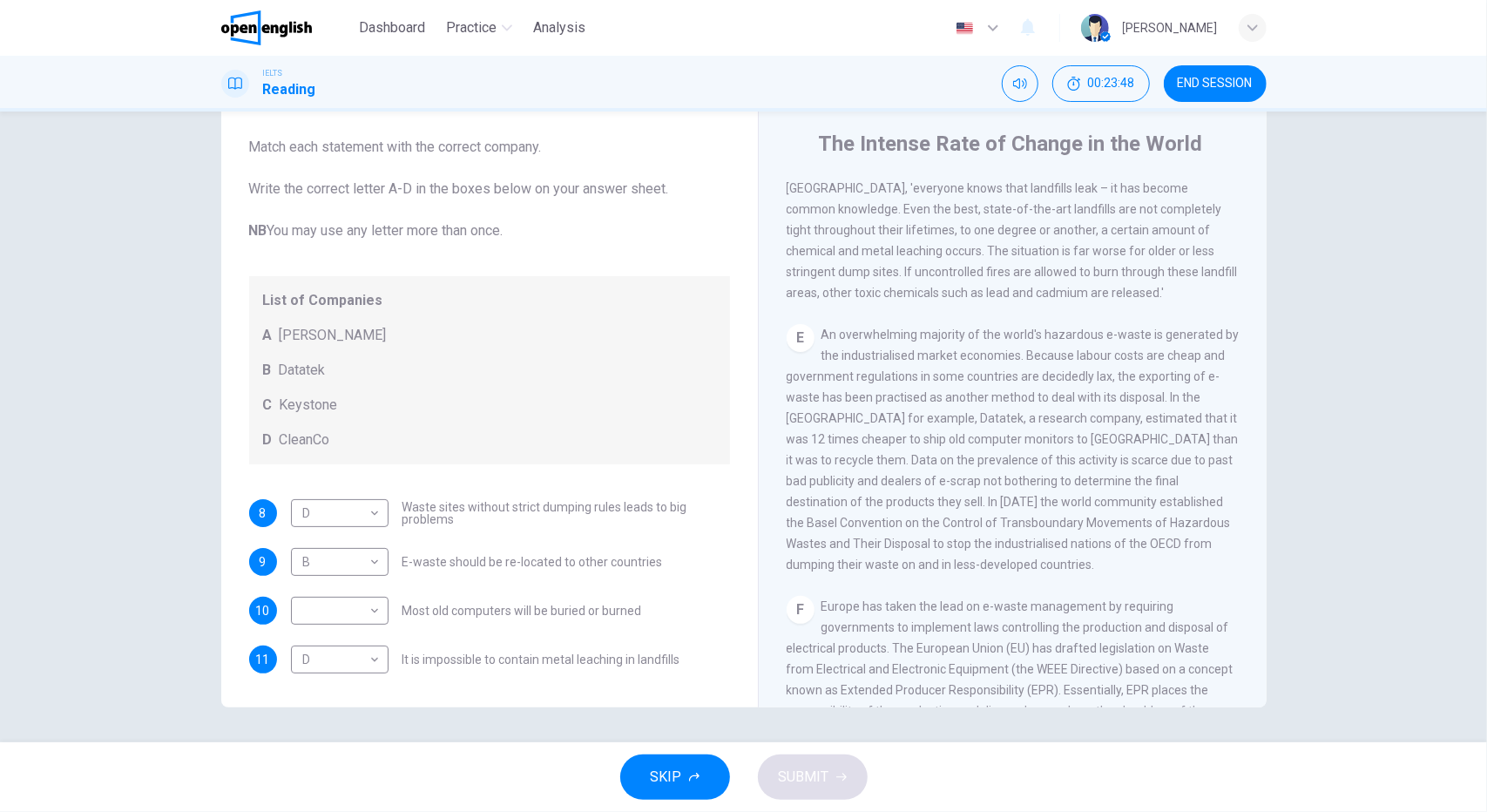
drag, startPoint x: 270, startPoint y: 366, endPoint x: 246, endPoint y: 368, distance: 24.1
click at [304, 360] on div "B Datatek" at bounding box center [489, 370] width 453 height 21
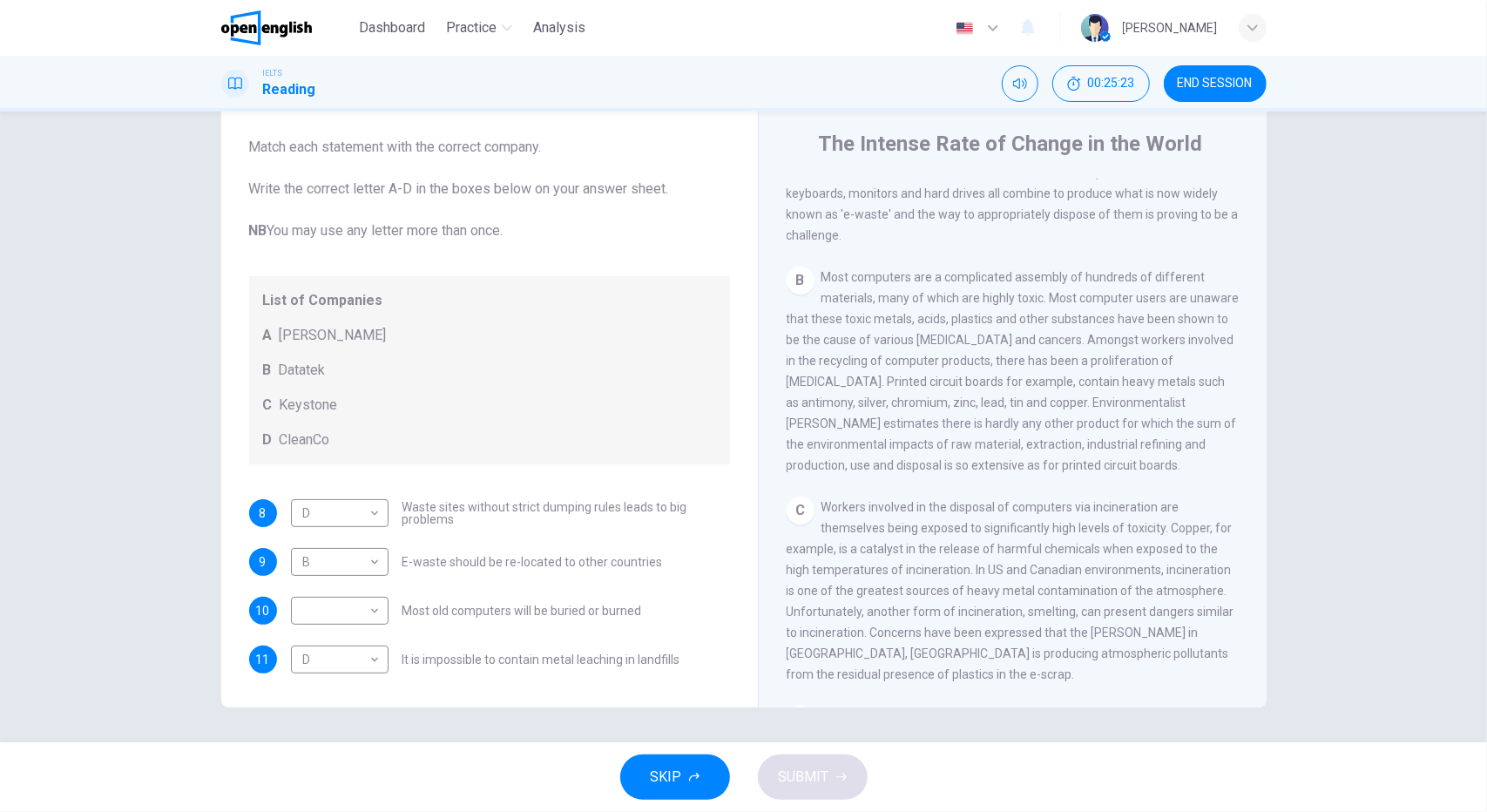
scroll to position [615, 0]
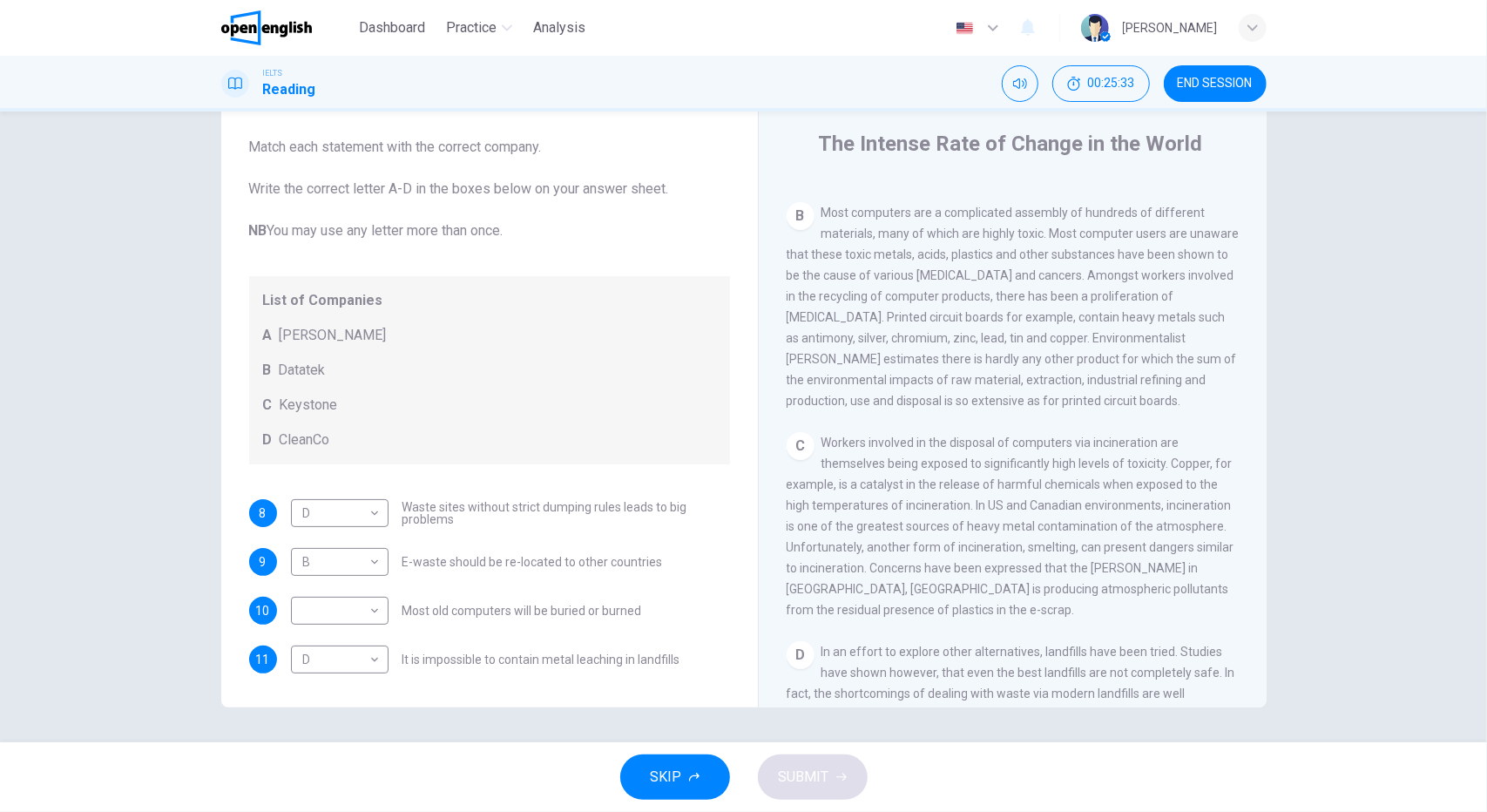
drag, startPoint x: 1092, startPoint y: 564, endPoint x: 1160, endPoint y: 560, distance: 68.1
click at [1160, 560] on span "Workers involved in the disposal of computers via incineration are themselves b…" at bounding box center [1010, 525] width 448 height 181
click at [371, 605] on body "This site uses cookies, as explained in our Privacy Policy . If you agree to th…" at bounding box center [743, 406] width 1487 height 812
click at [357, 631] on li "A" at bounding box center [335, 637] width 97 height 27
type input "*"
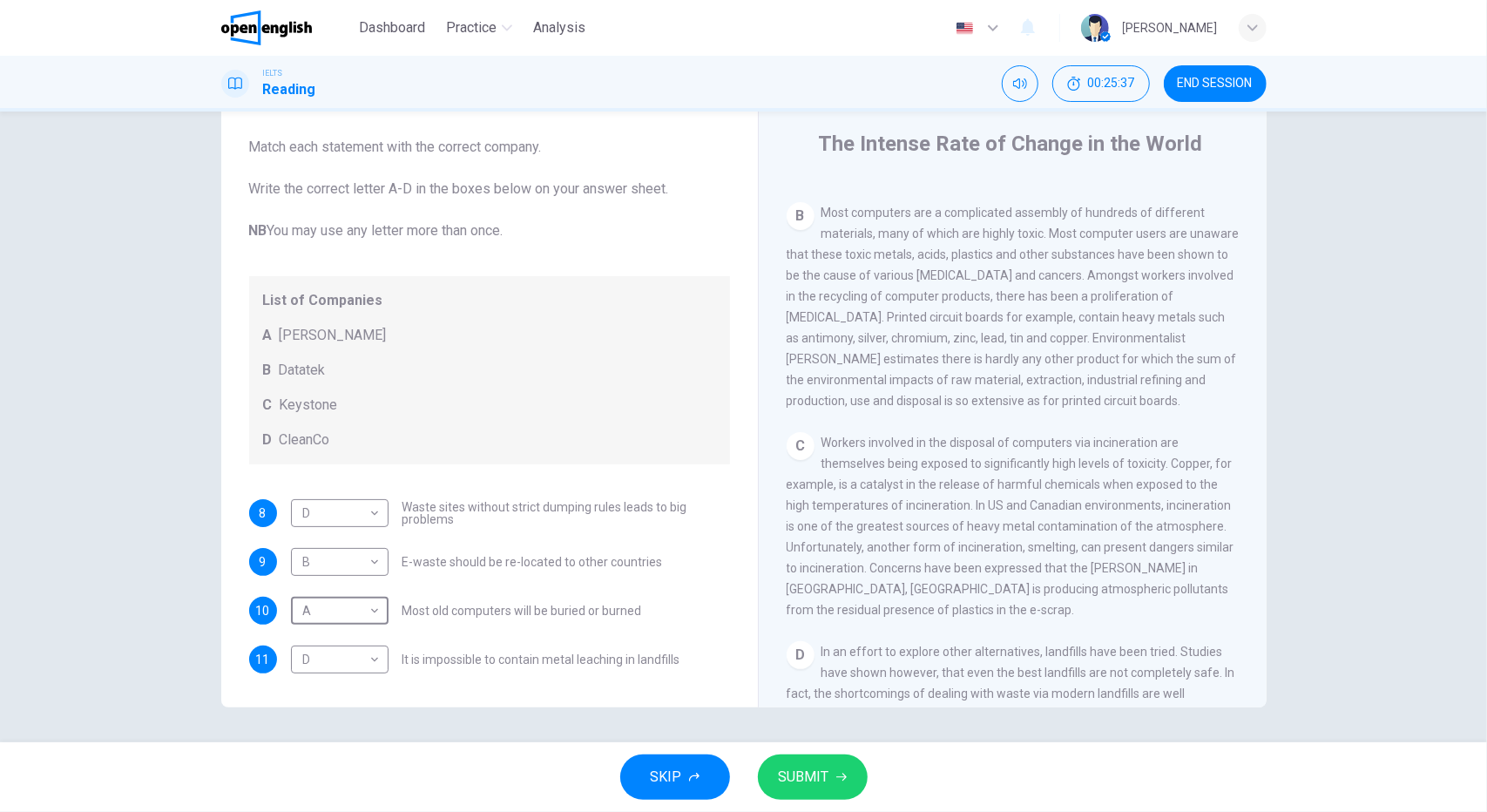
click at [796, 765] on span "SUBMIT" at bounding box center [804, 777] width 50 height 25
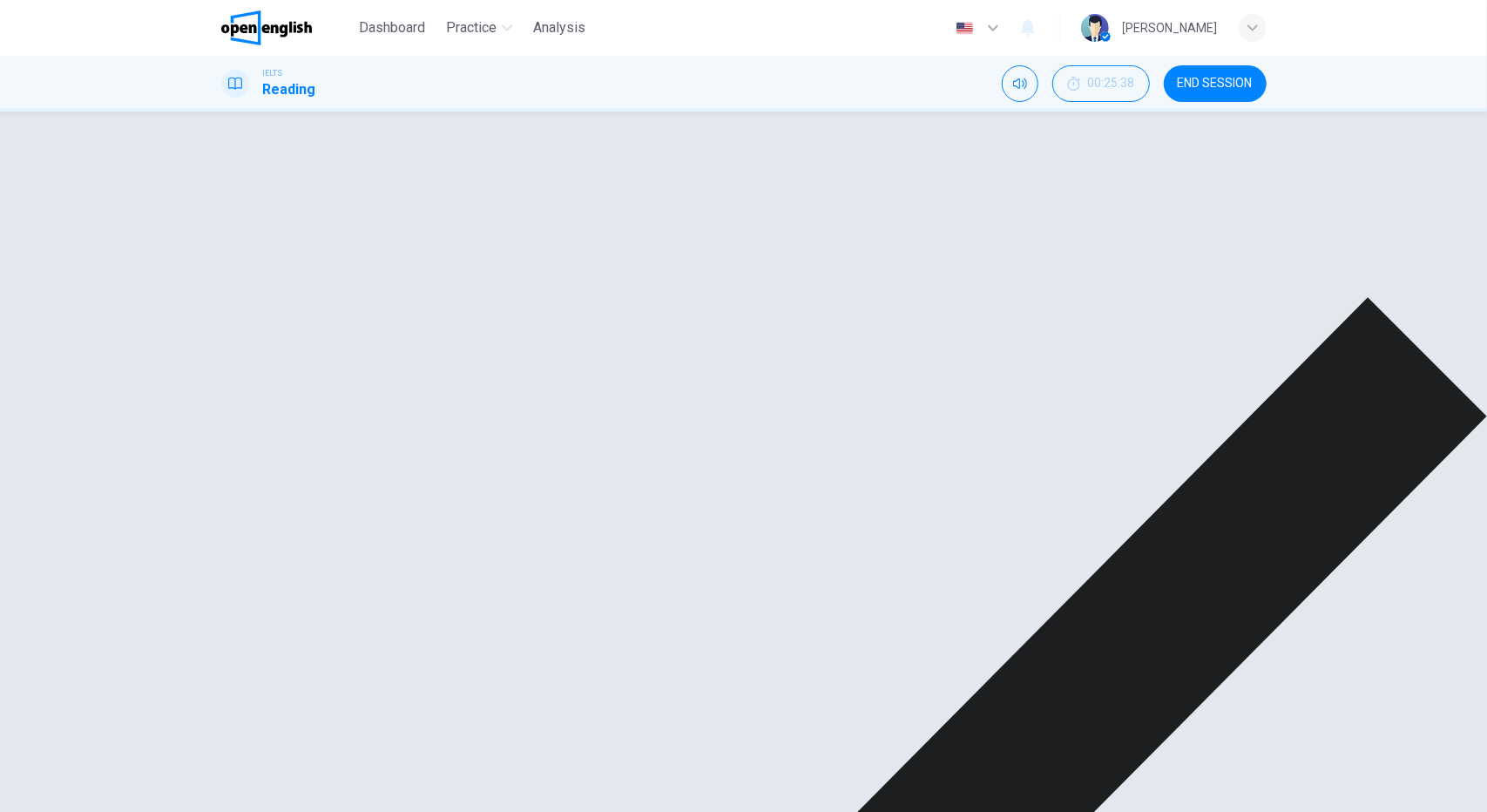
scroll to position [267, 0]
drag, startPoint x: 842, startPoint y: 461, endPoint x: 751, endPoint y: 463, distance: 91.0
click at [751, 463] on div "Questions 8 - 11 Look at the following list of statements and the list of compa…" at bounding box center [744, 405] width 1045 height 606
click at [337, 640] on div "A" at bounding box center [359, 664] width 137 height 49
drag, startPoint x: 1153, startPoint y: 469, endPoint x: 1137, endPoint y: 452, distance: 23.3
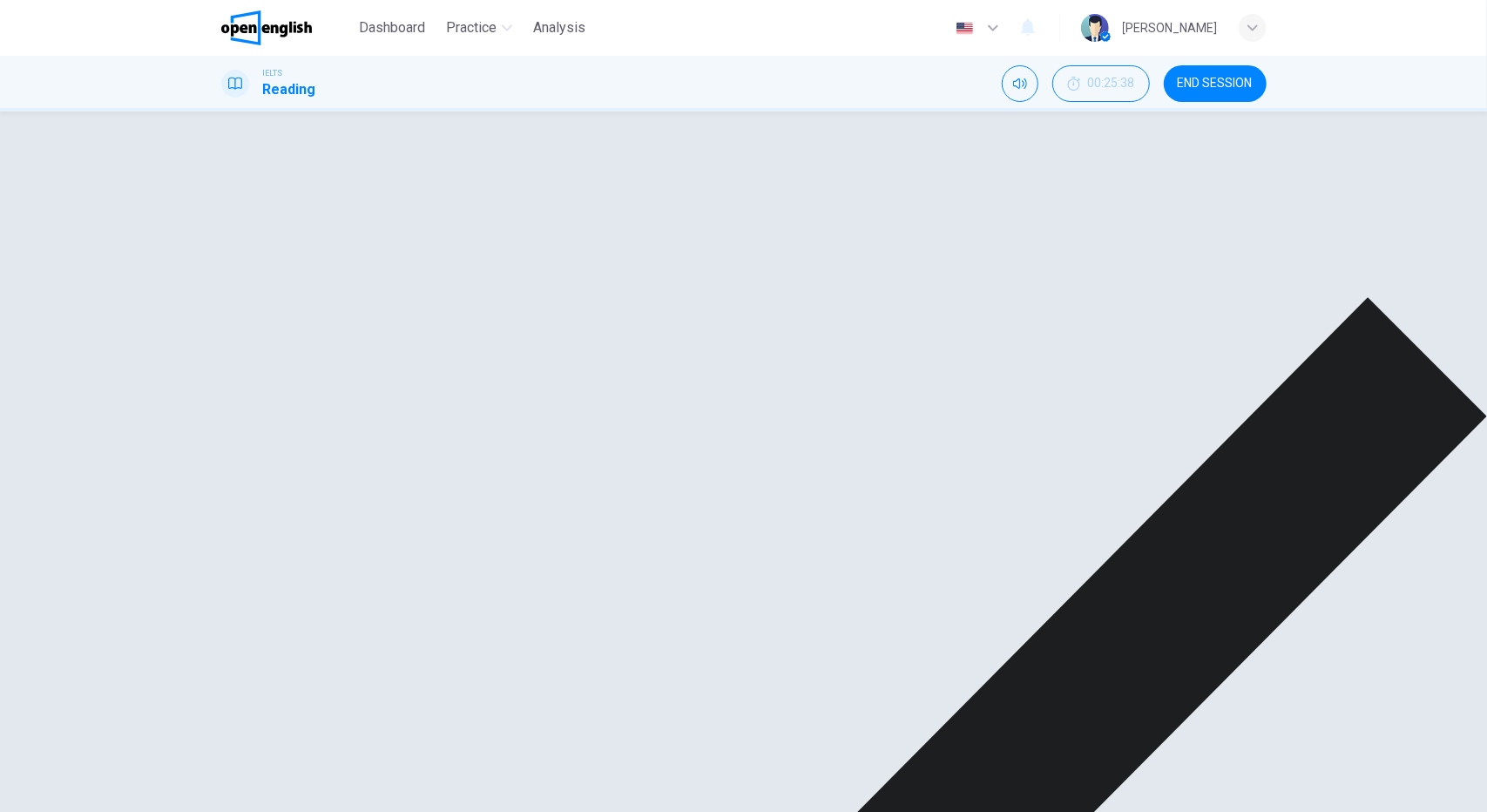
scroll to position [174, 0]
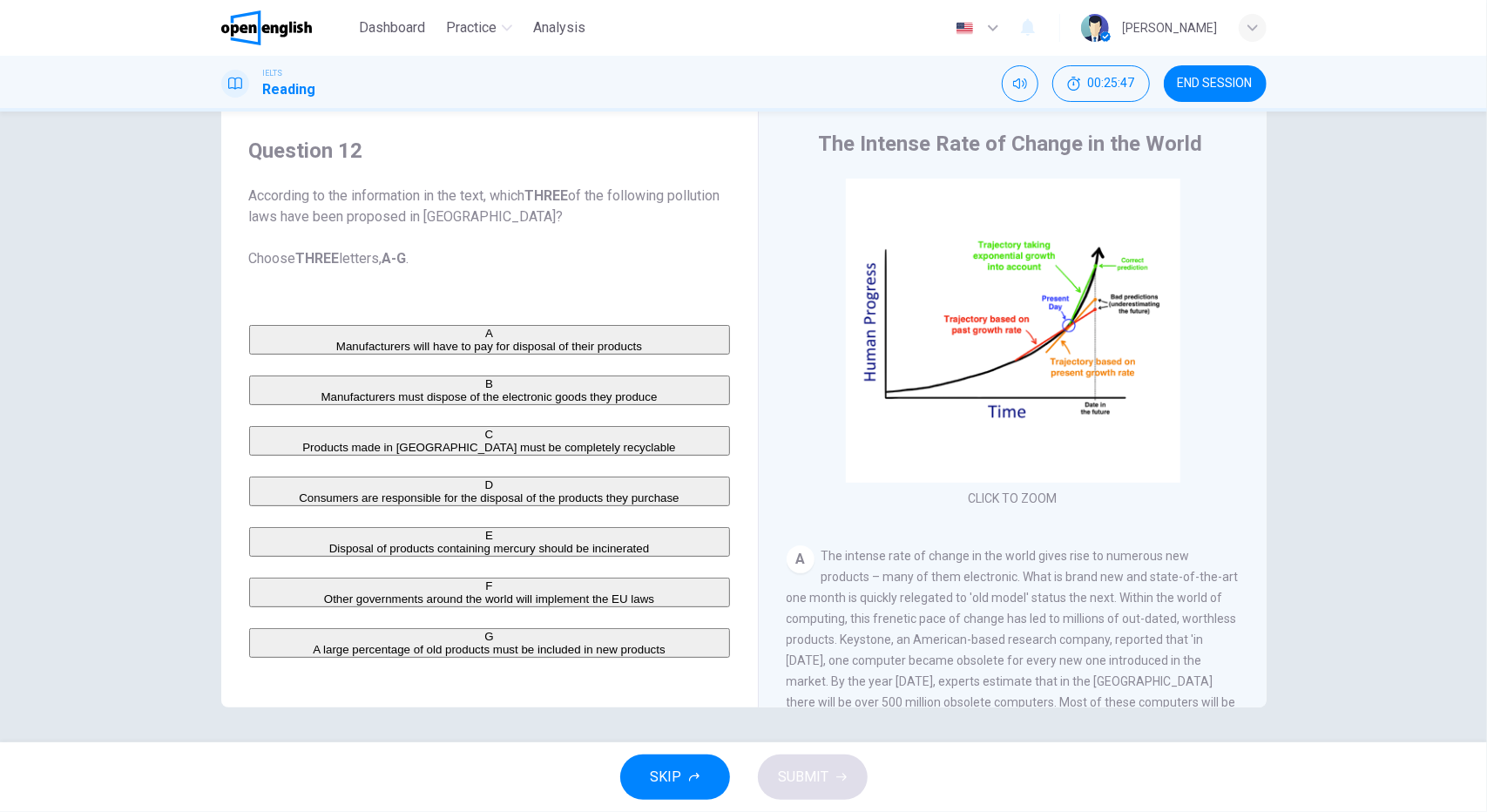
scroll to position [0, 0]
drag, startPoint x: 352, startPoint y: 148, endPoint x: 336, endPoint y: 142, distance: 17.1
click at [336, 142] on h4 "Question 12" at bounding box center [489, 150] width 481 height 27
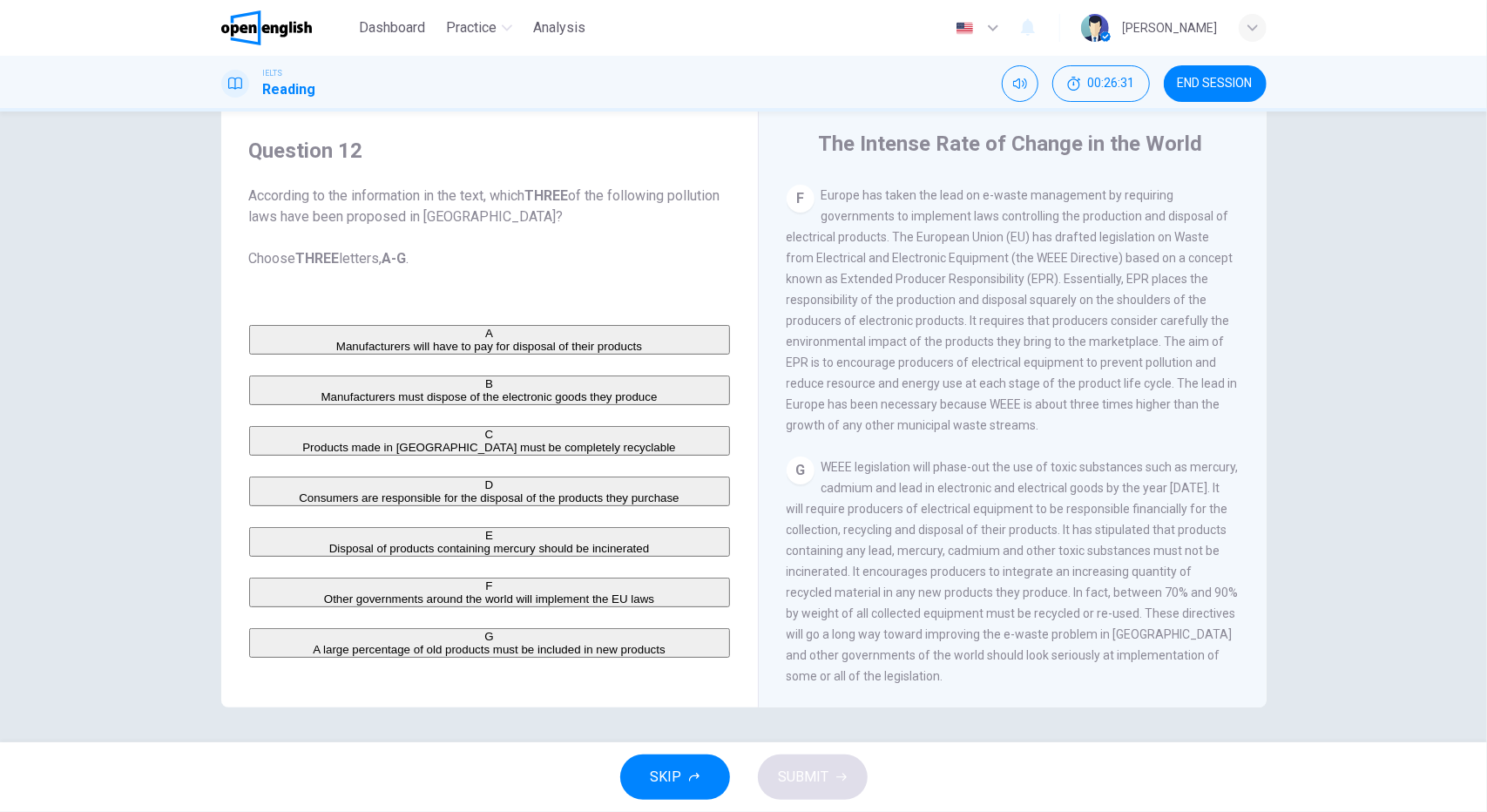
scroll to position [106, 0]
click at [340, 643] on span "A large percentage of old products must be included in new products" at bounding box center [488, 649] width 353 height 13
click at [429, 592] on span "Other governments around the world will implement the EU laws" at bounding box center [488, 599] width 330 height 13
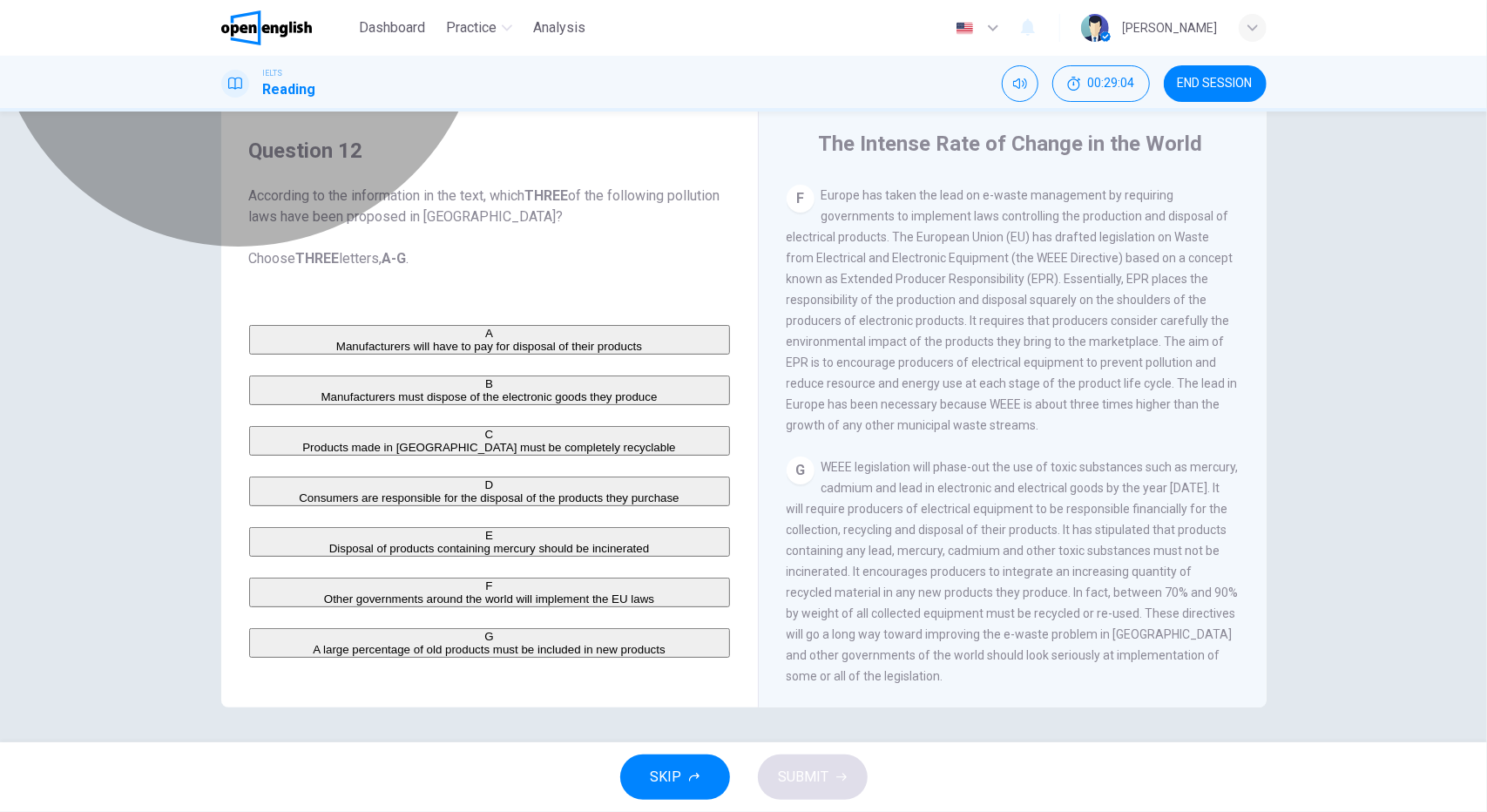
click at [484, 476] on button "D Consumers are responsible for the disposal of the products they purchase" at bounding box center [489, 490] width 481 height 29
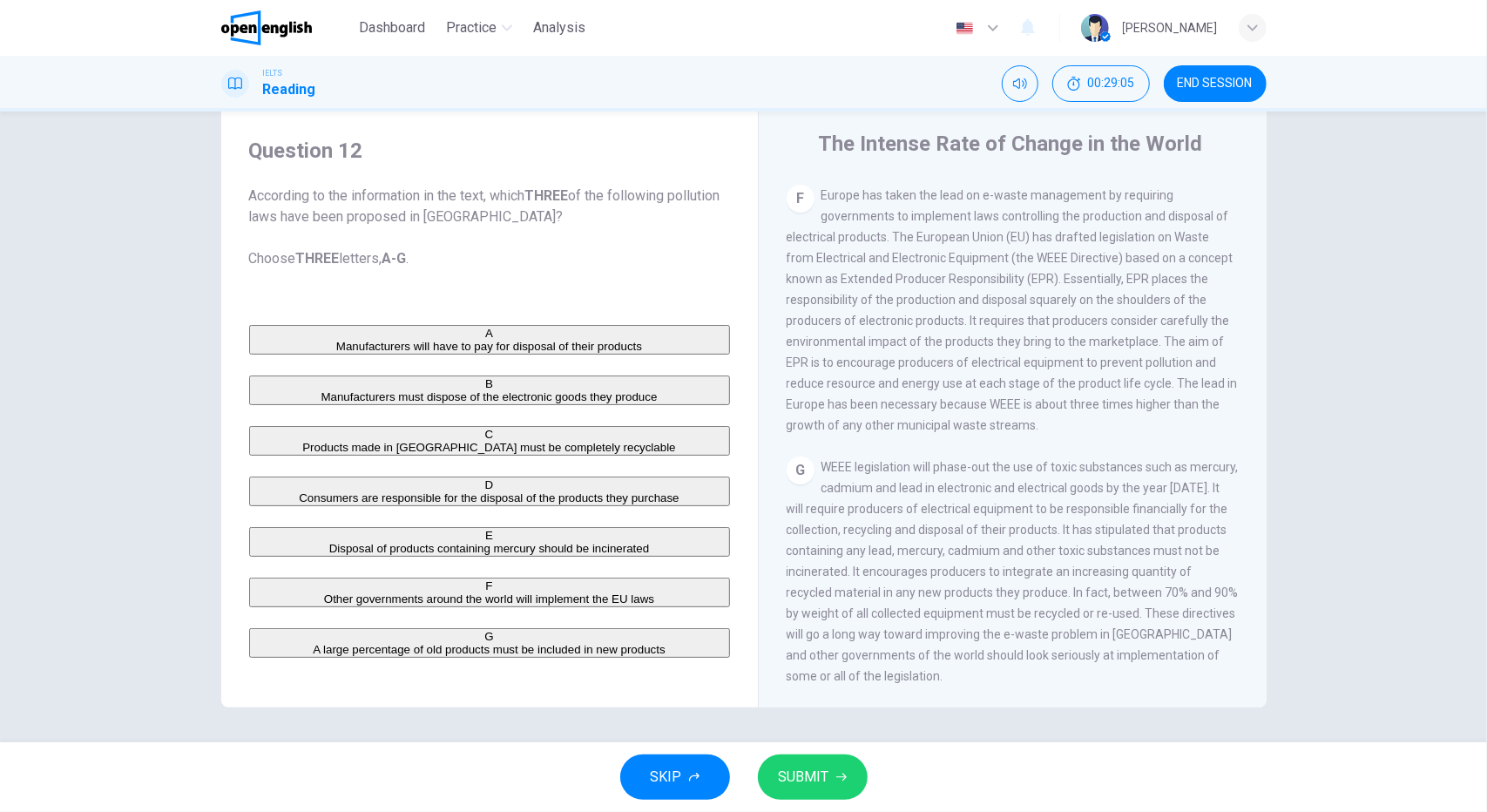
click at [834, 780] on button "SUBMIT" at bounding box center [813, 777] width 110 height 45
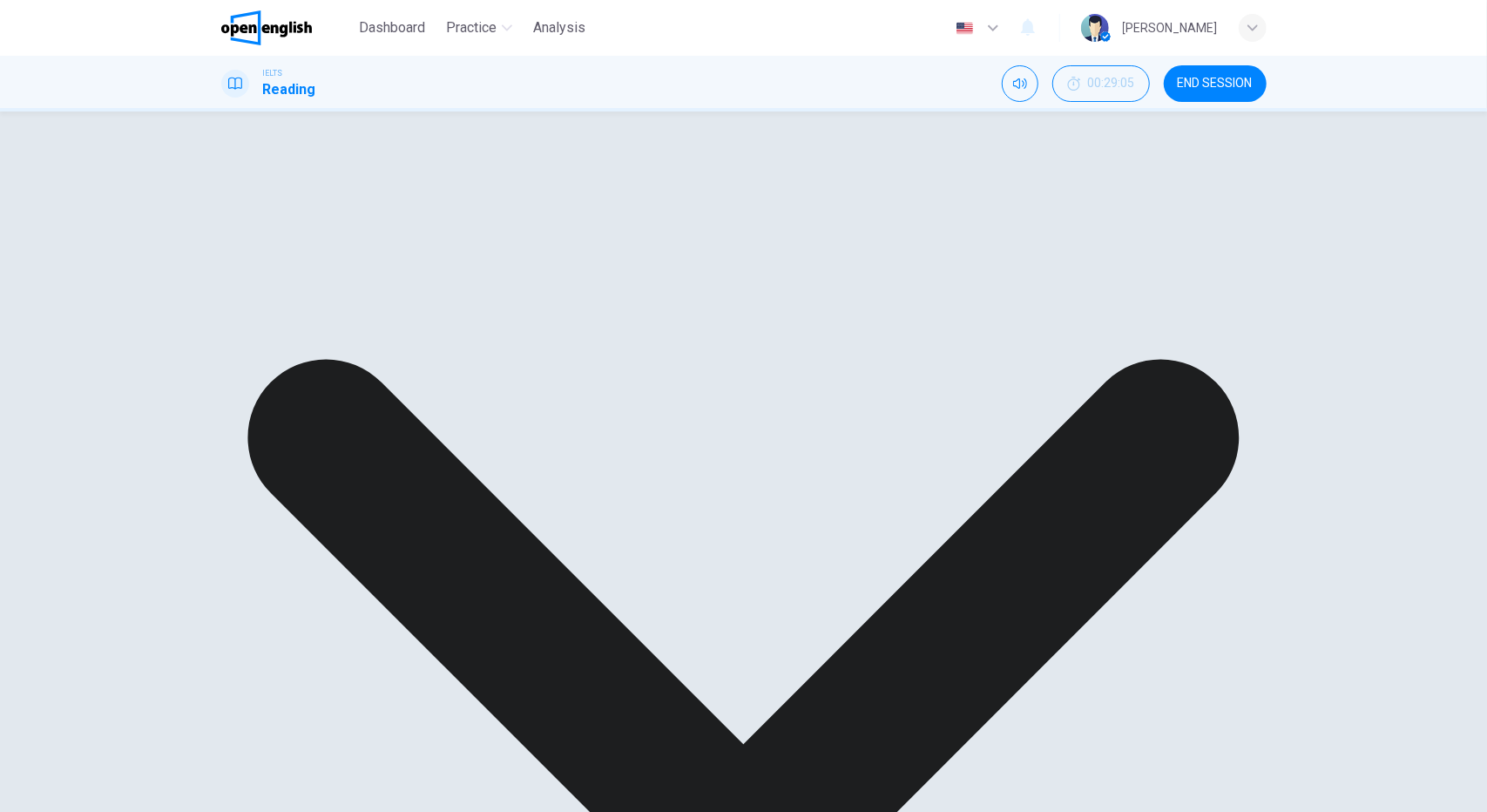
click at [684, 585] on div "A Manufacturers will have to pay for disposal of their products B Manufacturers…" at bounding box center [489, 491] width 481 height 333
click at [671, 432] on div "A Manufacturers will have to pay for disposal of their products B Manufacturers…" at bounding box center [489, 491] width 481 height 333
click at [576, 575] on div "A Manufacturers will have to pay for disposal of their products B Manufacturers…" at bounding box center [489, 491] width 481 height 333
click at [578, 442] on div "A Manufacturers will have to pay for disposal of their products B Manufacturers…" at bounding box center [489, 491] width 481 height 333
drag, startPoint x: 944, startPoint y: 506, endPoint x: 890, endPoint y: 505, distance: 54.0
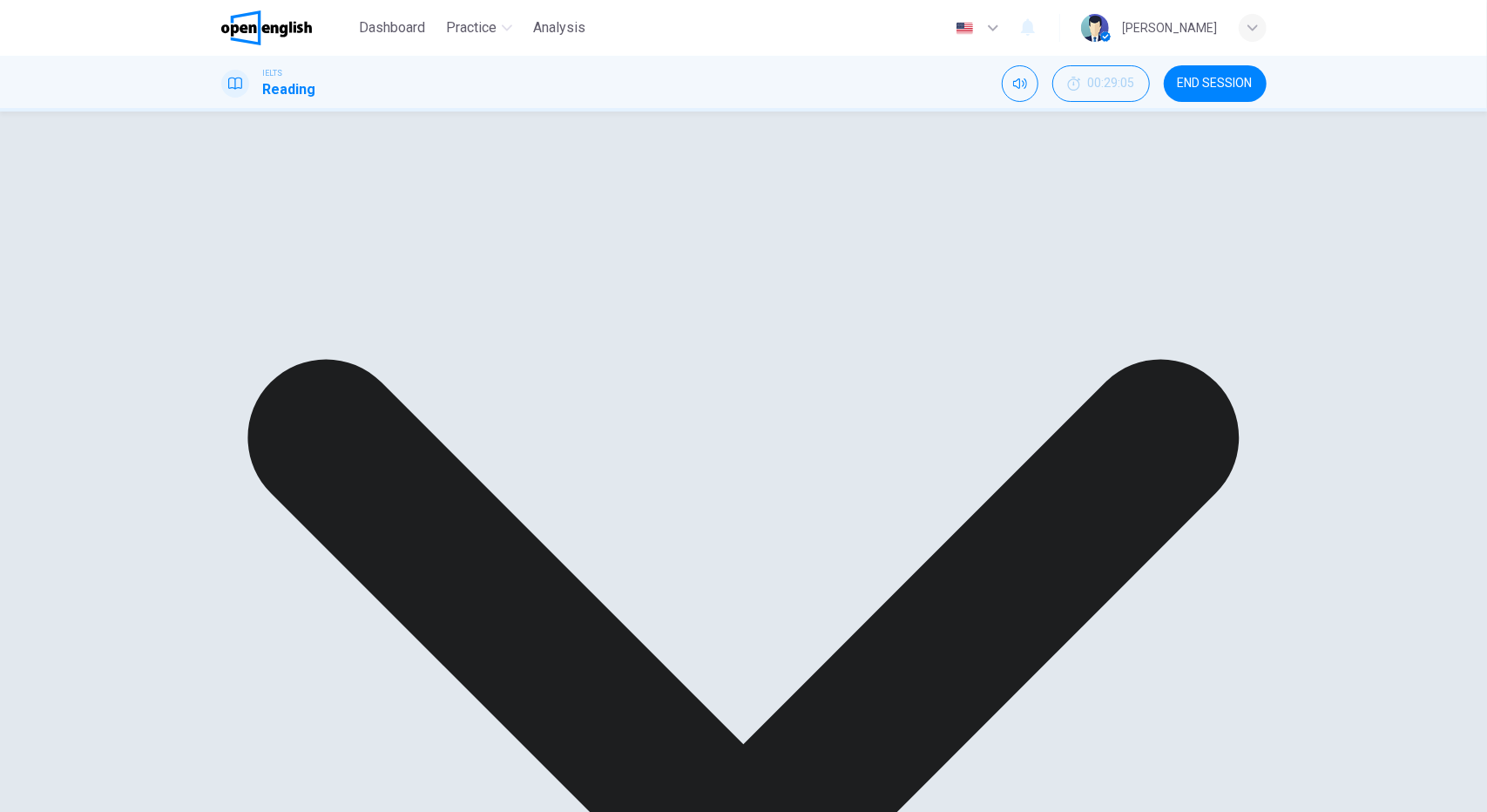
click at [890, 505] on span "WEEE legislation will phase-out the use of toxic substances such as mercury, ca…" at bounding box center [1013, 572] width 452 height 223
click at [611, 325] on div "A Manufacturers will have to pay for disposal of their products B Manufacturers…" at bounding box center [489, 491] width 481 height 333
drag, startPoint x: 581, startPoint y: 318, endPoint x: 594, endPoint y: 247, distance: 72.2
click at [584, 325] on div "A Manufacturers will have to pay for disposal of their products B Manufacturers…" at bounding box center [489, 491] width 481 height 333
click at [594, 325] on div "A Manufacturers will have to pay for disposal of their products B Manufacturers…" at bounding box center [489, 491] width 481 height 333
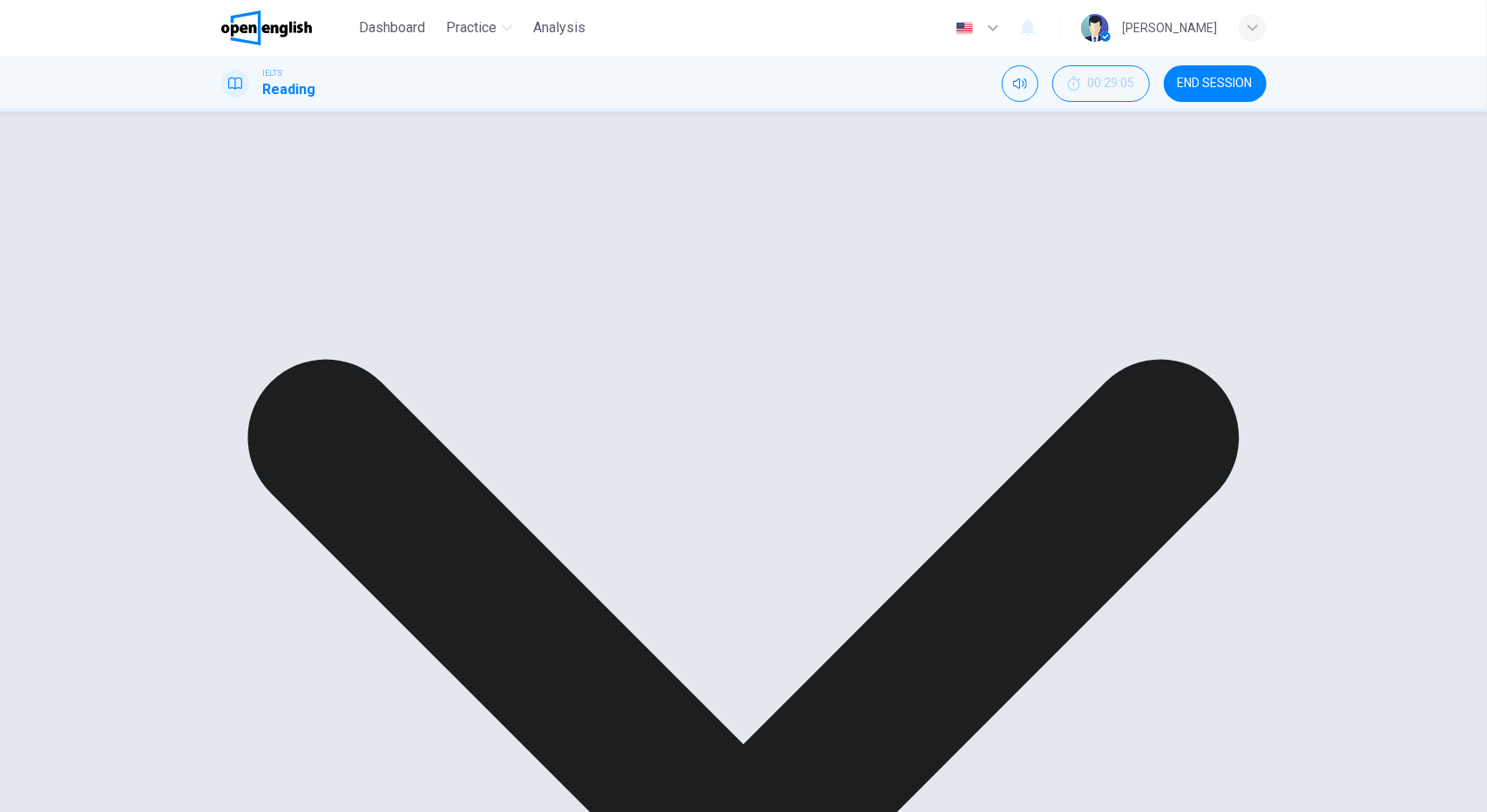
drag, startPoint x: 571, startPoint y: 304, endPoint x: 578, endPoint y: 255, distance: 49.5
click at [574, 325] on div "A Manufacturers will have to pay for disposal of their products B Manufacturers…" at bounding box center [489, 491] width 481 height 333
drag, startPoint x: 580, startPoint y: 240, endPoint x: 535, endPoint y: 300, distance: 75.0
click at [574, 325] on div "A Manufacturers will have to pay for disposal of their products B Manufacturers…" at bounding box center [489, 491] width 481 height 333
drag, startPoint x: 535, startPoint y: 300, endPoint x: 533, endPoint y: 223, distance: 77.0
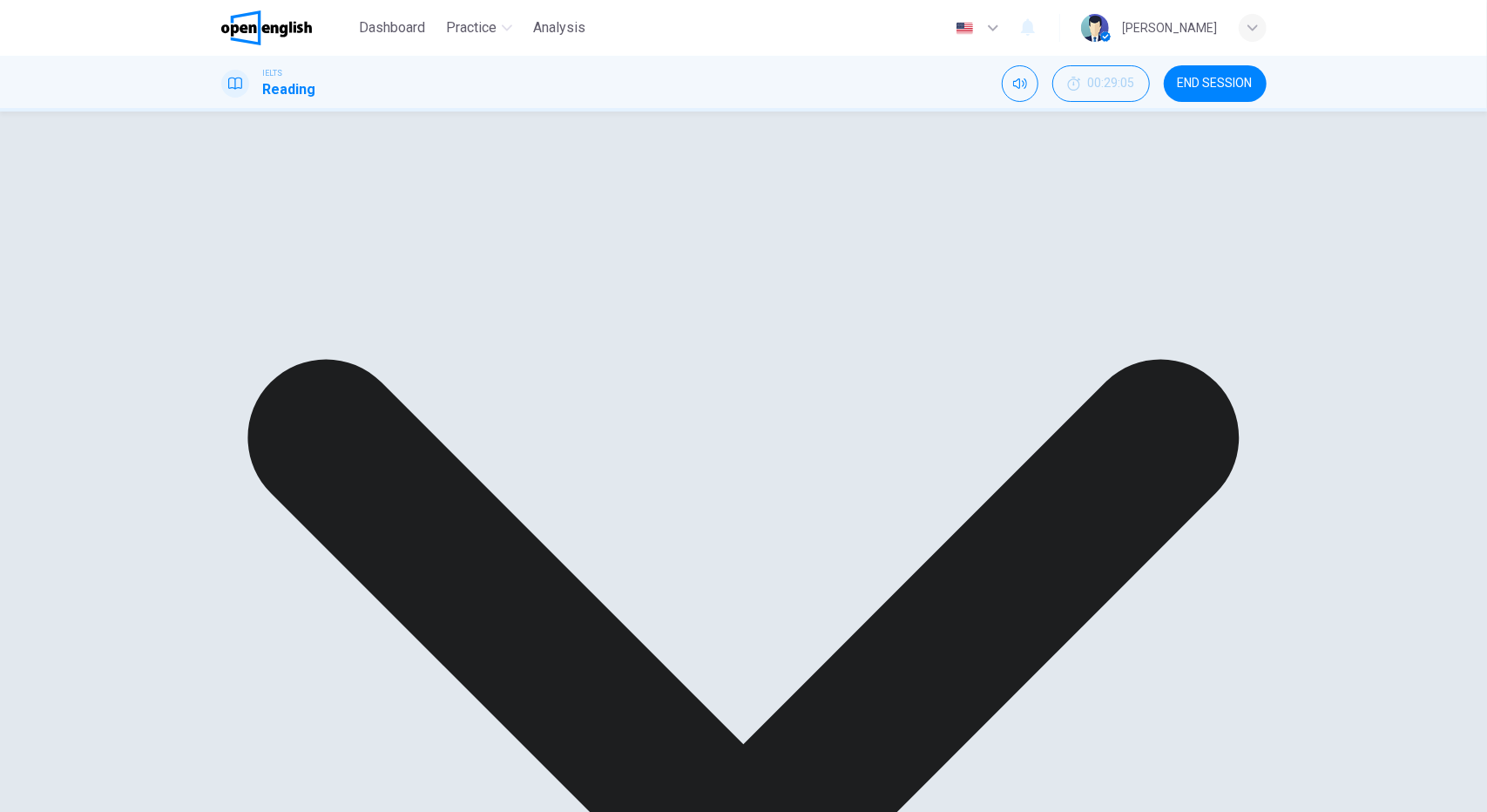
click at [533, 325] on div "A Manufacturers will have to pay for disposal of their products B Manufacturers…" at bounding box center [489, 491] width 481 height 333
drag, startPoint x: 534, startPoint y: 221, endPoint x: 512, endPoint y: 289, distance: 71.5
click at [522, 325] on div "A Manufacturers will have to pay for disposal of their products B Manufacturers…" at bounding box center [489, 491] width 481 height 333
drag, startPoint x: 499, startPoint y: 313, endPoint x: 506, endPoint y: 246, distance: 67.4
click at [502, 325] on div "A Manufacturers will have to pay for disposal of their products B Manufacturers…" at bounding box center [489, 491] width 481 height 333
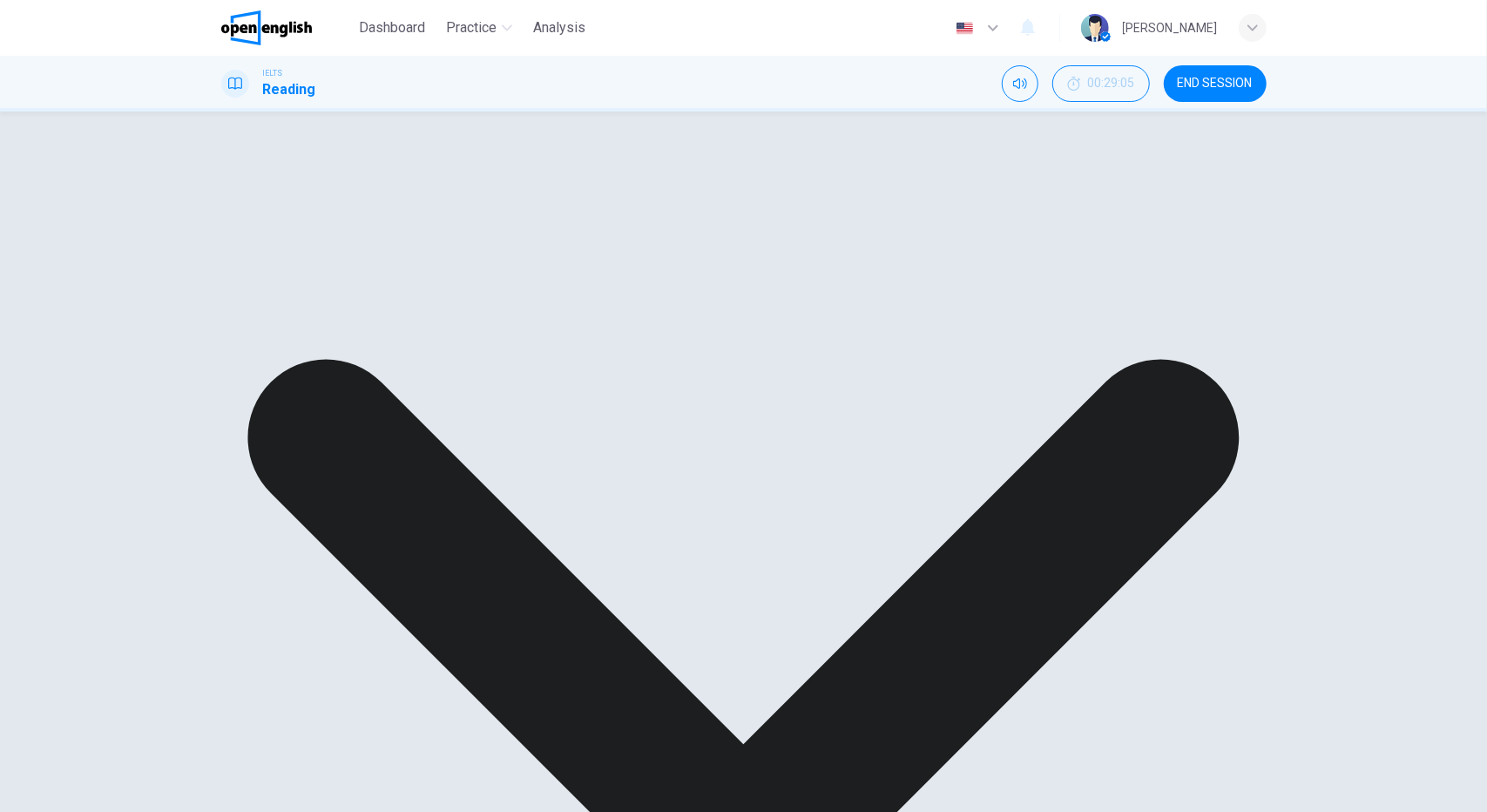
drag, startPoint x: 506, startPoint y: 246, endPoint x: 500, endPoint y: 262, distance: 17.1
click at [505, 325] on div "A Manufacturers will have to pay for disposal of their products B Manufacturers…" at bounding box center [489, 491] width 481 height 333
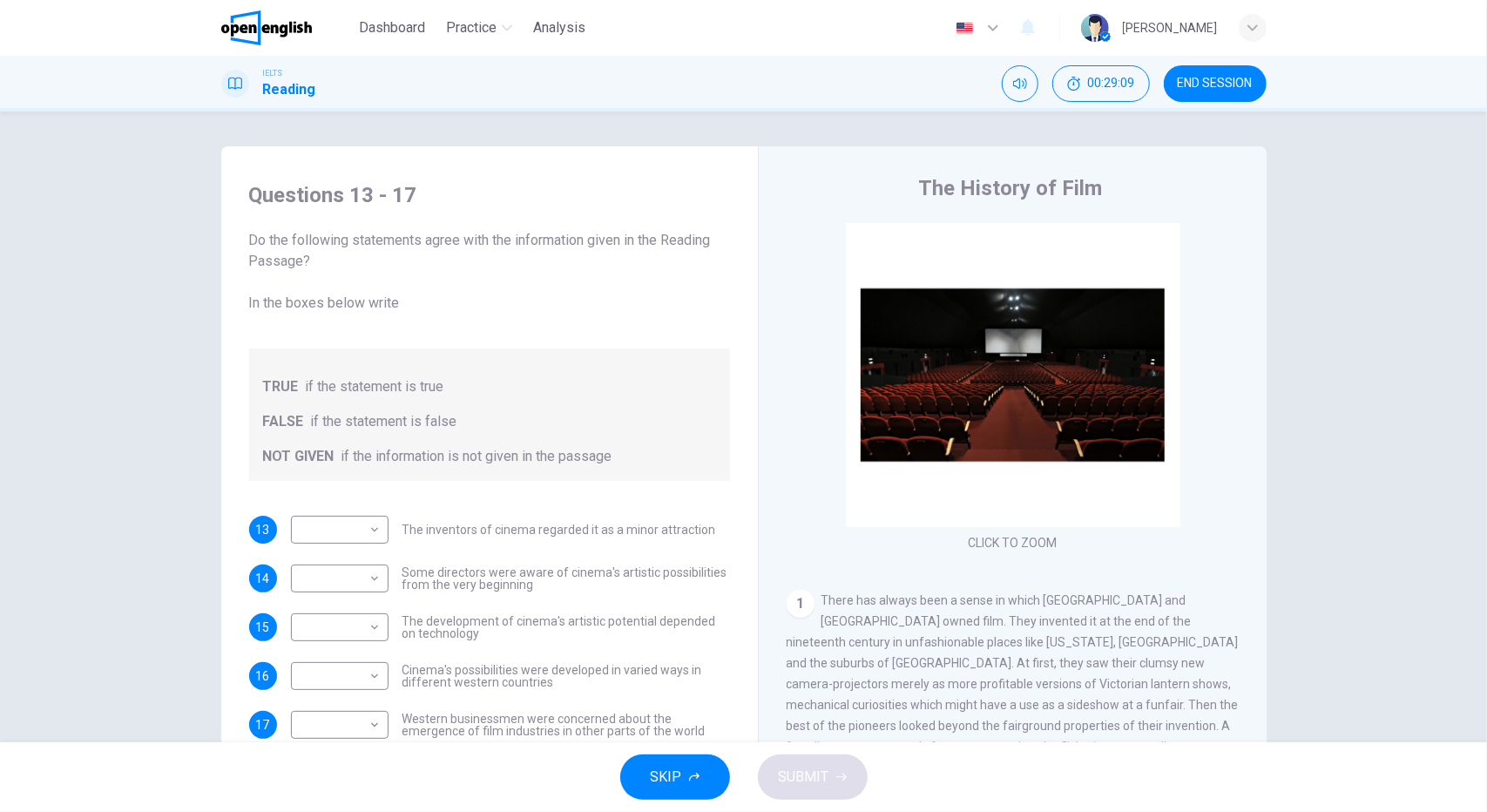
drag, startPoint x: 409, startPoint y: 192, endPoint x: 350, endPoint y: 191, distance: 59.0
click at [350, 191] on h4 "Questions 13 - 17" at bounding box center [489, 194] width 481 height 27
drag, startPoint x: 346, startPoint y: 191, endPoint x: 415, endPoint y: 192, distance: 69.0
click at [415, 192] on h4 "Questions 13 - 17" at bounding box center [489, 194] width 481 height 27
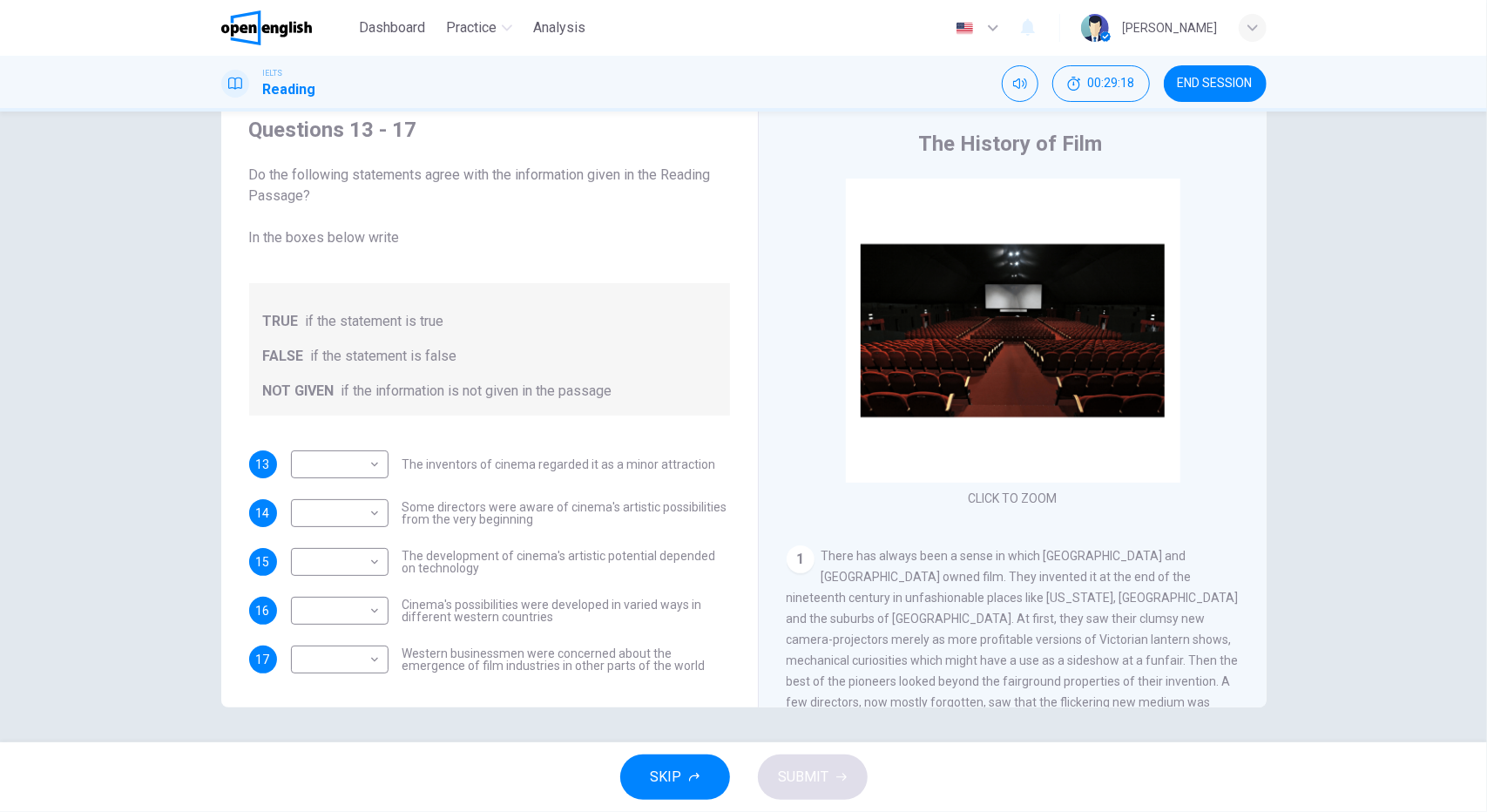
drag, startPoint x: 921, startPoint y: 142, endPoint x: 1028, endPoint y: 140, distance: 107.0
click at [1097, 154] on div "The History of Film" at bounding box center [1024, 143] width 475 height 27
drag, startPoint x: 1228, startPoint y: 82, endPoint x: 810, endPoint y: 102, distance: 418.5
click at [1228, 82] on span "END SESSION" at bounding box center [1214, 83] width 75 height 14
